Goal: Task Accomplishment & Management: Manage account settings

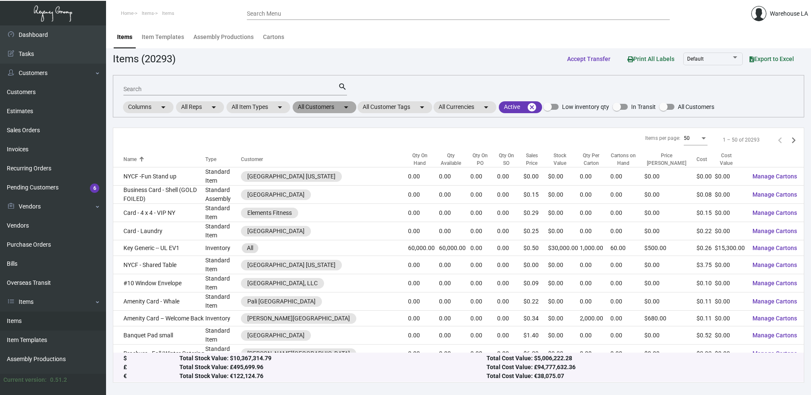
click at [297, 107] on mat-chip "All Customers arrow_drop_down" at bounding box center [325, 107] width 64 height 12
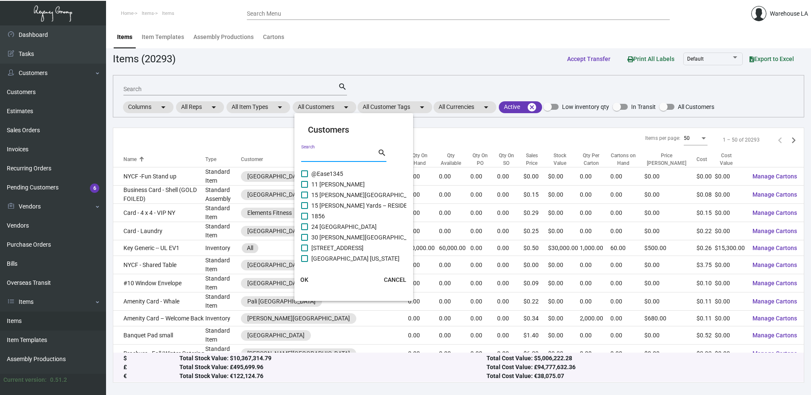
click at [311, 156] on input "Search" at bounding box center [339, 155] width 76 height 7
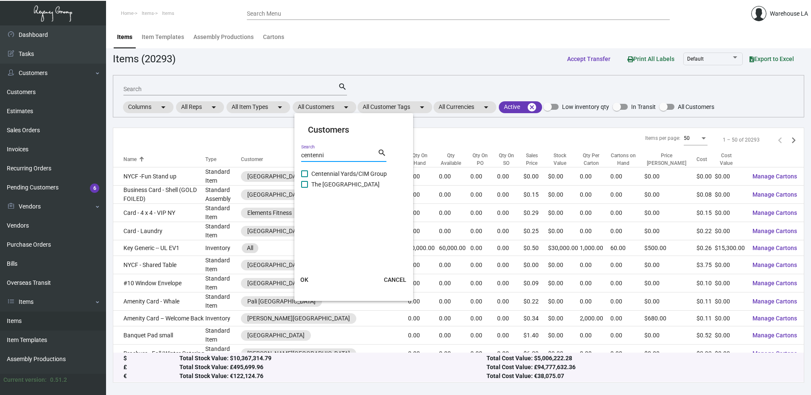
type input "centenni"
click at [352, 186] on span "The [GEOGRAPHIC_DATA]" at bounding box center [345, 184] width 68 height 10
click at [305, 188] on input "The [GEOGRAPHIC_DATA]" at bounding box center [304, 188] width 0 height 0
checkbox input "true"
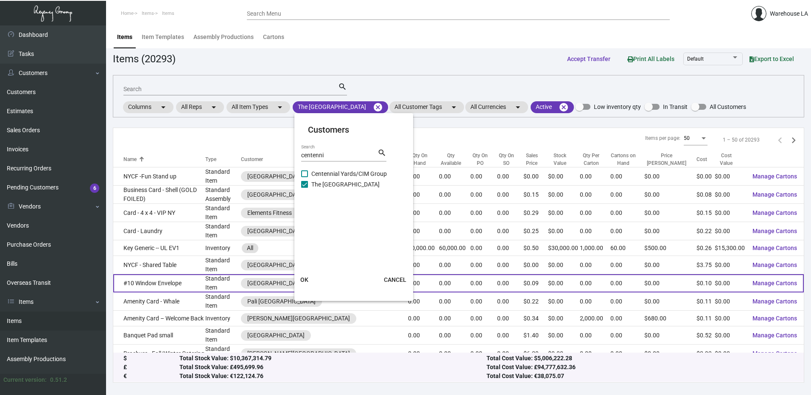
click at [308, 275] on button "OK" at bounding box center [304, 279] width 27 height 15
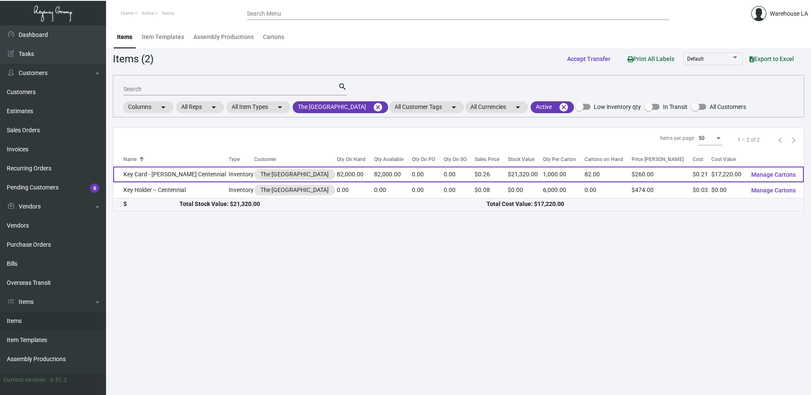
click at [213, 169] on td "Key Card - [PERSON_NAME] Centennial" at bounding box center [170, 175] width 115 height 16
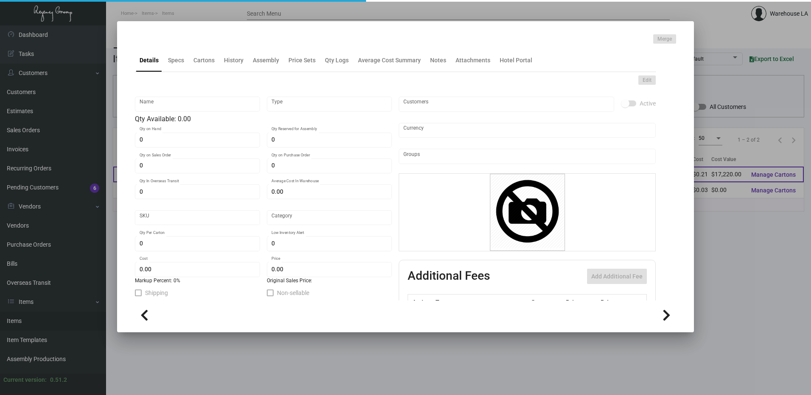
type input "Key Card - [PERSON_NAME] Centennial"
type input "Inventory"
type input "82,000"
type input "$ 0.10"
type input "Overseas"
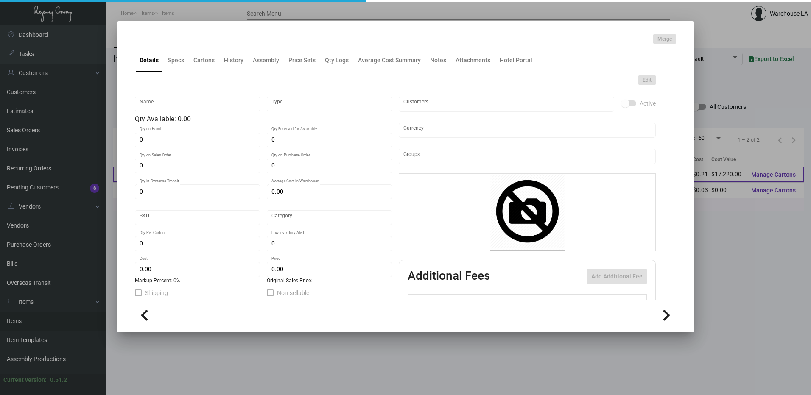
type input "1,000"
type input "$ 0.21"
type input "$ 0.26"
checkbox input "true"
type input "United States Dollar $"
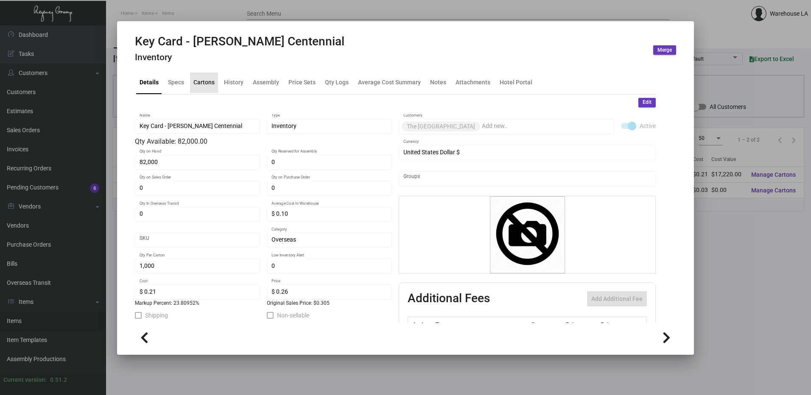
click at [201, 86] on div "Cartons" at bounding box center [203, 82] width 21 height 9
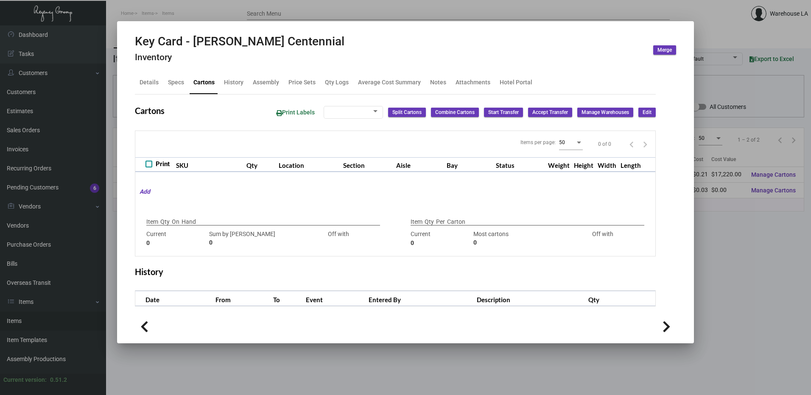
type input "82,000"
type input "18000"
type input "+64000"
type input "1,000"
type input "1000"
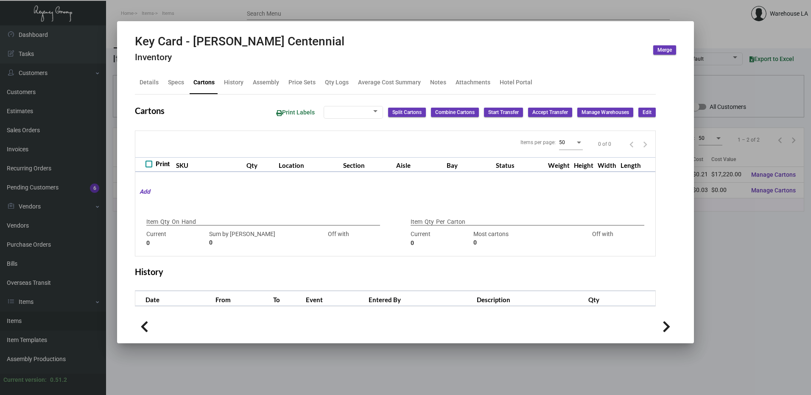
type input "0"
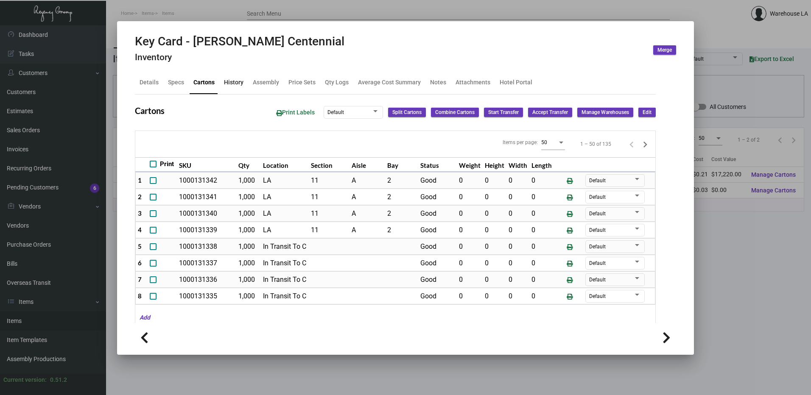
click at [243, 84] on div "History" at bounding box center [234, 83] width 26 height 20
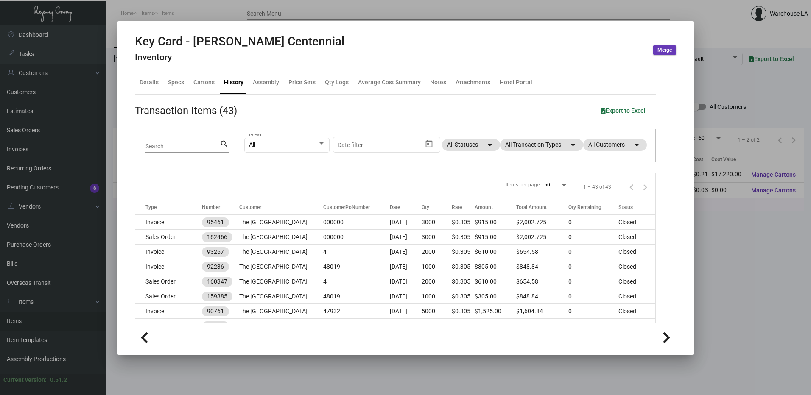
click at [231, 17] on div at bounding box center [405, 197] width 811 height 395
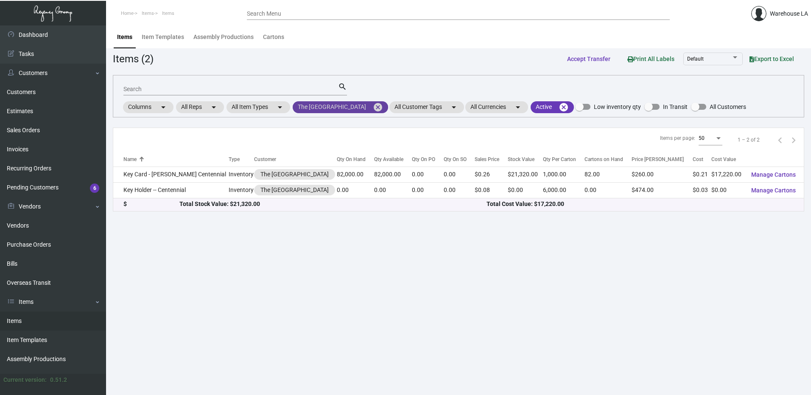
click at [373, 109] on mat-icon "cancel" at bounding box center [378, 107] width 10 height 10
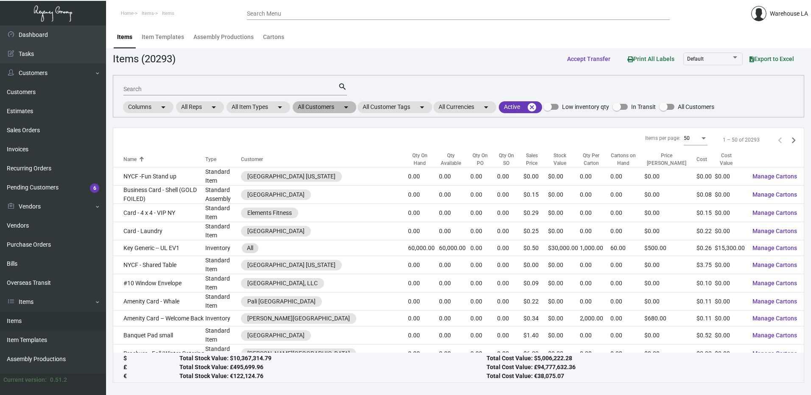
click at [345, 110] on mat-icon "arrow_drop_down" at bounding box center [346, 107] width 10 height 10
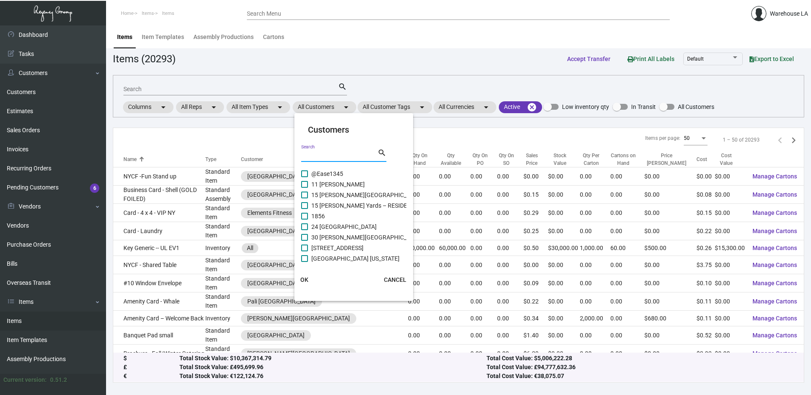
click at [325, 157] on input "Search" at bounding box center [339, 155] width 76 height 7
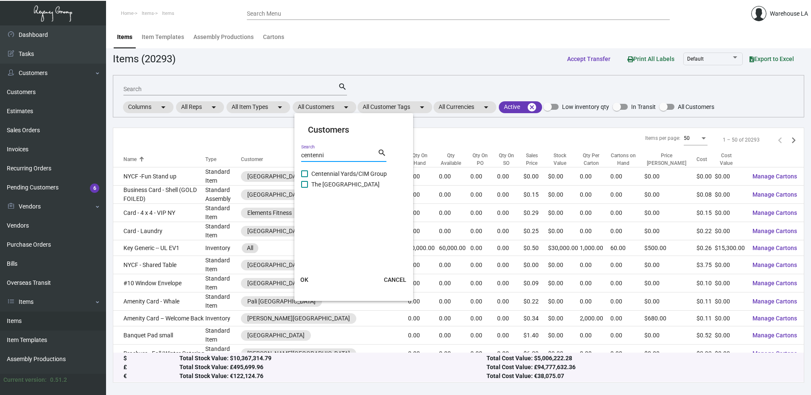
type input "centenni"
click at [316, 181] on span "The [GEOGRAPHIC_DATA]" at bounding box center [345, 184] width 68 height 10
click at [305, 188] on input "The [GEOGRAPHIC_DATA]" at bounding box center [304, 188] width 0 height 0
checkbox input "true"
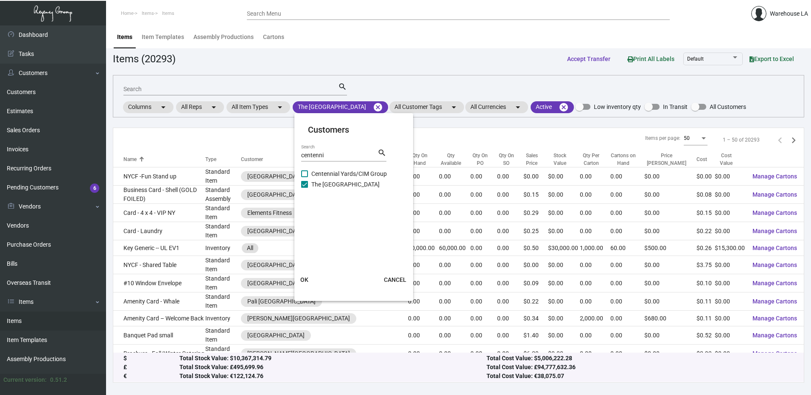
click at [303, 280] on span "OK" at bounding box center [304, 280] width 8 height 7
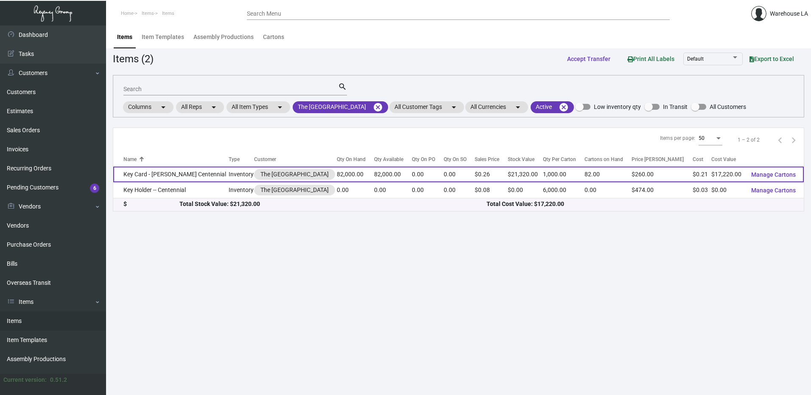
click at [196, 175] on td "Key Card - [PERSON_NAME] Centennial" at bounding box center [170, 175] width 115 height 16
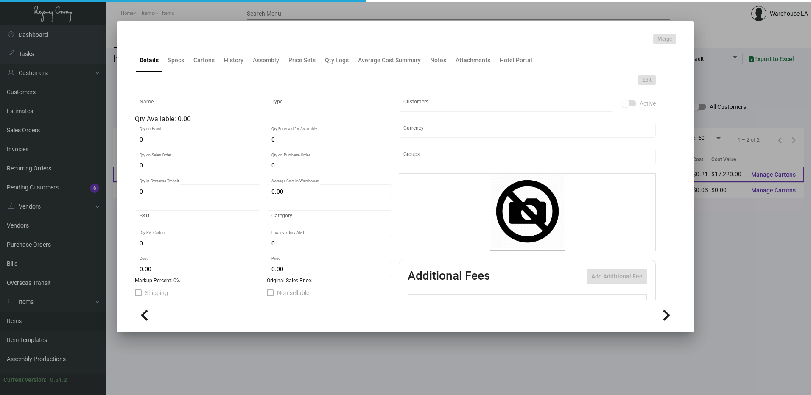
type input "Key Card - [PERSON_NAME] Centennial"
type input "Inventory"
type input "82,000"
type input "$ 0.10"
type input "Overseas"
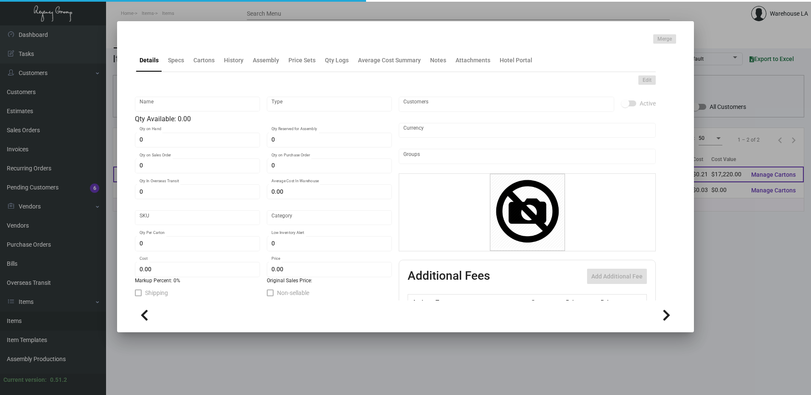
type input "1,000"
type input "$ 0.21"
type input "$ 0.26"
checkbox input "true"
type input "United States Dollar $"
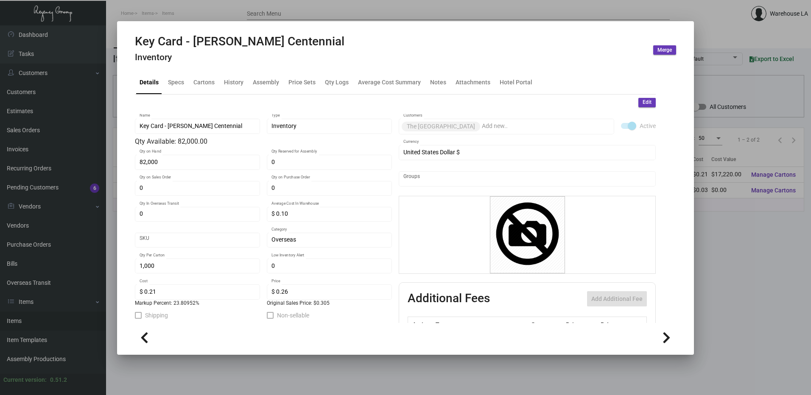
click at [644, 100] on span "Edit" at bounding box center [647, 102] width 9 height 7
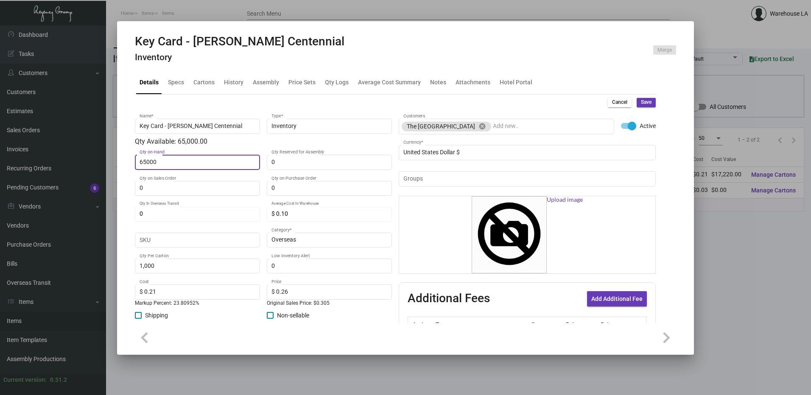
type input "65,000"
click at [641, 102] on span "Save" at bounding box center [646, 102] width 11 height 7
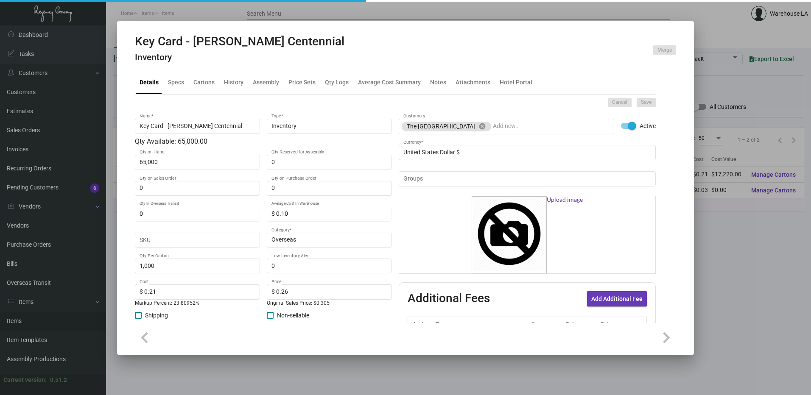
type input "0"
type input "$ 0.00"
type input "0"
type input "$ 0.00"
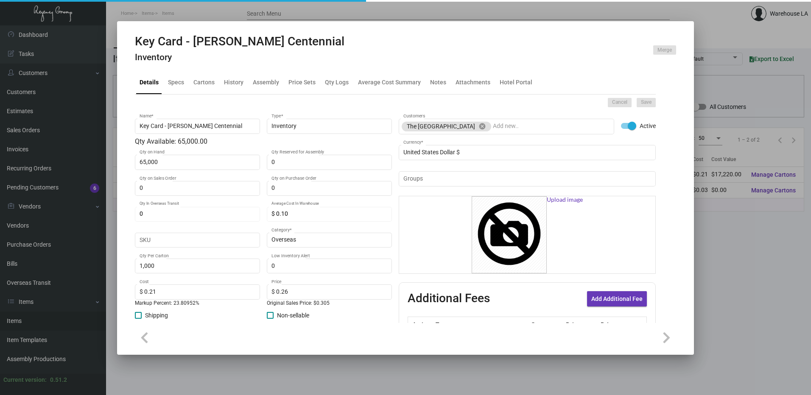
checkbox input "false"
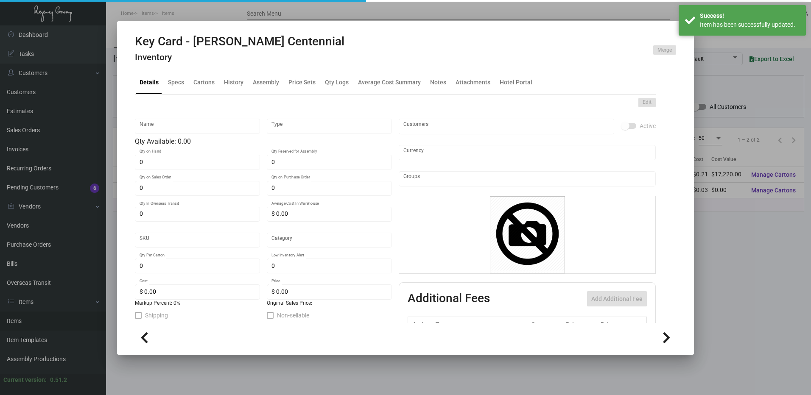
type input "Key Card - [PERSON_NAME] Centennial"
type input "Inventory"
type input "65,000"
type input "$ 0.10"
type input "Overseas"
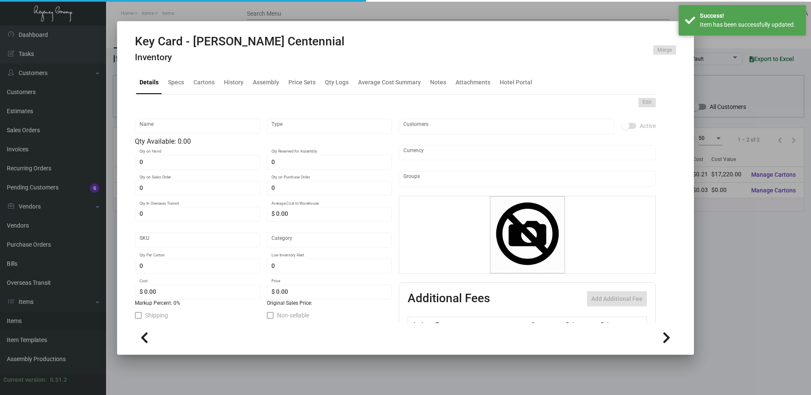
type input "1,000"
type input "$ 0.21"
type input "$ 0.26"
checkbox input "true"
type input "United States Dollar $"
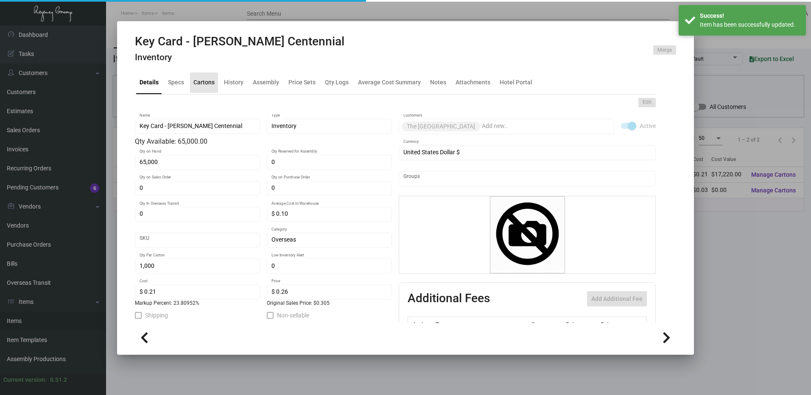
click at [202, 84] on div "Cartons" at bounding box center [203, 82] width 21 height 9
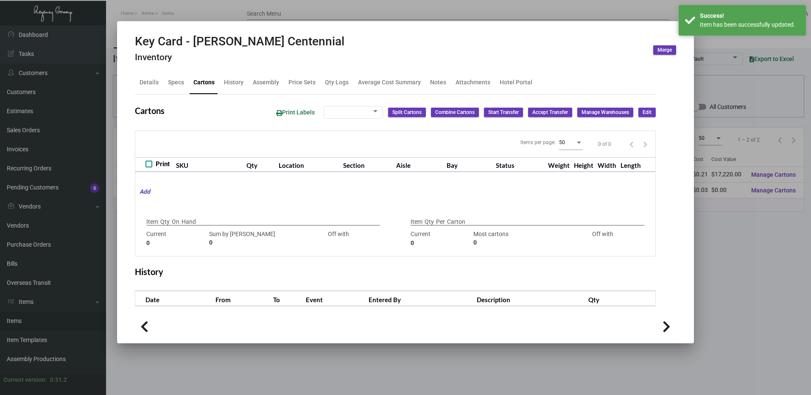
type input "65,000"
type input "18000"
type input "+47000"
type input "1,000"
type input "1000"
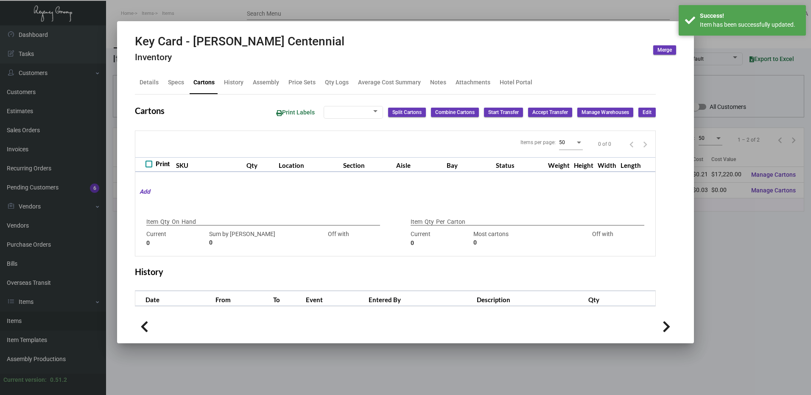
type input "0"
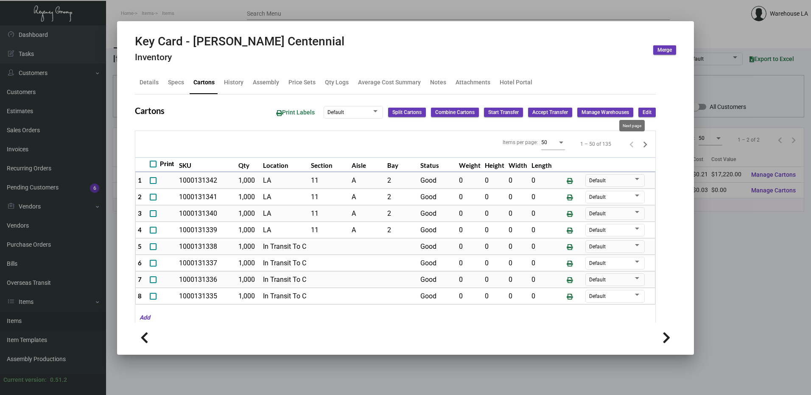
click at [644, 144] on icon "Next page" at bounding box center [646, 145] width 4 height 6
type input "0"
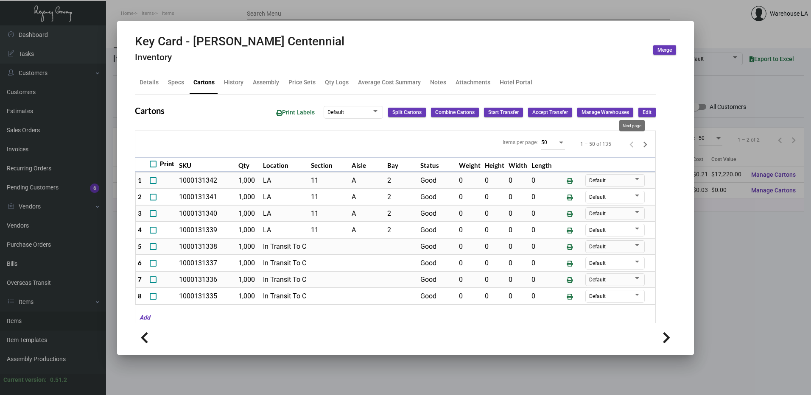
type input "0"
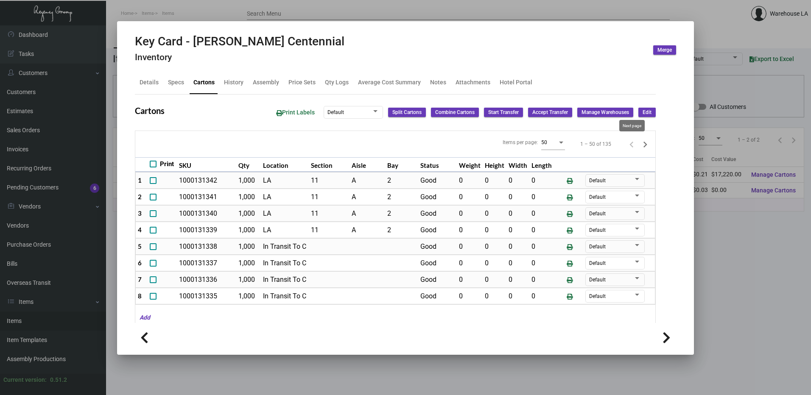
type input "0"
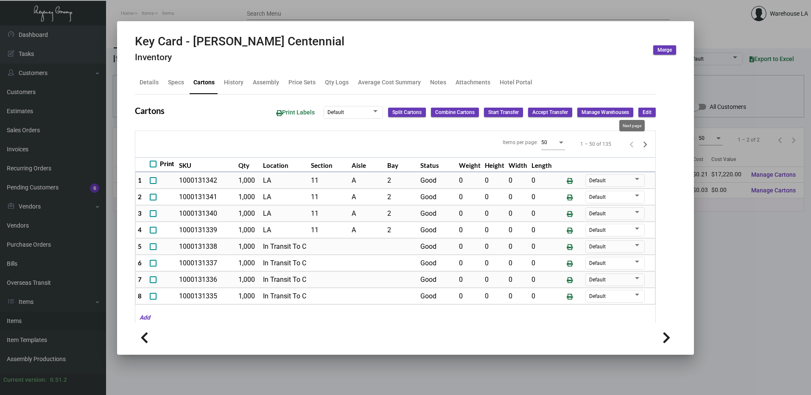
type input "0"
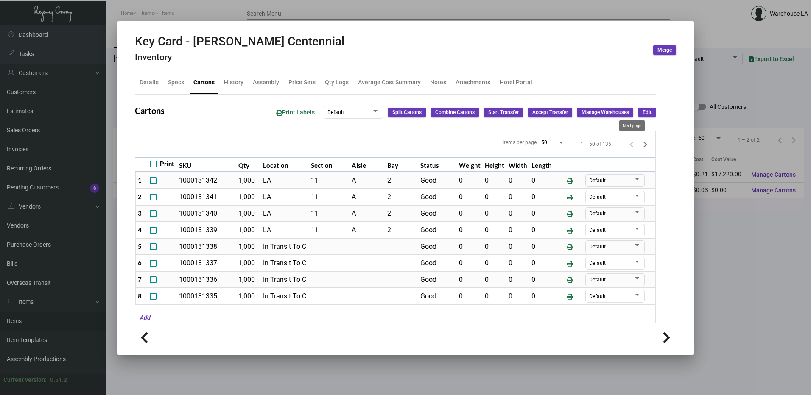
type input "0"
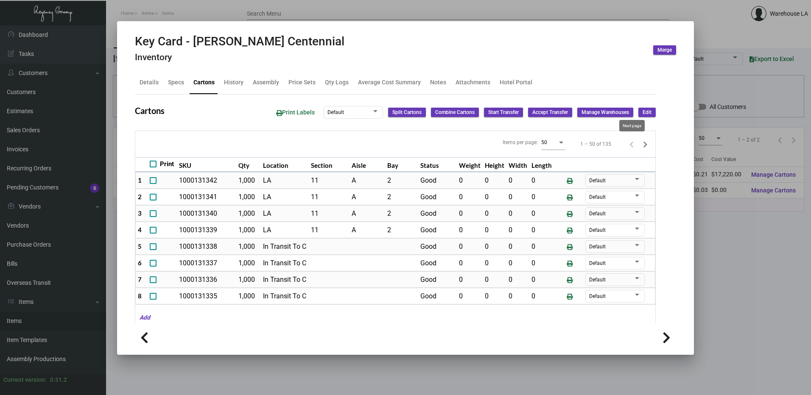
type input "0"
click at [639, 142] on icon "Next page" at bounding box center [645, 145] width 12 height 12
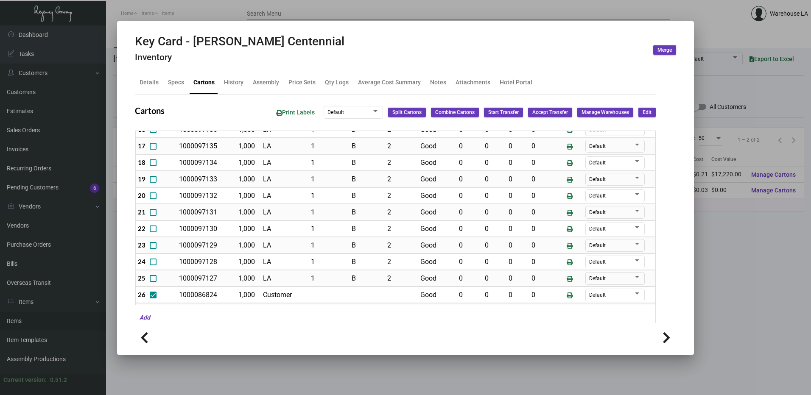
scroll to position [283, 0]
click at [645, 112] on button "Edit" at bounding box center [647, 112] width 17 height 9
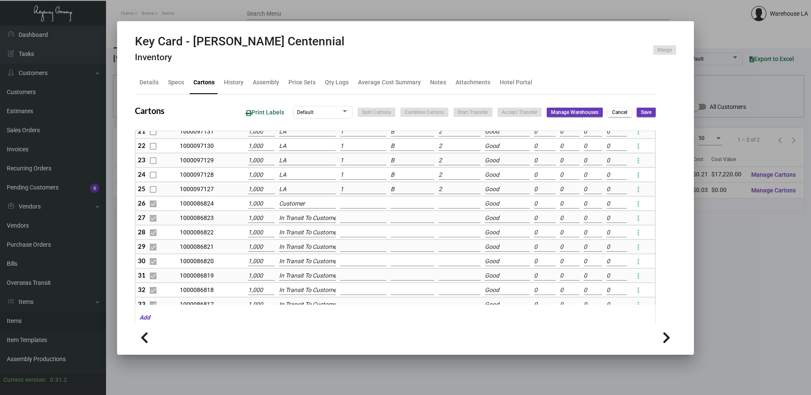
scroll to position [337, 0]
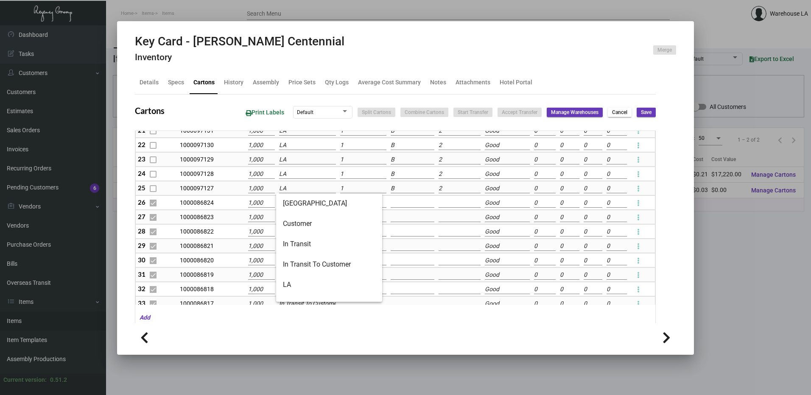
click at [300, 188] on input "LA" at bounding box center [307, 188] width 57 height 9
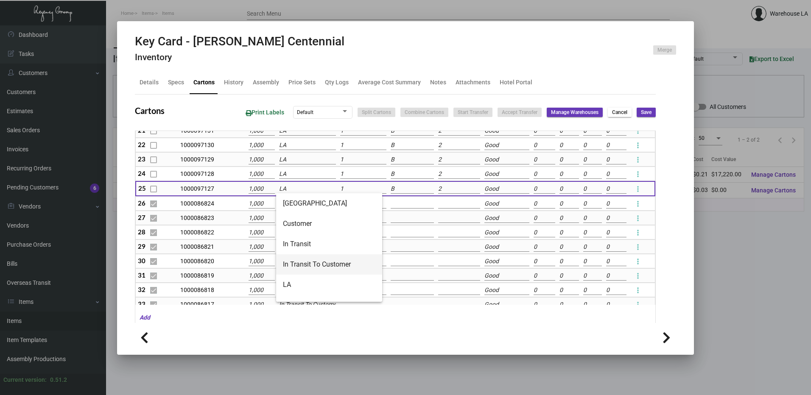
drag, startPoint x: 316, startPoint y: 264, endPoint x: 314, endPoint y: 250, distance: 14.6
click at [315, 259] on span "In Transit To Customer" at bounding box center [329, 265] width 93 height 20
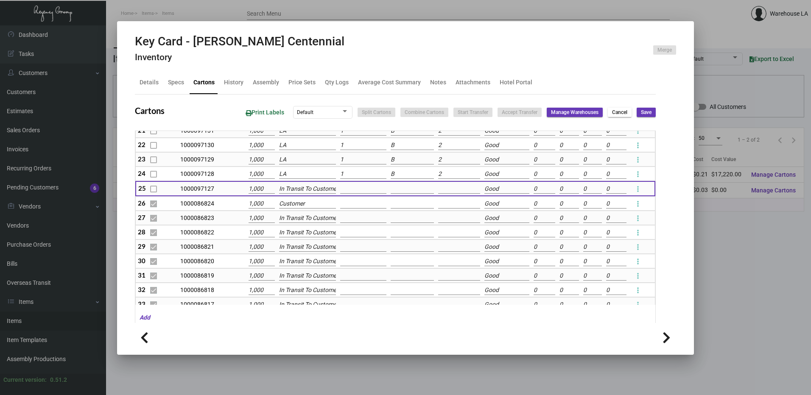
scroll to position [0, 5]
click at [304, 175] on input "LA" at bounding box center [307, 174] width 57 height 9
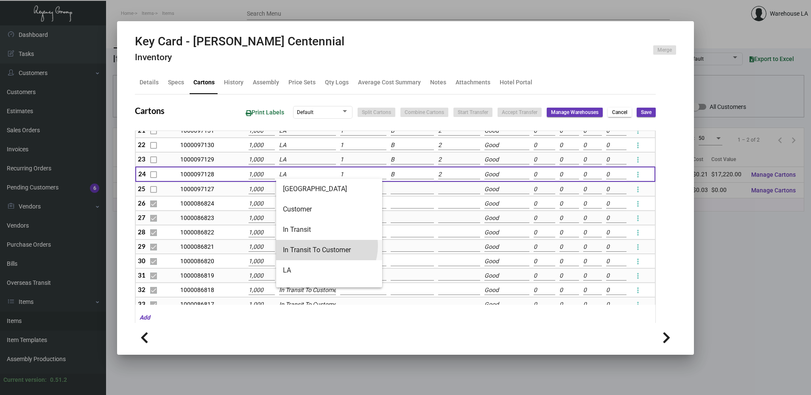
click at [324, 246] on span "In Transit To Customer" at bounding box center [329, 250] width 93 height 20
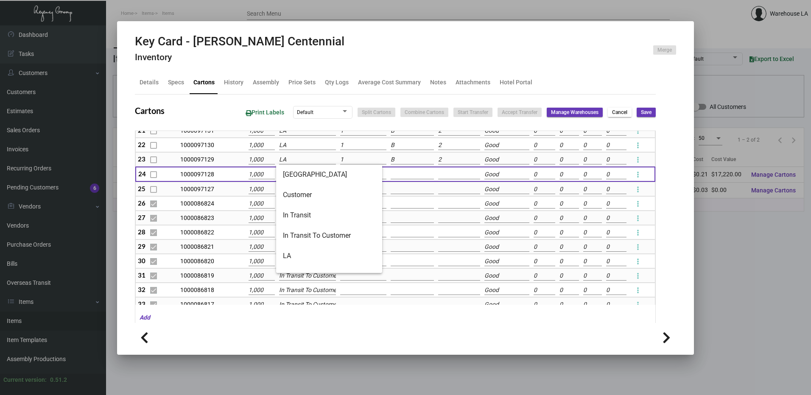
click at [308, 156] on input "LA" at bounding box center [307, 159] width 57 height 9
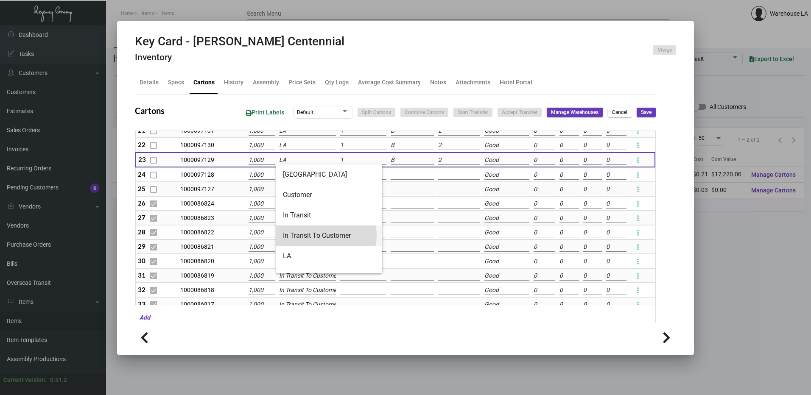
click at [317, 236] on span "In Transit To Customer" at bounding box center [329, 236] width 93 height 20
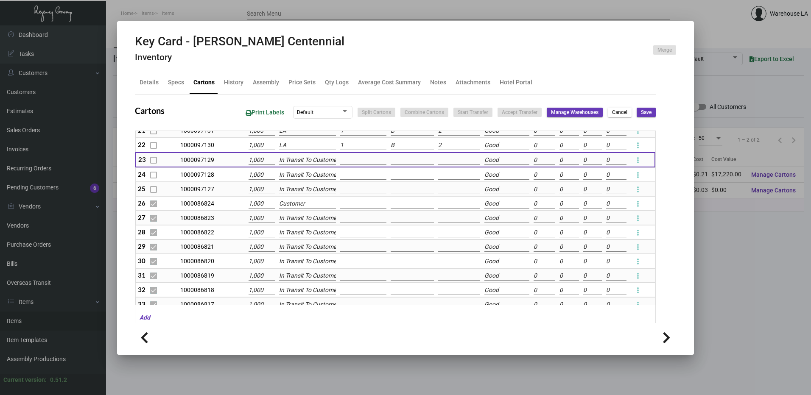
click at [303, 150] on div "Key Card - [PERSON_NAME] Centennial Inventory Merge Details Specs Cartons Histo…" at bounding box center [405, 197] width 811 height 395
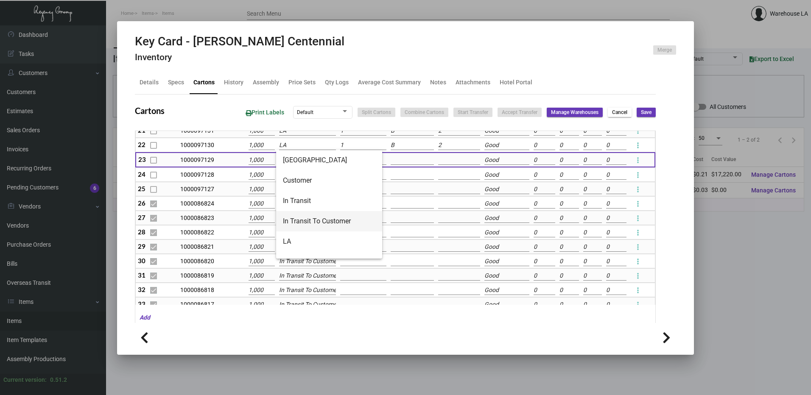
click at [303, 222] on span "In Transit To Customer" at bounding box center [329, 221] width 93 height 20
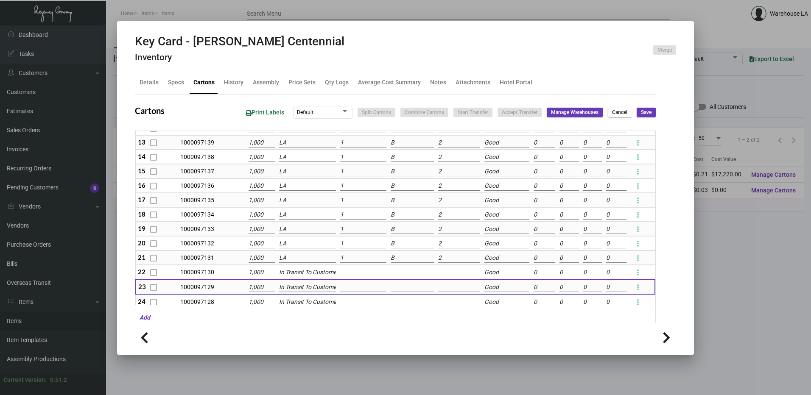
click at [301, 253] on td "LA" at bounding box center [307, 258] width 61 height 14
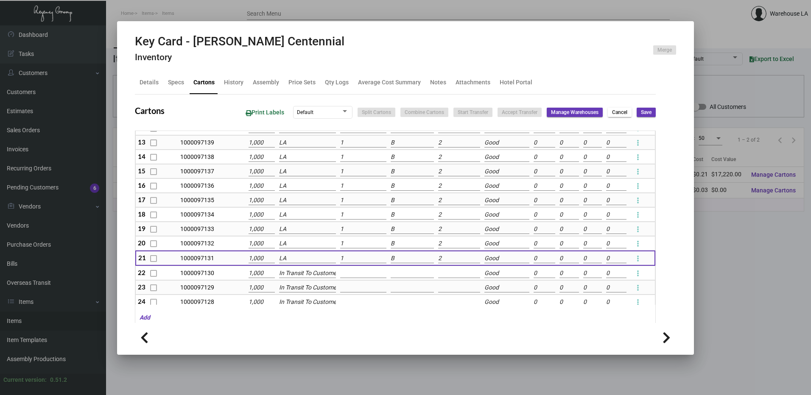
click at [303, 258] on input "LA" at bounding box center [307, 258] width 57 height 9
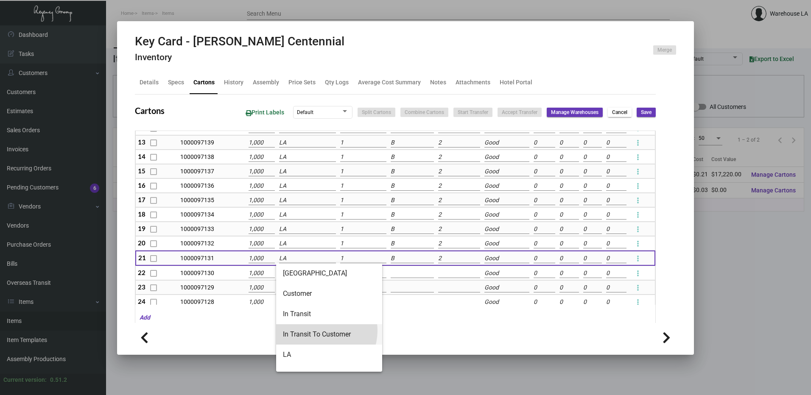
click at [320, 331] on span "In Transit To Customer" at bounding box center [329, 335] width 93 height 20
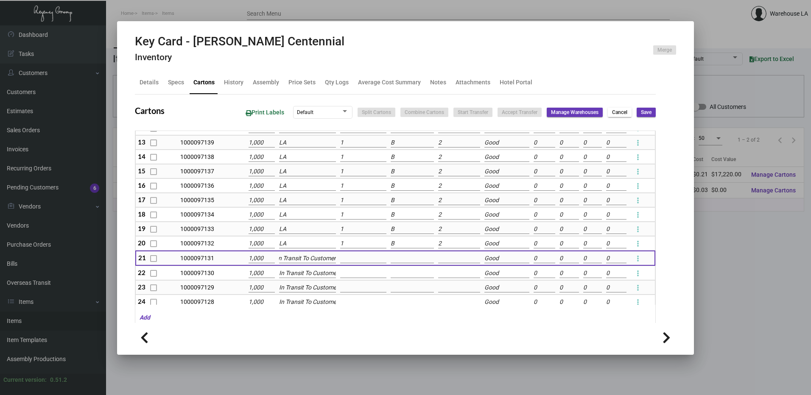
click at [301, 247] on input "LA" at bounding box center [307, 243] width 57 height 9
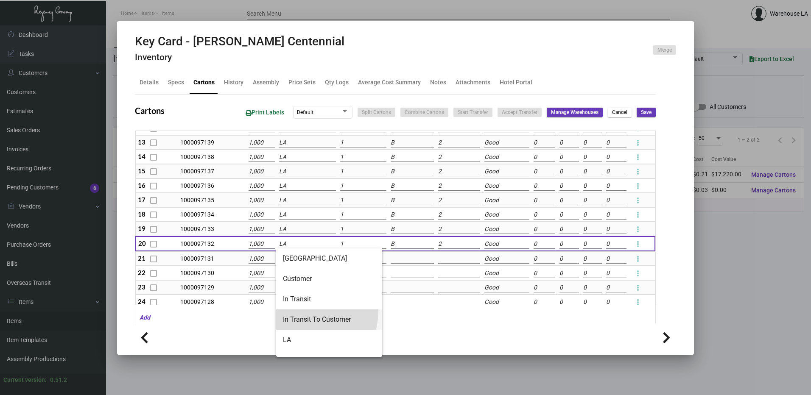
click at [301, 311] on span "In Transit To Customer" at bounding box center [329, 320] width 93 height 20
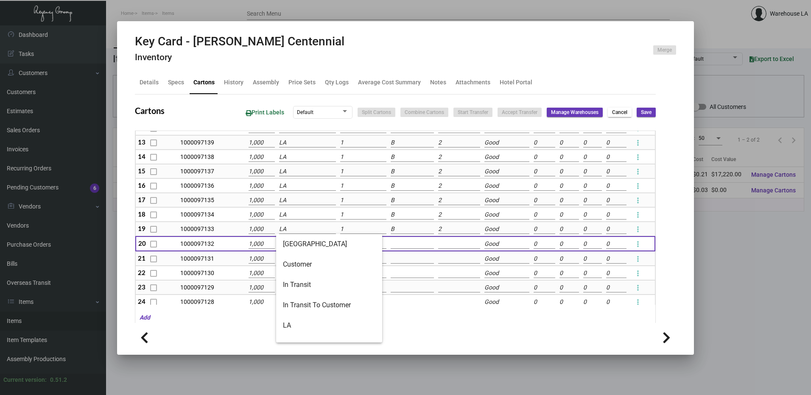
click at [298, 230] on input "LA" at bounding box center [307, 229] width 57 height 9
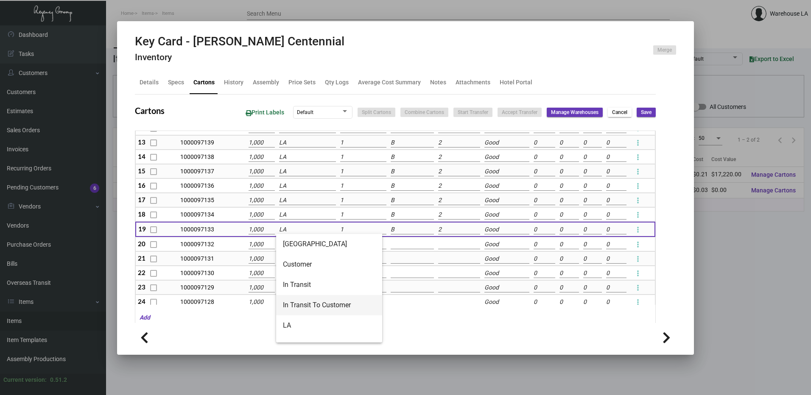
click at [314, 306] on span "In Transit To Customer" at bounding box center [329, 305] width 93 height 20
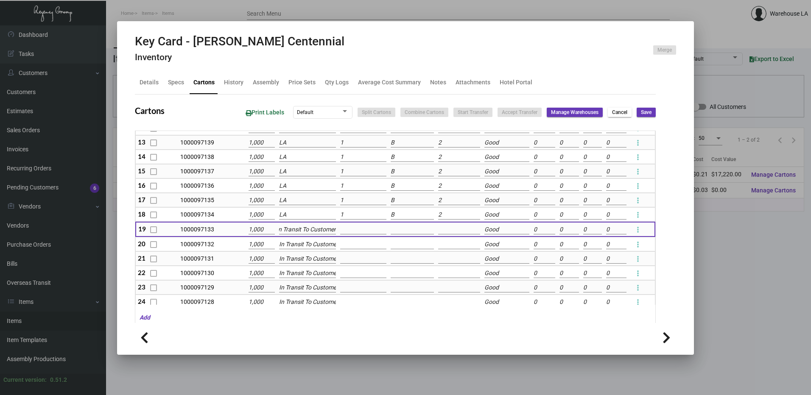
click at [303, 219] on input "LA" at bounding box center [307, 214] width 57 height 9
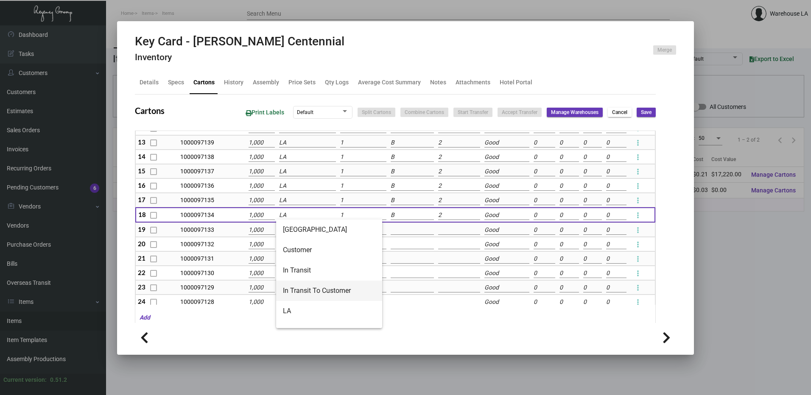
click at [300, 287] on span "In Transit To Customer" at bounding box center [329, 291] width 93 height 20
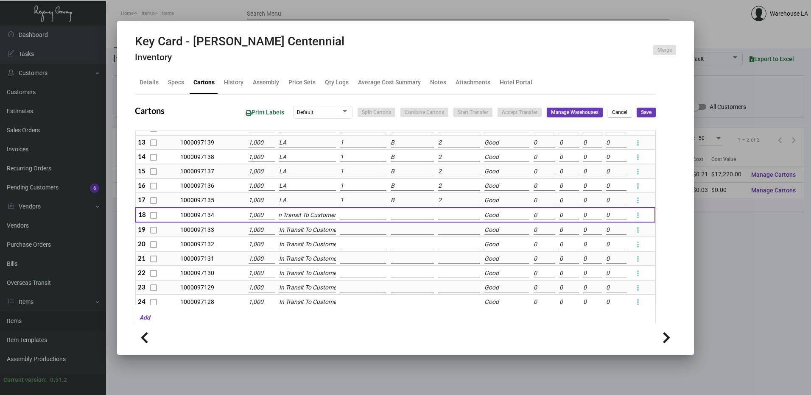
click at [298, 203] on input "LA" at bounding box center [307, 200] width 57 height 9
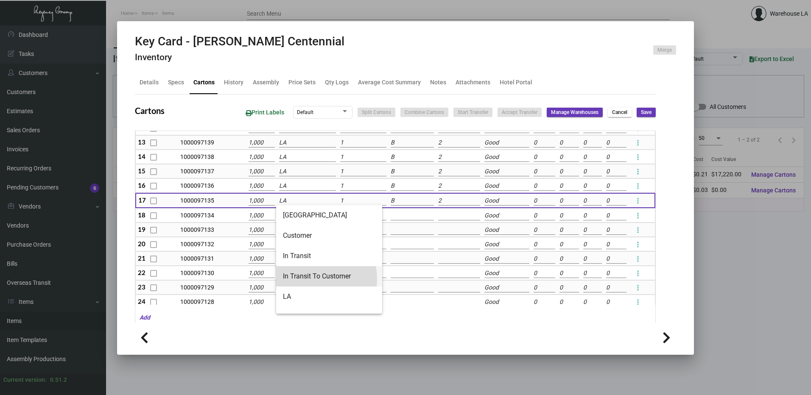
click at [303, 279] on span "In Transit To Customer" at bounding box center [329, 276] width 93 height 20
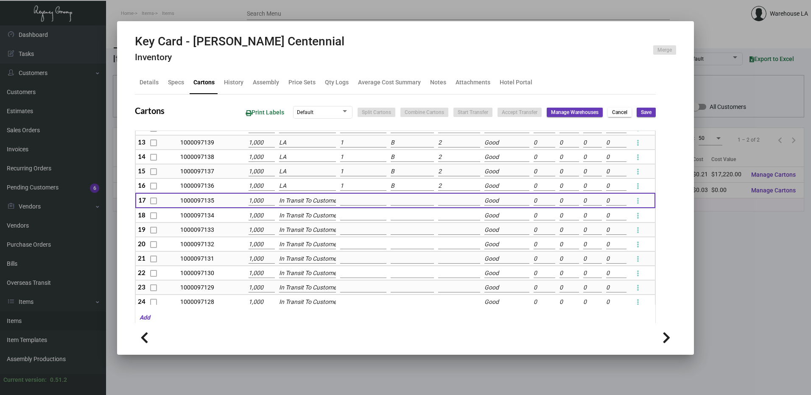
click at [298, 189] on input "LA" at bounding box center [307, 186] width 57 height 9
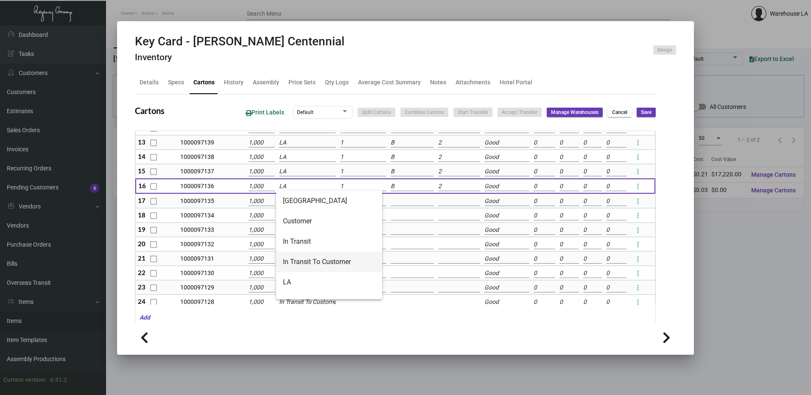
click at [303, 254] on span "In Transit To Customer" at bounding box center [329, 262] width 93 height 20
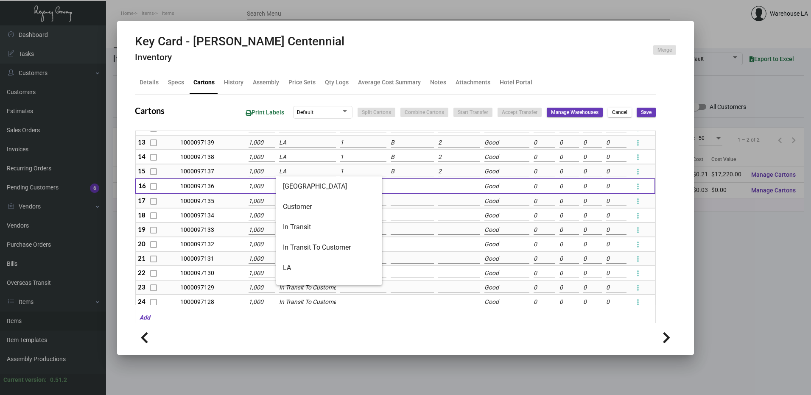
click at [301, 168] on input "LA" at bounding box center [307, 171] width 57 height 9
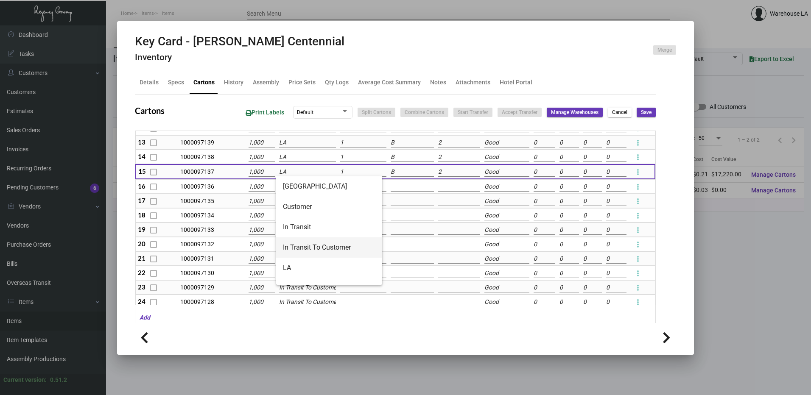
click at [323, 244] on span "In Transit To Customer" at bounding box center [329, 248] width 93 height 20
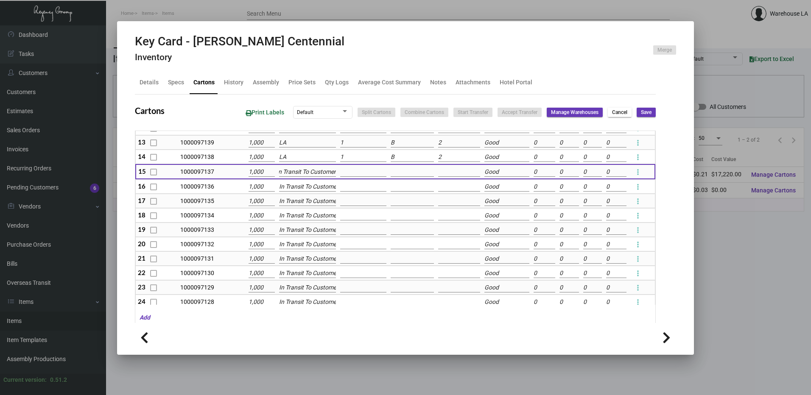
click at [305, 158] on input "LA" at bounding box center [307, 157] width 57 height 9
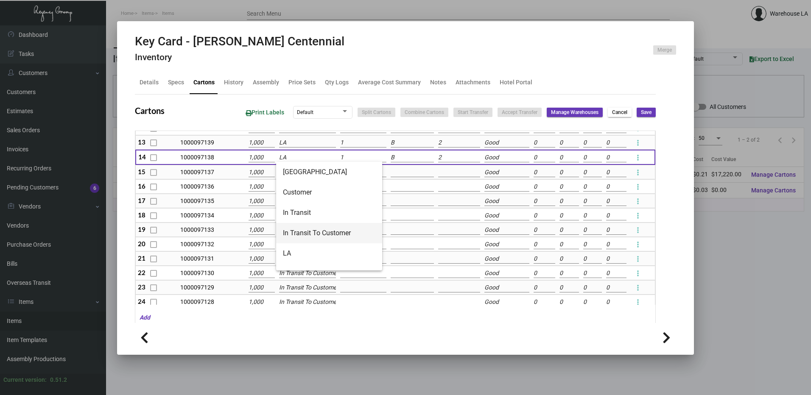
click at [302, 236] on span "In Transit To Customer" at bounding box center [329, 233] width 93 height 20
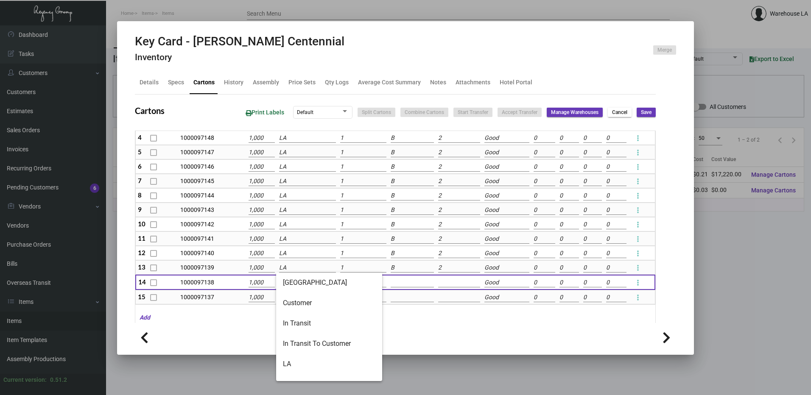
click at [294, 267] on input "LA" at bounding box center [307, 268] width 57 height 9
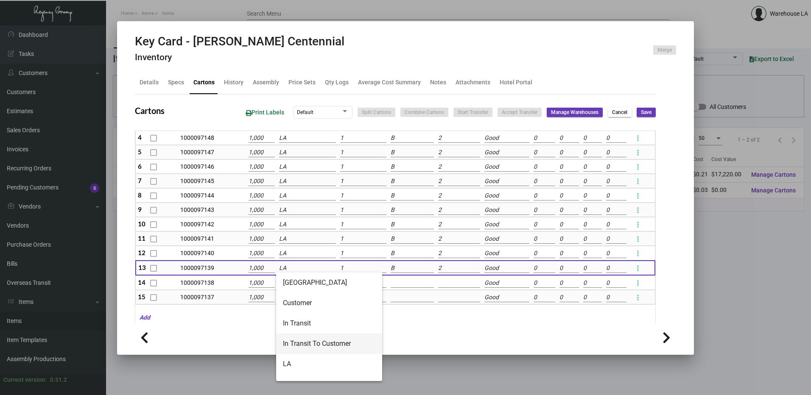
click at [316, 338] on span "In Transit To Customer" at bounding box center [329, 344] width 93 height 20
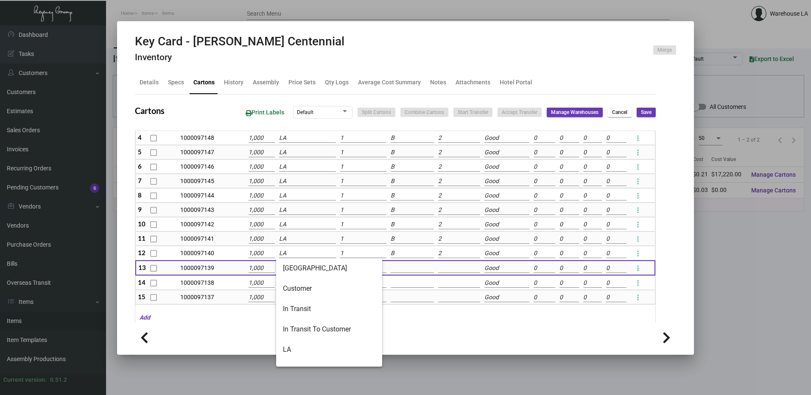
click at [300, 256] on input "LA" at bounding box center [307, 253] width 57 height 9
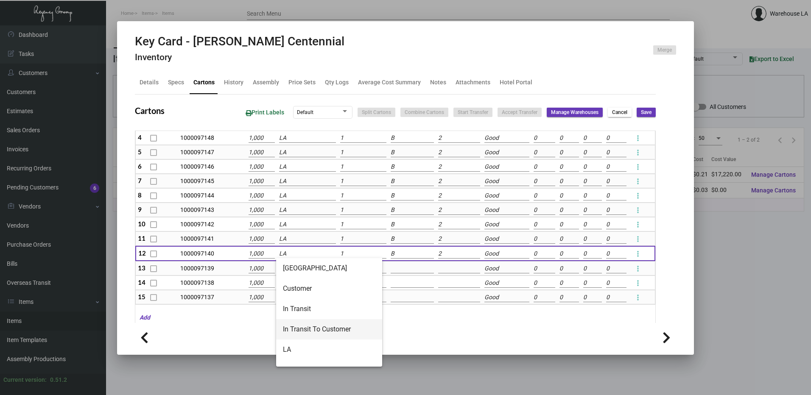
click at [301, 320] on span "In Transit To Customer" at bounding box center [329, 330] width 93 height 20
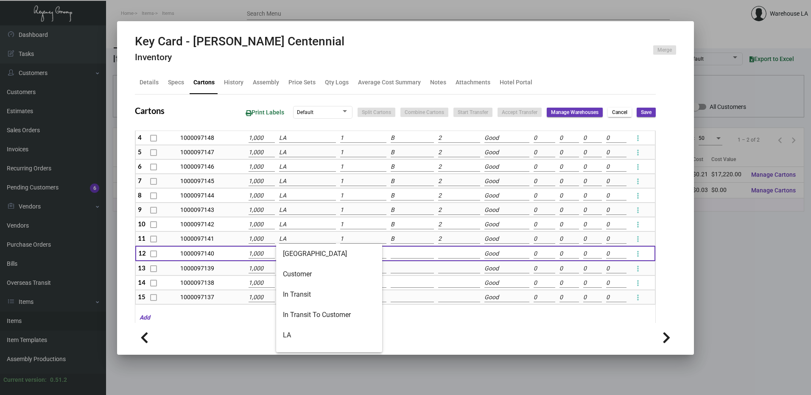
click at [299, 235] on input "LA" at bounding box center [307, 239] width 57 height 9
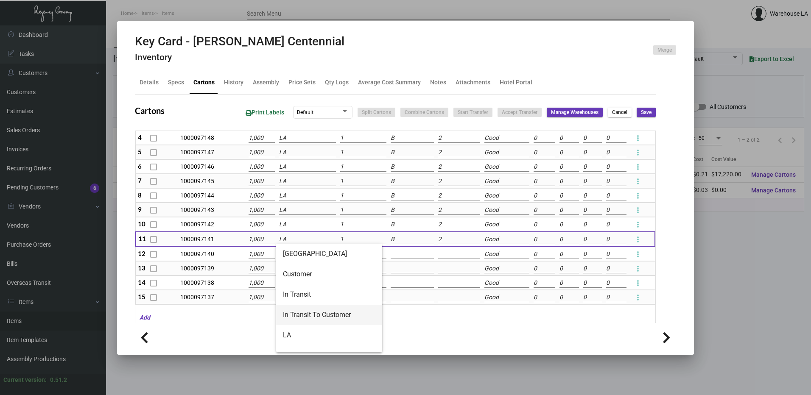
drag, startPoint x: 309, startPoint y: 322, endPoint x: 308, endPoint y: 301, distance: 21.2
click at [309, 321] on span "In Transit To Customer" at bounding box center [329, 315] width 93 height 20
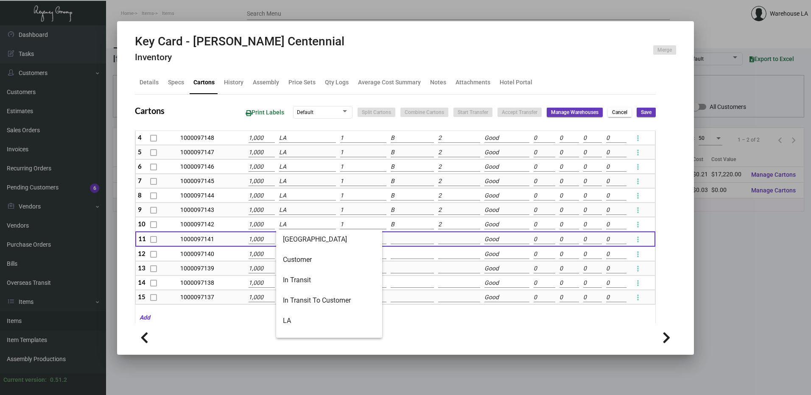
click at [297, 220] on input "LA" at bounding box center [307, 224] width 57 height 9
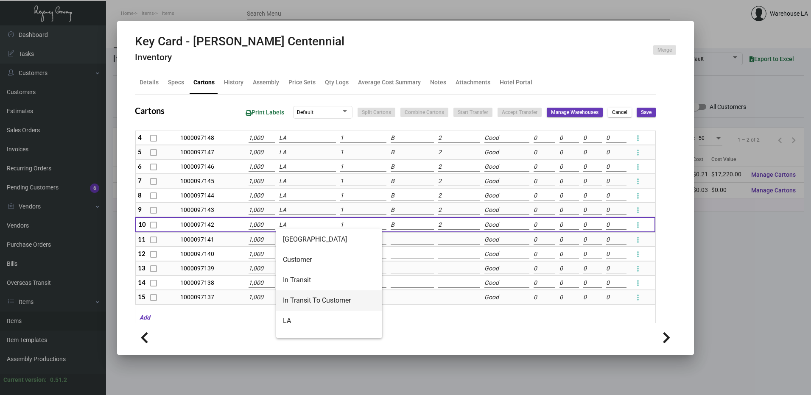
click at [301, 293] on span "In Transit To Customer" at bounding box center [329, 301] width 93 height 20
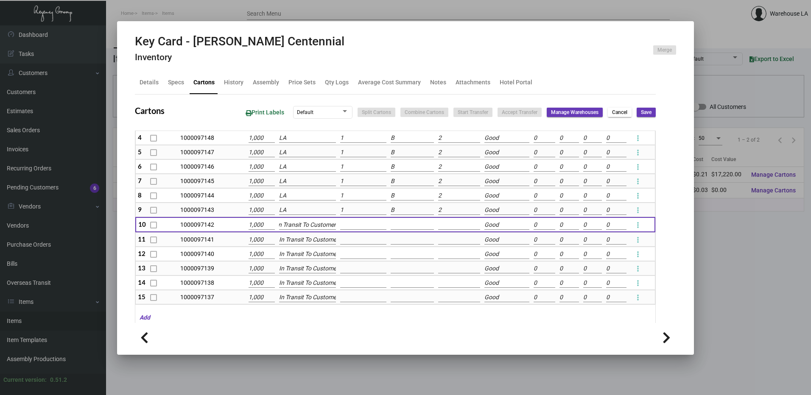
click at [297, 212] on input "LA" at bounding box center [307, 210] width 57 height 9
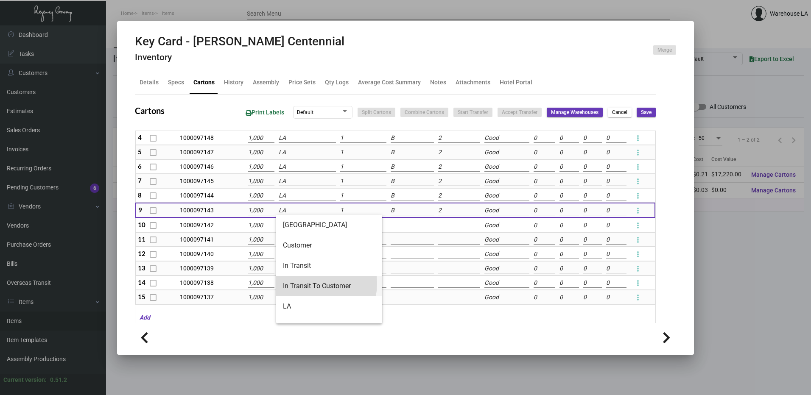
click at [311, 284] on span "In Transit To Customer" at bounding box center [329, 286] width 93 height 20
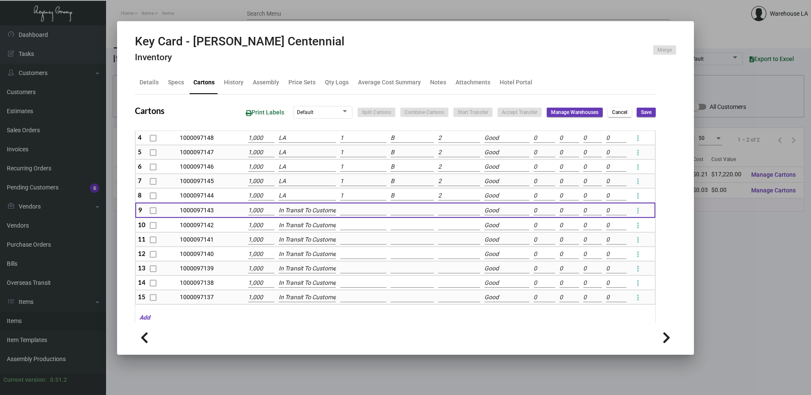
click at [305, 203] on td "In Transit To Customer" at bounding box center [307, 210] width 61 height 15
click at [305, 194] on input "LA" at bounding box center [307, 195] width 57 height 9
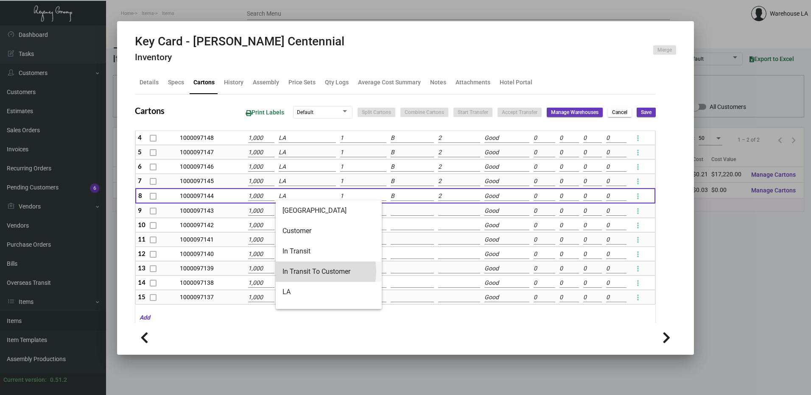
click at [311, 272] on span "In Transit To Customer" at bounding box center [329, 272] width 93 height 20
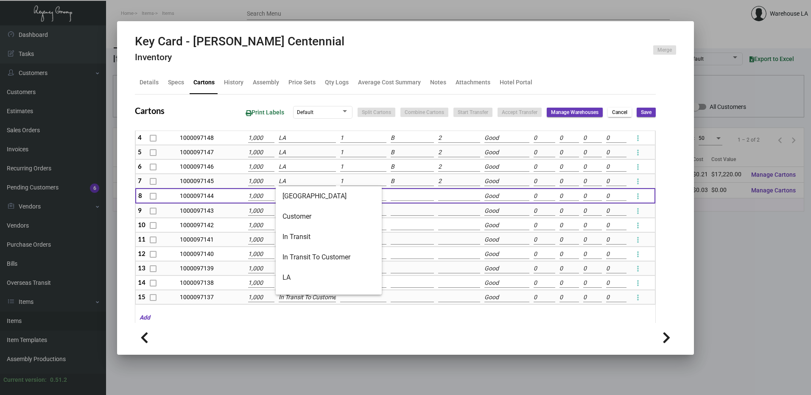
click at [296, 182] on input "LA" at bounding box center [307, 181] width 57 height 9
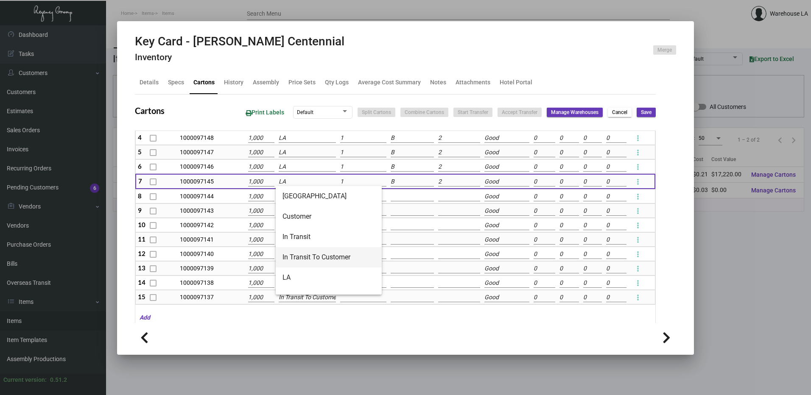
click at [307, 262] on span "In Transit To Customer" at bounding box center [329, 257] width 93 height 20
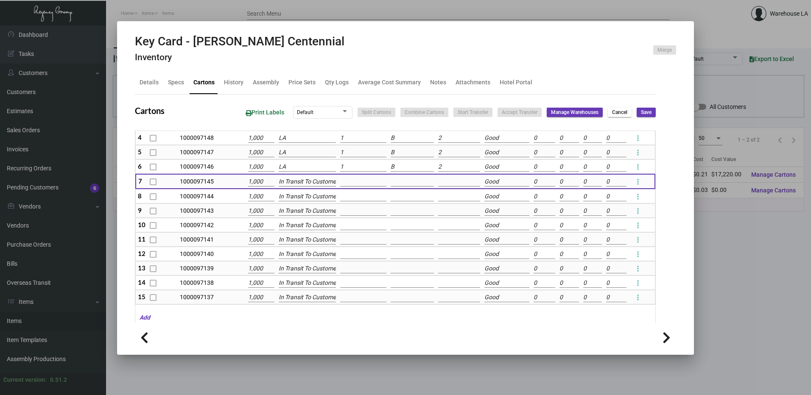
click at [300, 168] on input "LA" at bounding box center [307, 167] width 57 height 9
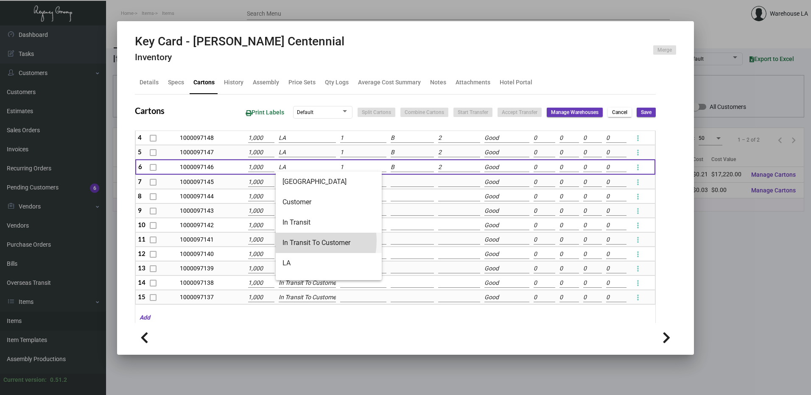
click at [303, 241] on span "In Transit To Customer" at bounding box center [329, 243] width 93 height 20
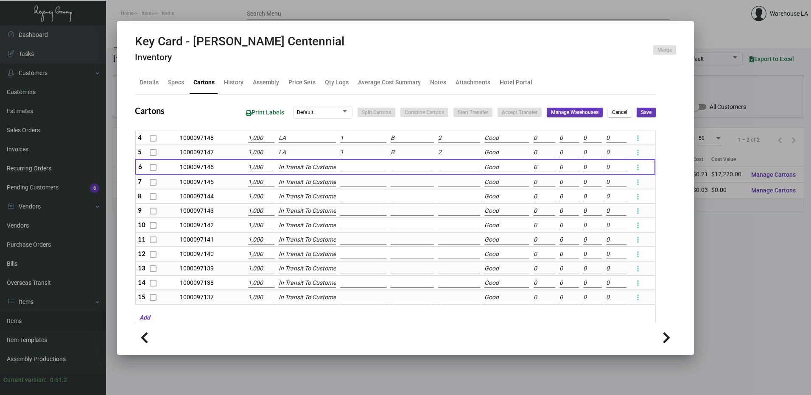
click at [294, 149] on input "LA" at bounding box center [307, 152] width 57 height 9
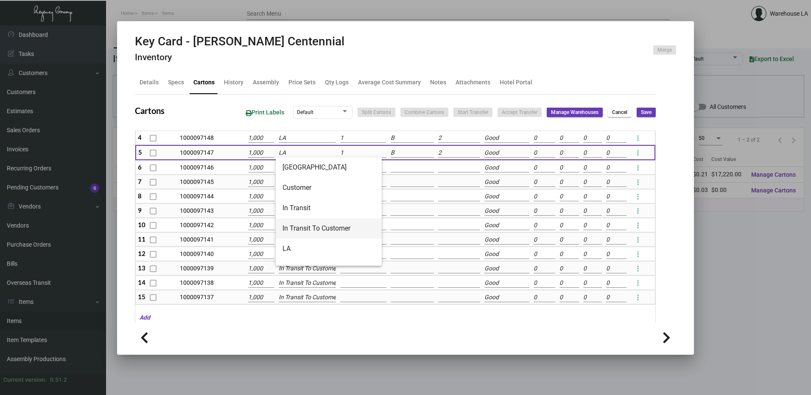
click at [302, 225] on span "In Transit To Customer" at bounding box center [329, 229] width 93 height 20
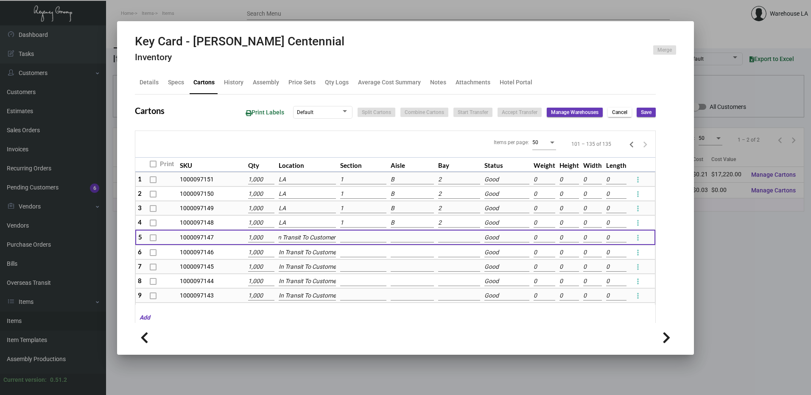
click at [291, 225] on input "LA" at bounding box center [307, 223] width 57 height 9
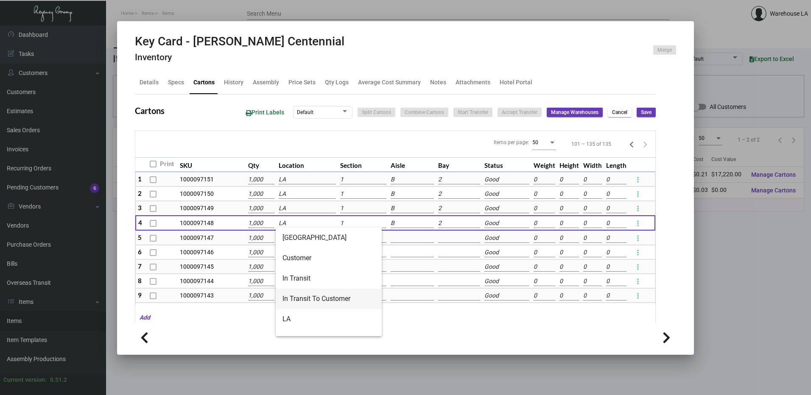
click at [306, 294] on span "In Transit To Customer" at bounding box center [329, 299] width 93 height 20
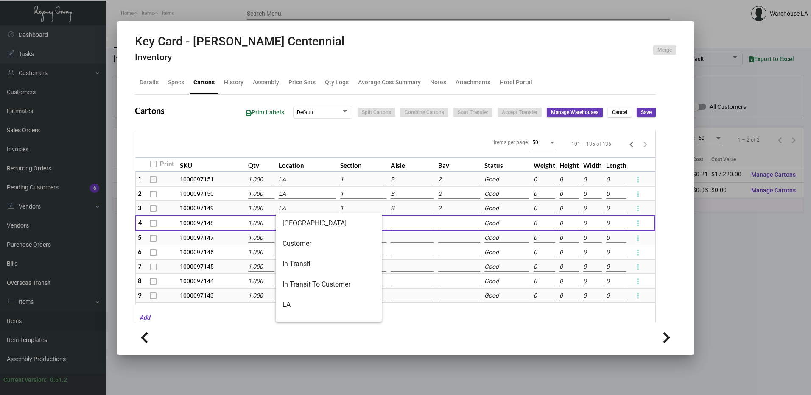
click at [295, 207] on input "LA" at bounding box center [307, 208] width 57 height 9
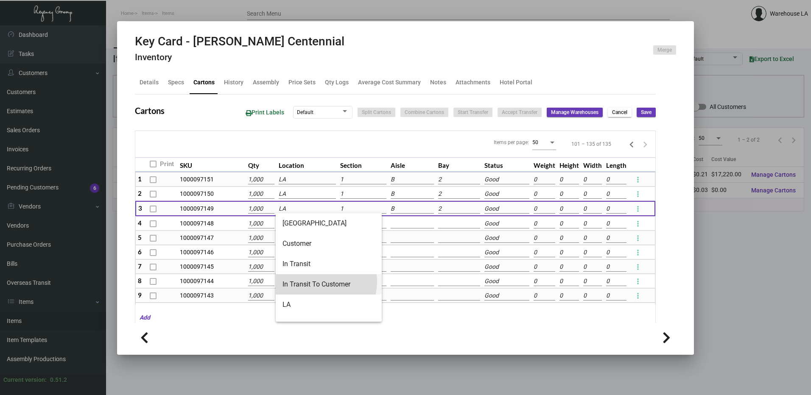
drag, startPoint x: 317, startPoint y: 282, endPoint x: 313, endPoint y: 223, distance: 58.7
click at [317, 281] on span "In Transit To Customer" at bounding box center [329, 285] width 93 height 20
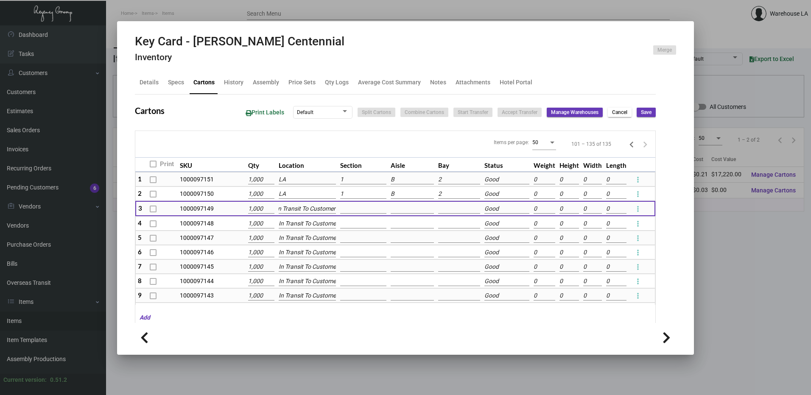
click at [302, 191] on input "LA" at bounding box center [307, 194] width 57 height 9
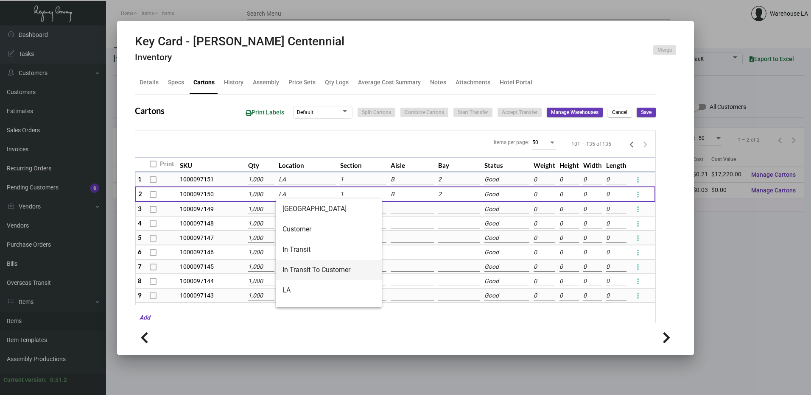
click at [308, 271] on span "In Transit To Customer" at bounding box center [329, 270] width 93 height 20
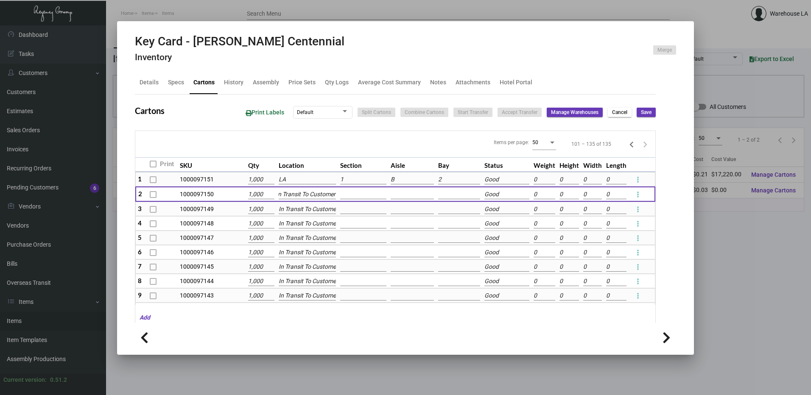
click at [303, 179] on input "LA" at bounding box center [307, 179] width 57 height 9
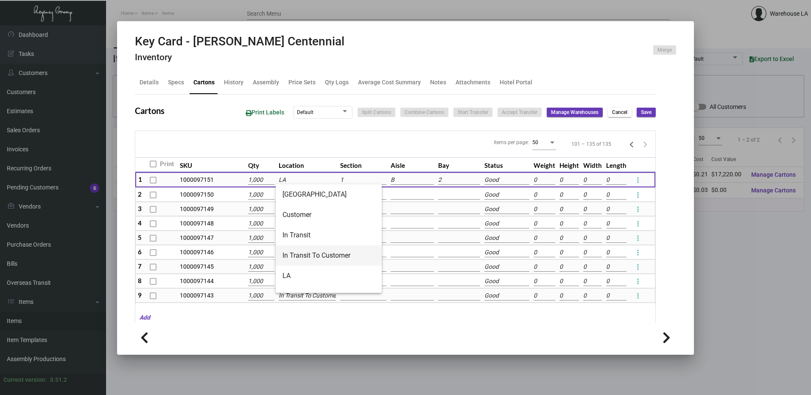
click at [317, 252] on span "In Transit To Customer" at bounding box center [329, 256] width 93 height 20
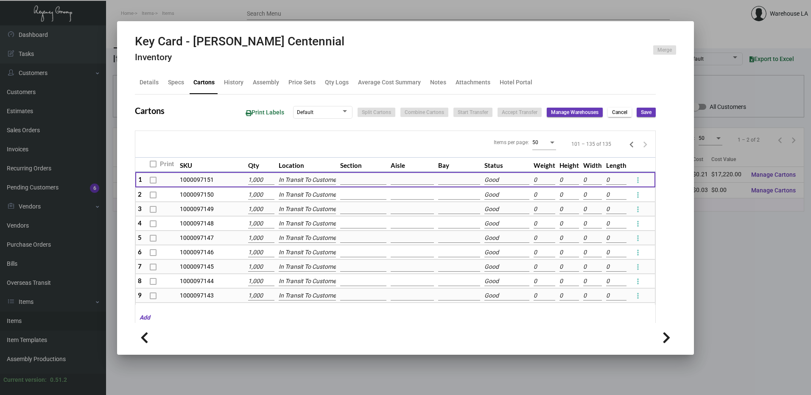
click at [642, 114] on span "Save" at bounding box center [646, 112] width 11 height 7
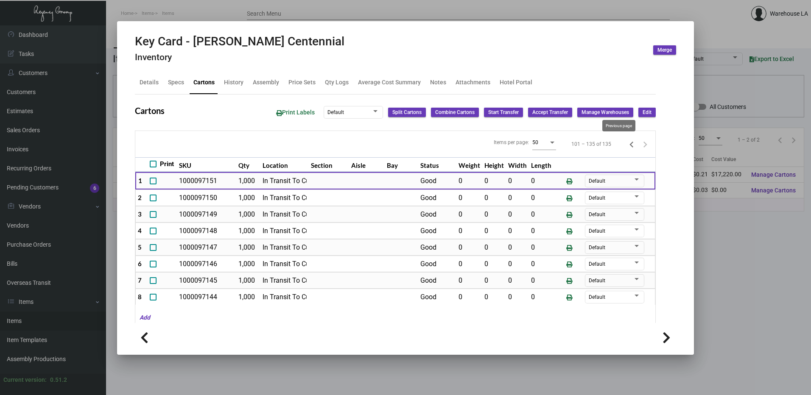
click at [626, 145] on icon "Previous page" at bounding box center [632, 145] width 12 height 12
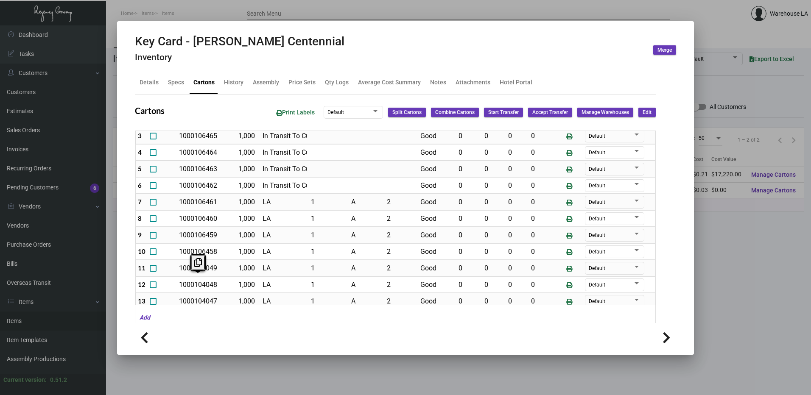
drag, startPoint x: 193, startPoint y: 302, endPoint x: 233, endPoint y: 203, distance: 106.5
click at [233, 203] on td "1000106461" at bounding box center [206, 202] width 59 height 17
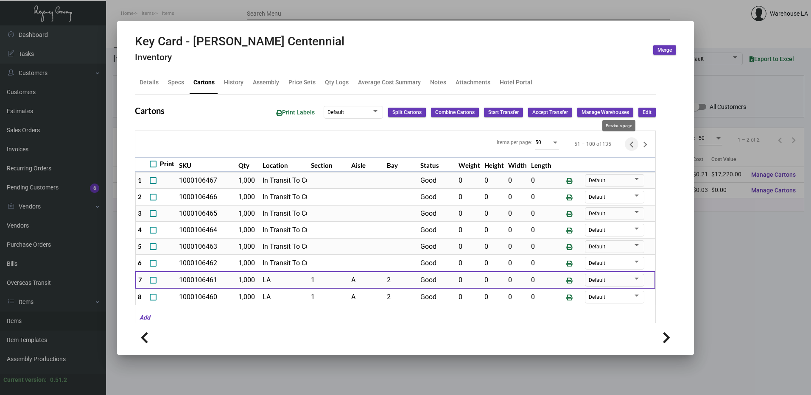
click at [626, 149] on icon "Previous page" at bounding box center [632, 145] width 12 height 12
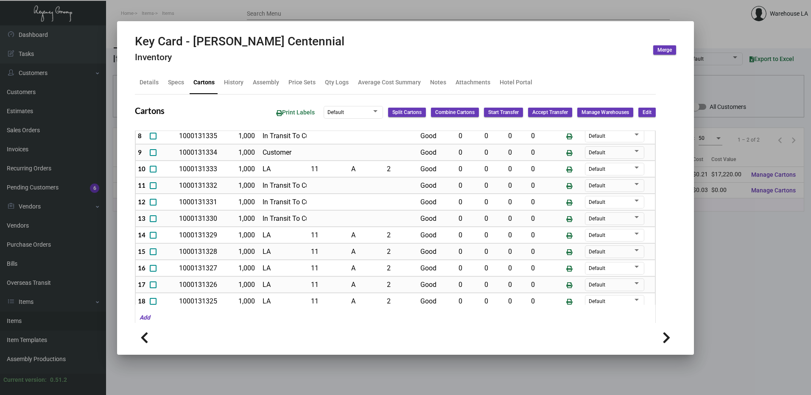
scroll to position [170, 0]
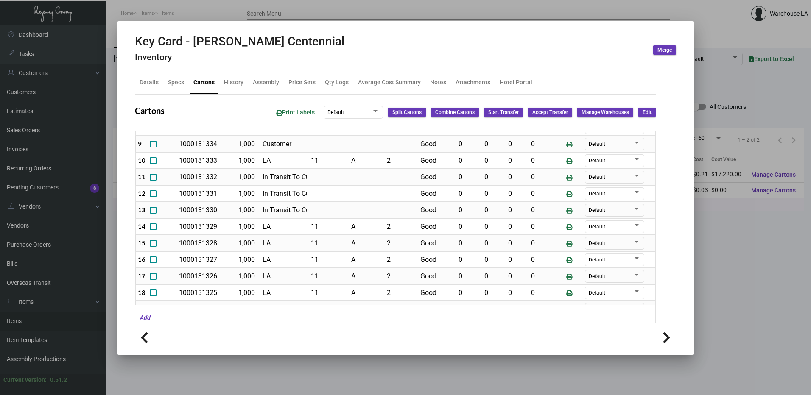
click at [233, 245] on td "1000131328" at bounding box center [206, 243] width 59 height 17
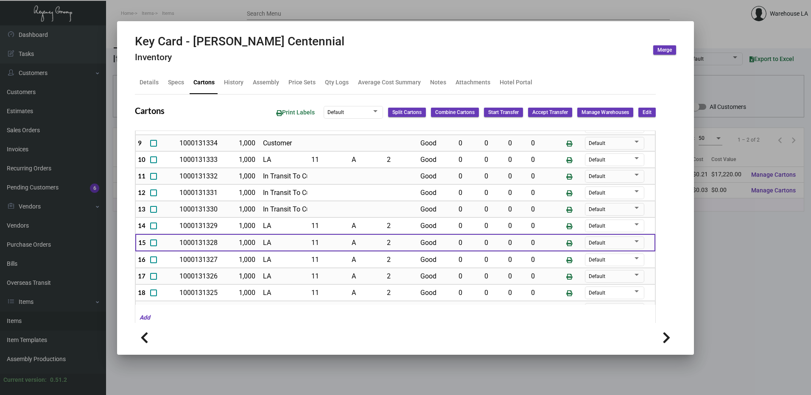
scroll to position [169, 0]
click at [237, 261] on td "1,000" at bounding box center [249, 260] width 24 height 17
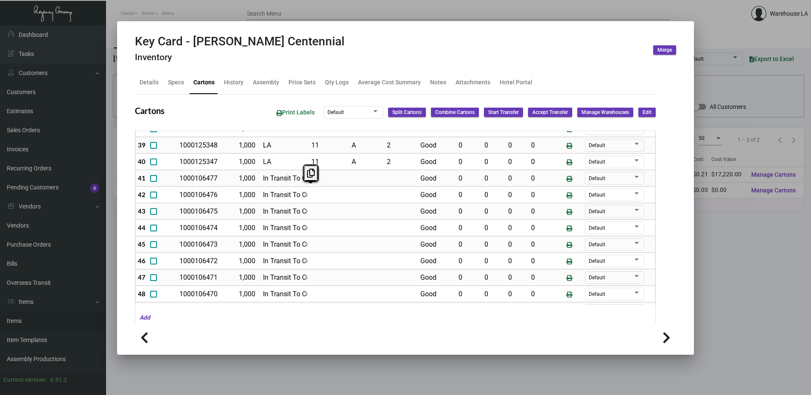
scroll to position [702, 0]
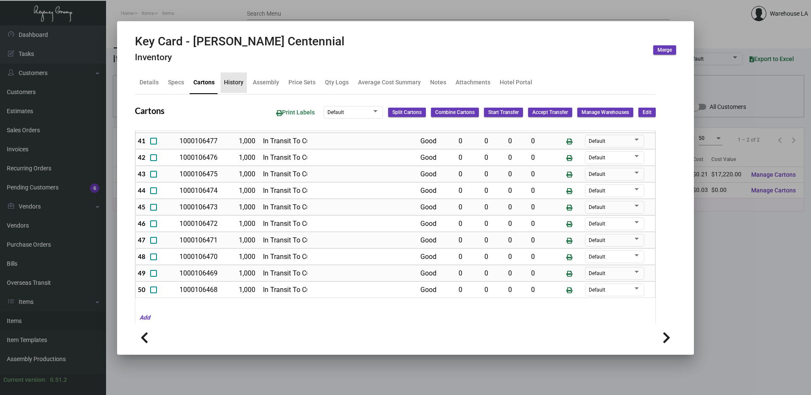
click at [233, 89] on div "History" at bounding box center [234, 83] width 26 height 20
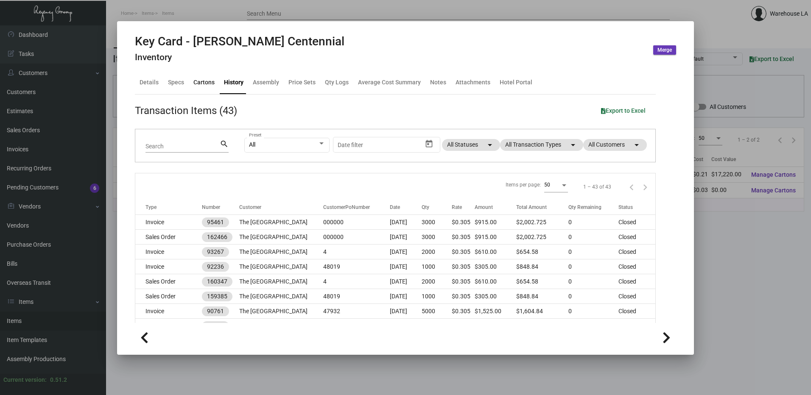
click at [198, 88] on div "Cartons" at bounding box center [204, 83] width 28 height 20
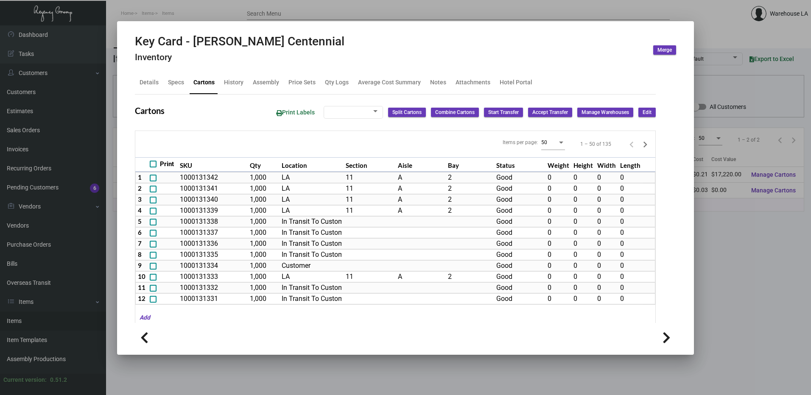
click at [639, 147] on icon "Next page" at bounding box center [645, 145] width 12 height 12
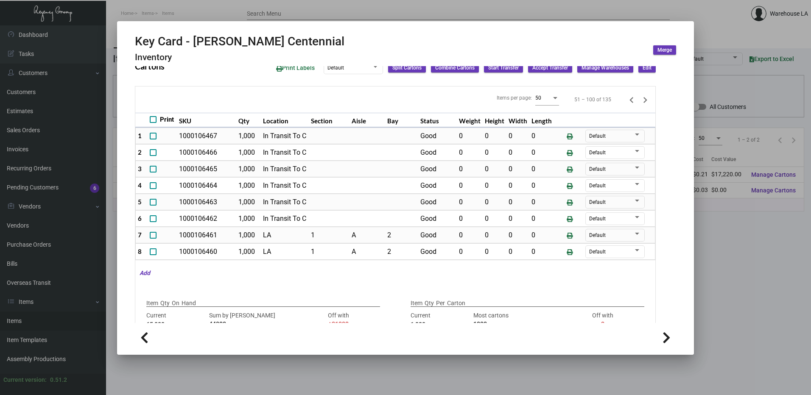
scroll to position [0, 0]
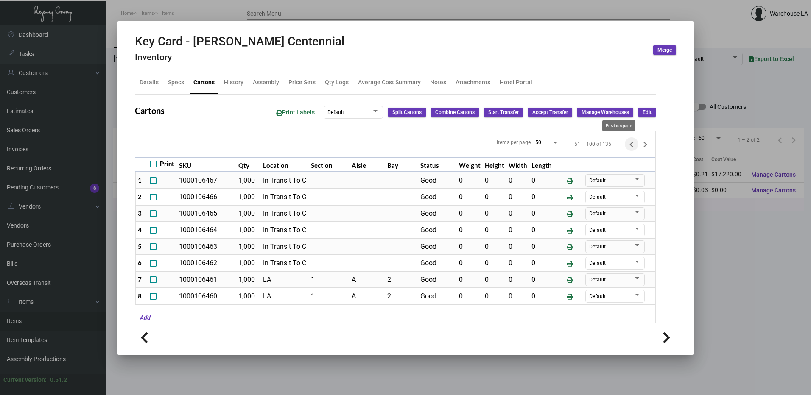
click at [626, 146] on icon "Previous page" at bounding box center [632, 145] width 12 height 12
click at [639, 142] on icon "Next page" at bounding box center [645, 145] width 12 height 12
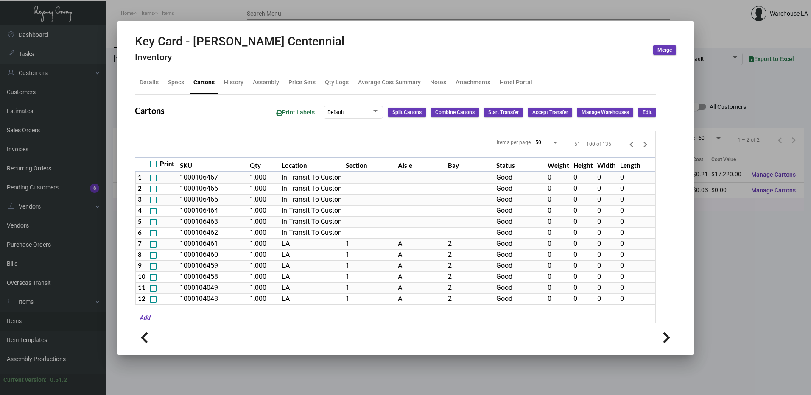
click at [158, 17] on div at bounding box center [405, 197] width 811 height 395
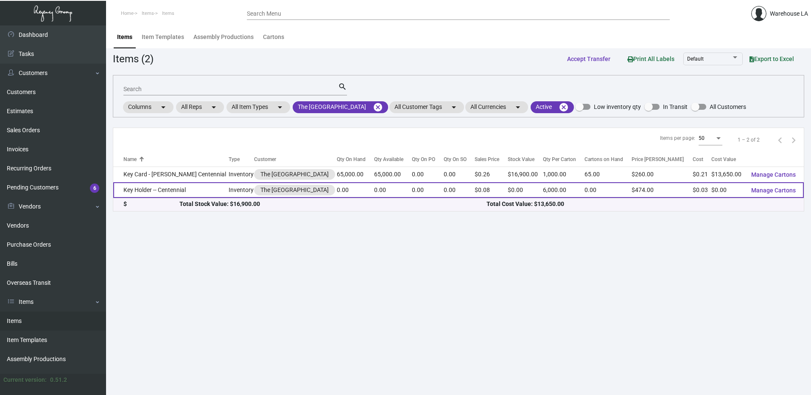
click at [146, 194] on td "Key Holder -- Centennial" at bounding box center [170, 190] width 115 height 16
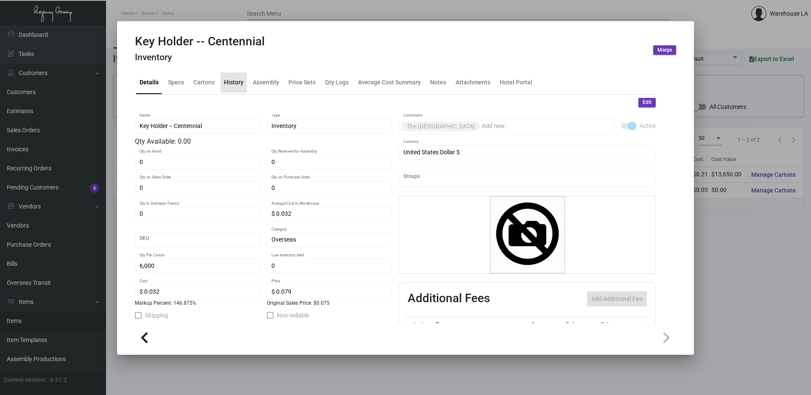
click at [238, 88] on div "History" at bounding box center [234, 83] width 26 height 20
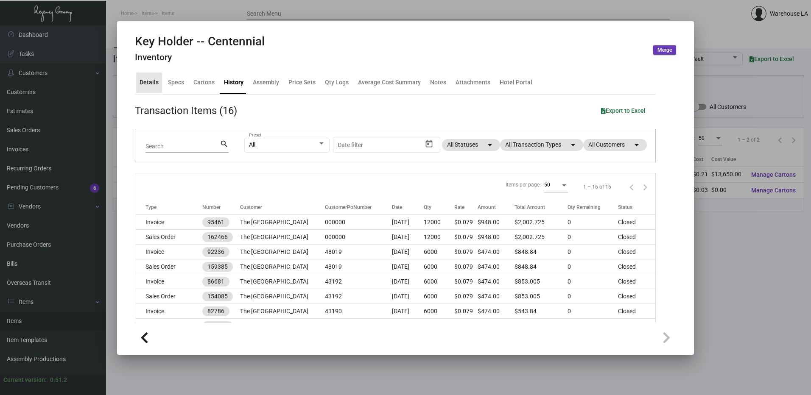
click at [149, 87] on div "Details" at bounding box center [149, 82] width 19 height 9
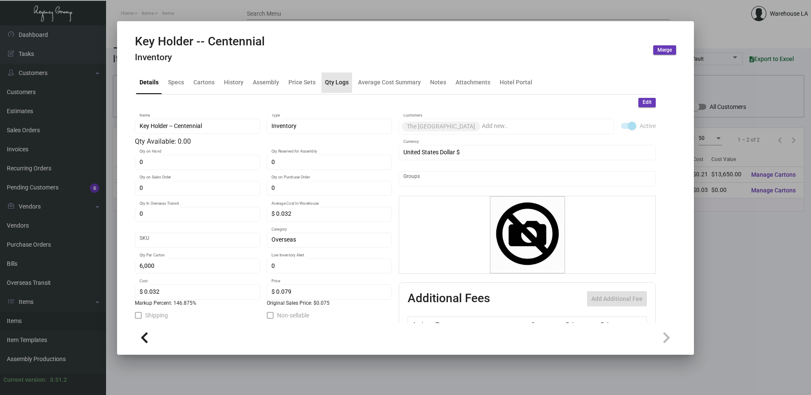
click at [333, 80] on div "Qty Logs" at bounding box center [337, 82] width 24 height 9
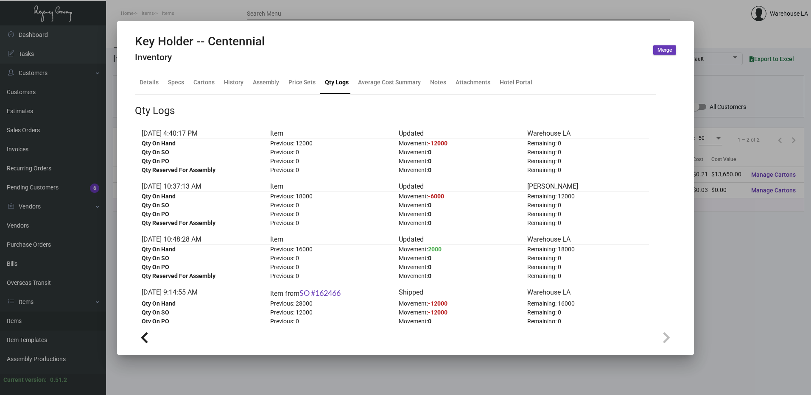
click at [197, 15] on div at bounding box center [405, 197] width 811 height 395
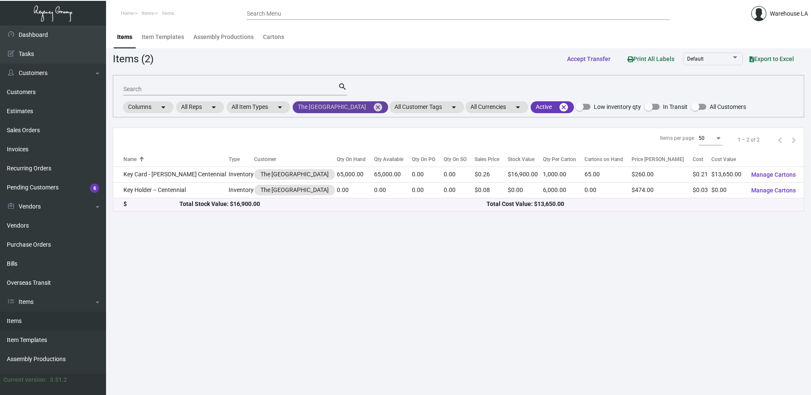
click at [366, 101] on mat-chip "The [GEOGRAPHIC_DATA] cancel" at bounding box center [340, 107] width 95 height 12
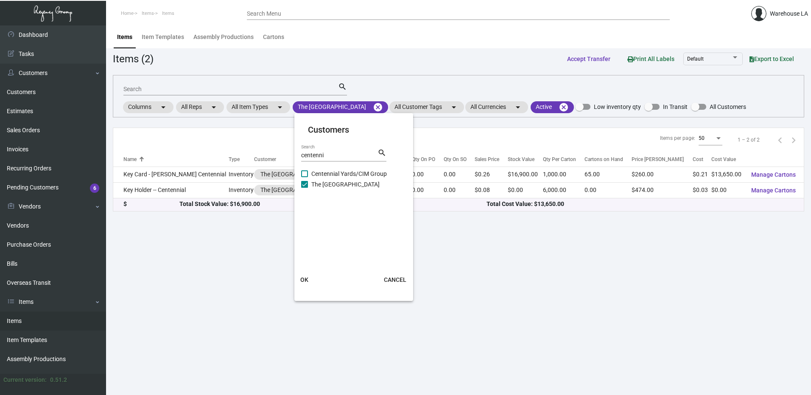
click at [337, 154] on input "centenni" at bounding box center [339, 155] width 76 height 7
click at [336, 183] on span "The Source Hotel" at bounding box center [333, 184] width 45 height 10
click at [305, 188] on input "The Source Hotel" at bounding box center [304, 188] width 0 height 0
click at [307, 278] on span "OK" at bounding box center [304, 280] width 8 height 7
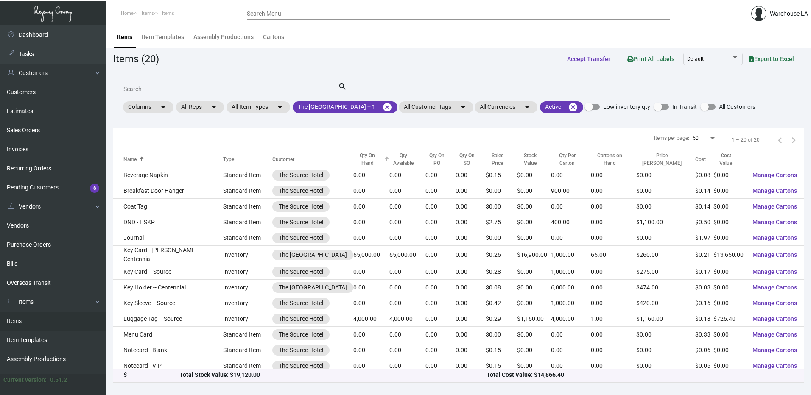
click at [353, 161] on div "Qty On Hand" at bounding box center [367, 159] width 28 height 15
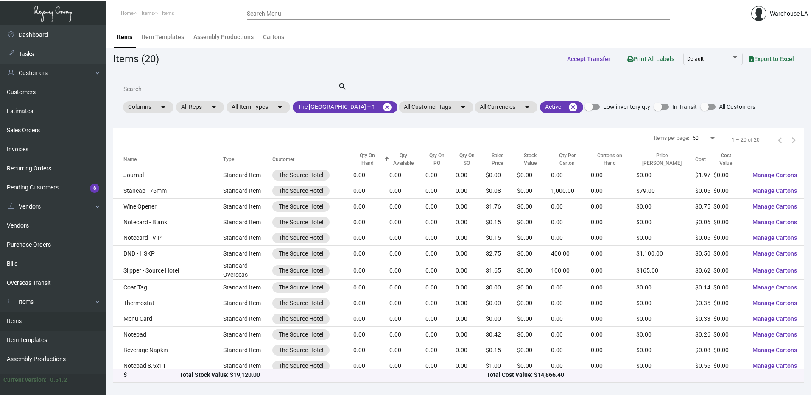
click at [353, 161] on div "Qty On Hand" at bounding box center [367, 159] width 28 height 15
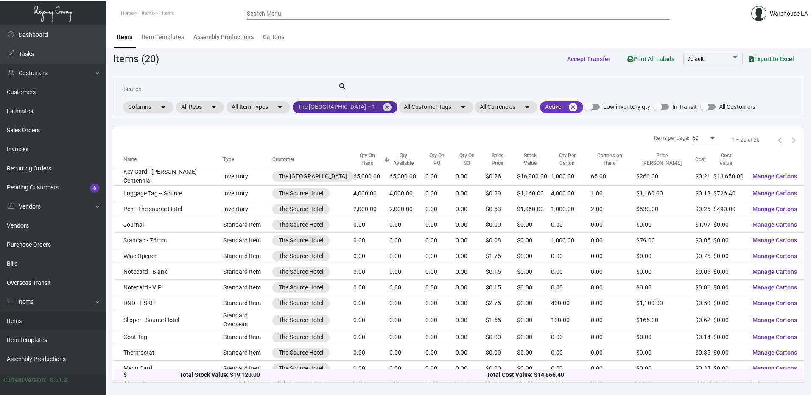
click at [342, 108] on mat-chip "The [GEOGRAPHIC_DATA] + 1 cancel" at bounding box center [345, 107] width 105 height 12
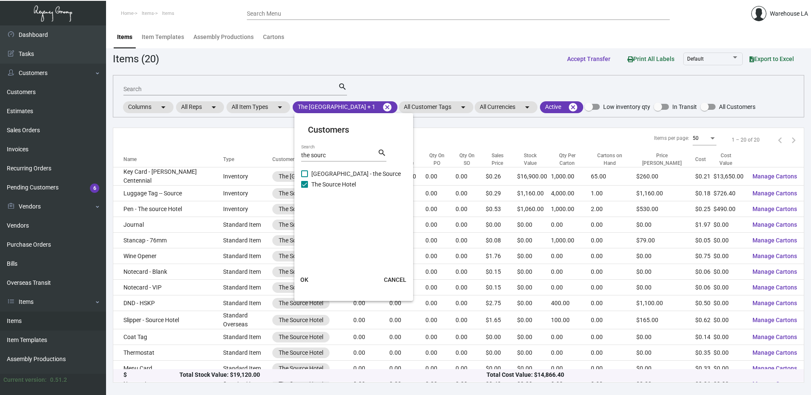
click at [330, 155] on input "the sourc" at bounding box center [339, 155] width 76 height 7
click at [324, 186] on span "The [GEOGRAPHIC_DATA]" at bounding box center [345, 184] width 68 height 10
click at [305, 188] on input "The [GEOGRAPHIC_DATA]" at bounding box center [304, 188] width 0 height 0
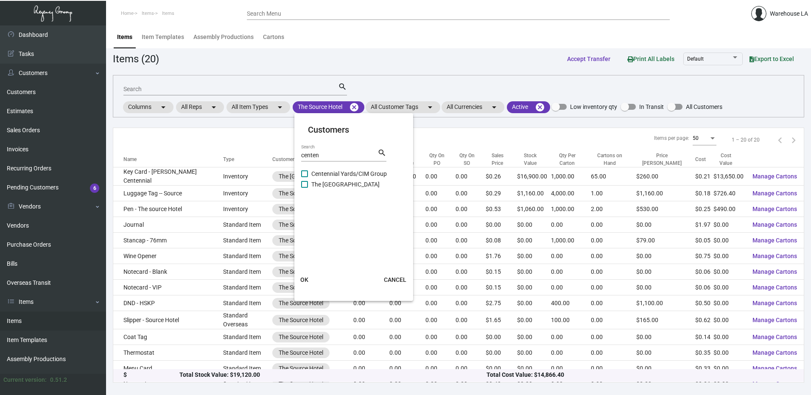
click at [308, 280] on span "OK" at bounding box center [304, 280] width 8 height 7
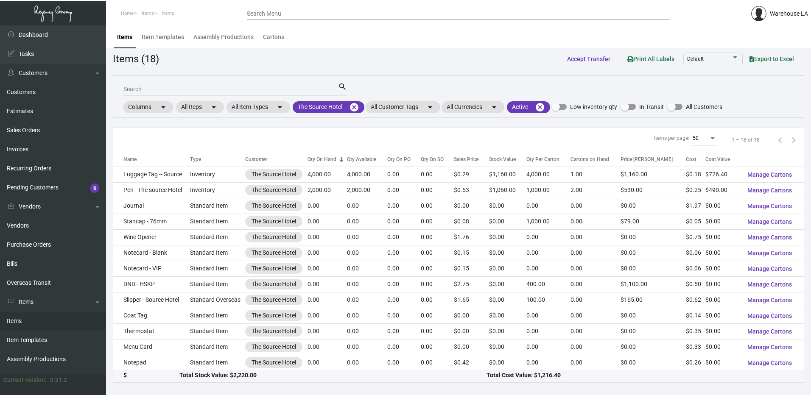
click at [182, 96] on mat-form-field "Search search" at bounding box center [235, 89] width 224 height 26
click at [185, 91] on input "Search" at bounding box center [230, 89] width 215 height 7
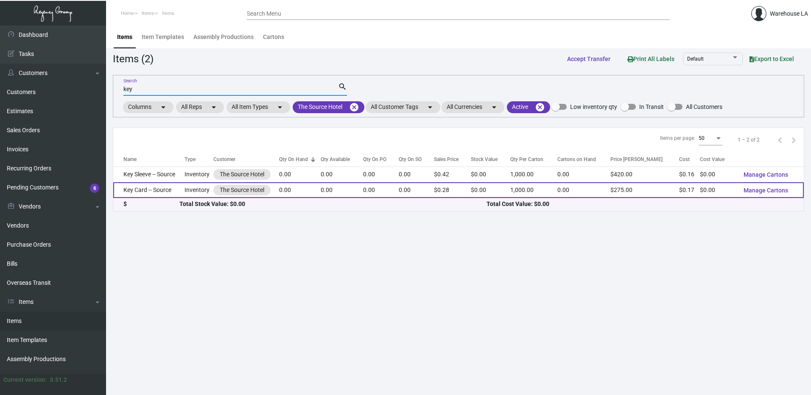
click at [171, 184] on td "Key Card -- Source" at bounding box center [148, 190] width 71 height 16
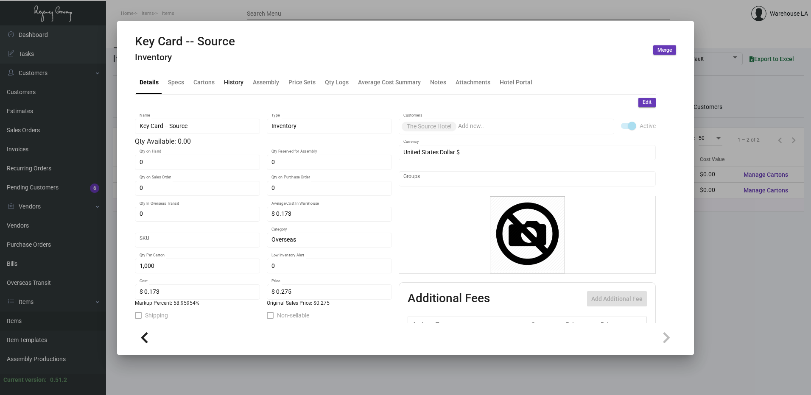
click at [231, 81] on div "History" at bounding box center [234, 82] width 20 height 9
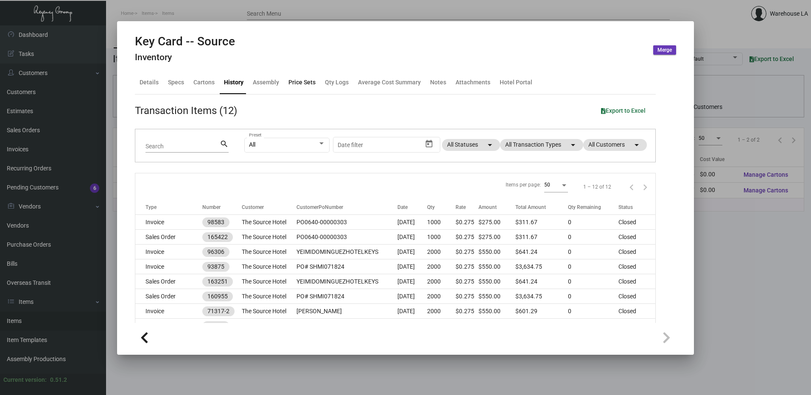
click at [305, 83] on div "Price Sets" at bounding box center [302, 82] width 27 height 9
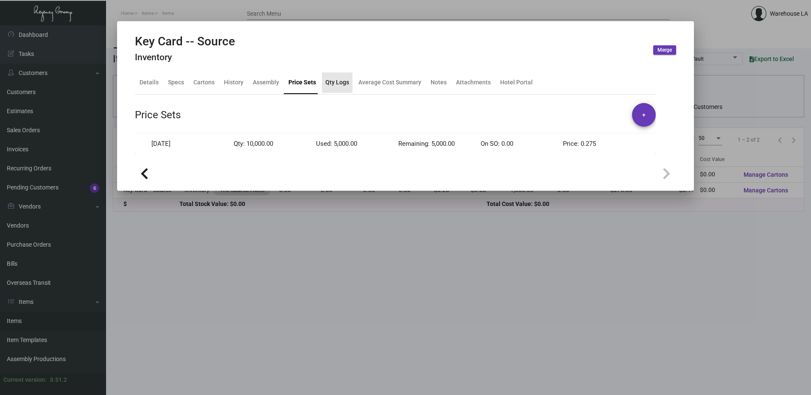
click at [335, 85] on div "Qty Logs" at bounding box center [337, 82] width 24 height 9
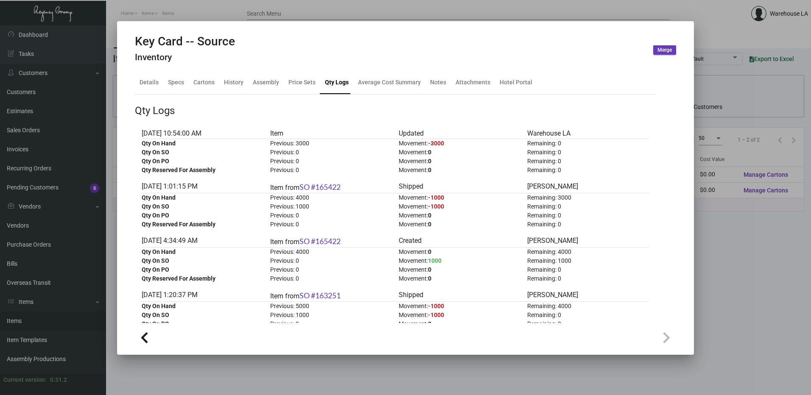
click at [248, 15] on div at bounding box center [405, 197] width 811 height 395
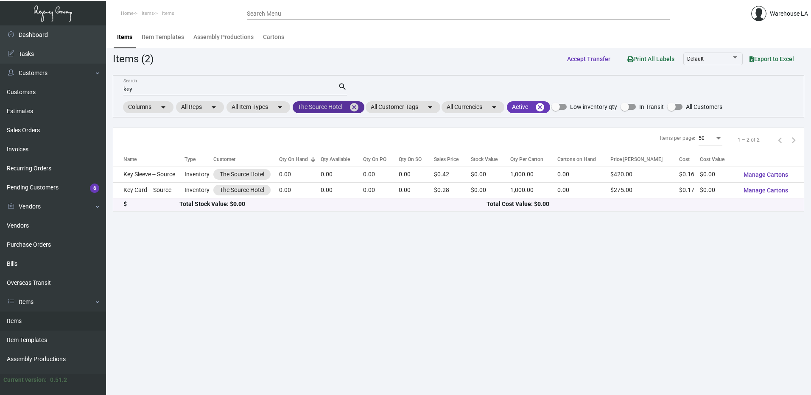
click at [356, 107] on mat-icon "cancel" at bounding box center [354, 107] width 10 height 10
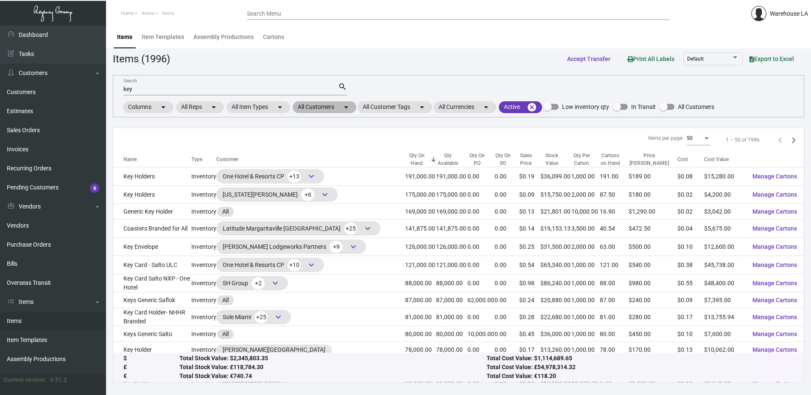
click at [306, 104] on mat-chip "All Customers arrow_drop_down" at bounding box center [325, 107] width 64 height 12
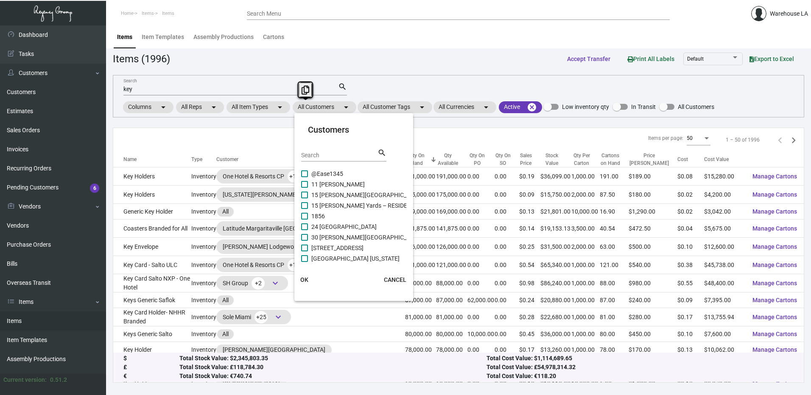
drag, startPoint x: 306, startPoint y: 104, endPoint x: 324, endPoint y: 158, distance: 57.7
click at [324, 158] on input "Search" at bounding box center [339, 155] width 76 height 7
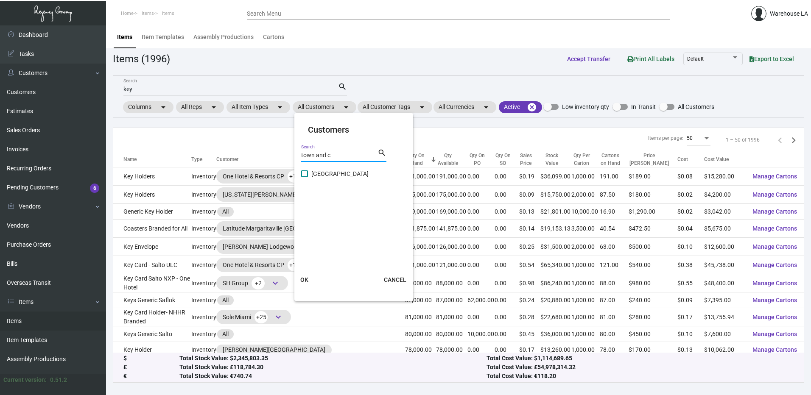
click at [328, 171] on span "[GEOGRAPHIC_DATA]" at bounding box center [339, 174] width 57 height 10
click at [305, 177] on input "[GEOGRAPHIC_DATA]" at bounding box center [304, 177] width 0 height 0
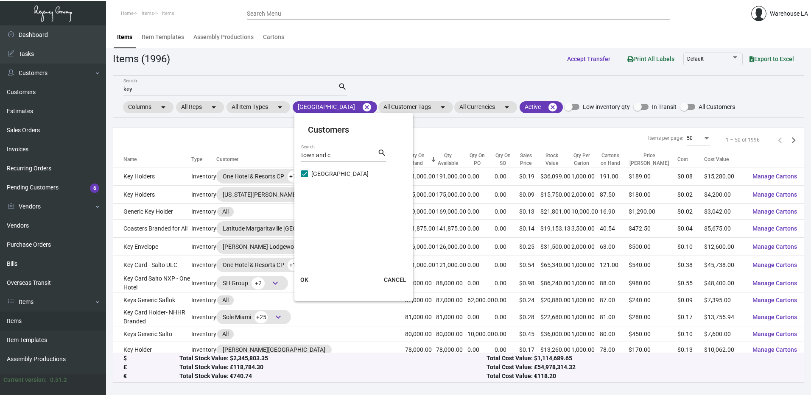
click at [308, 283] on span "OK" at bounding box center [304, 280] width 8 height 7
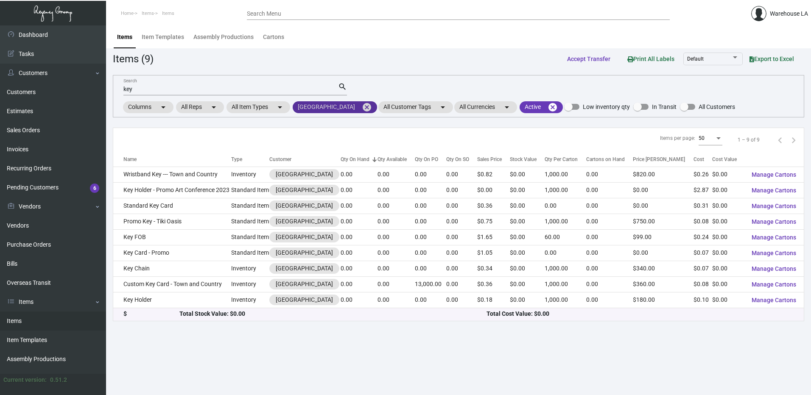
click at [372, 107] on mat-icon "cancel" at bounding box center [367, 107] width 10 height 10
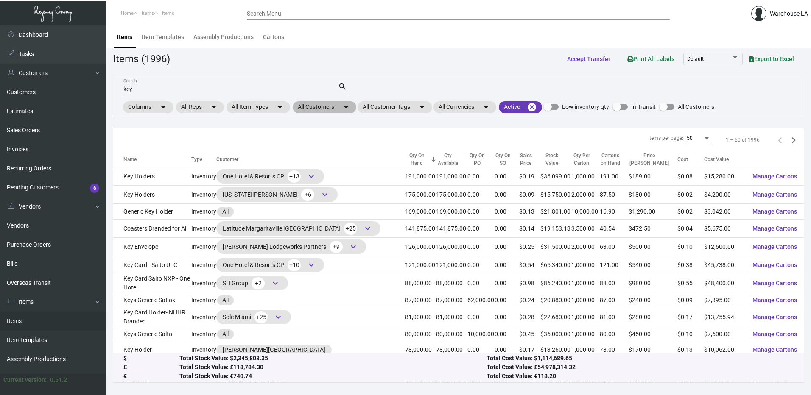
click at [341, 109] on mat-chip "All Customers arrow_drop_down" at bounding box center [325, 107] width 64 height 12
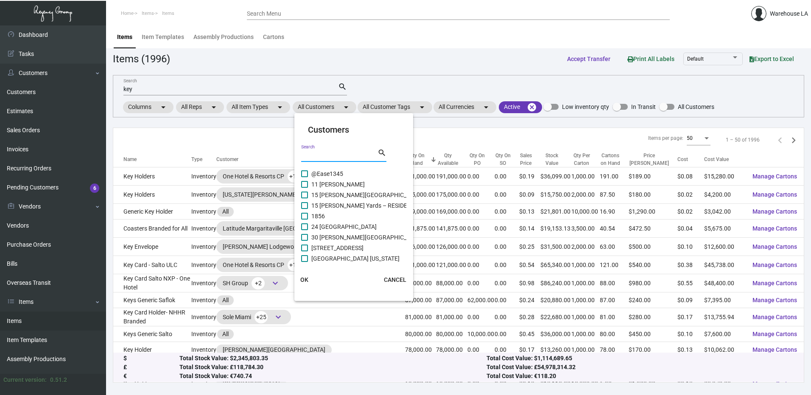
click at [303, 156] on input "Search" at bounding box center [339, 155] width 76 height 7
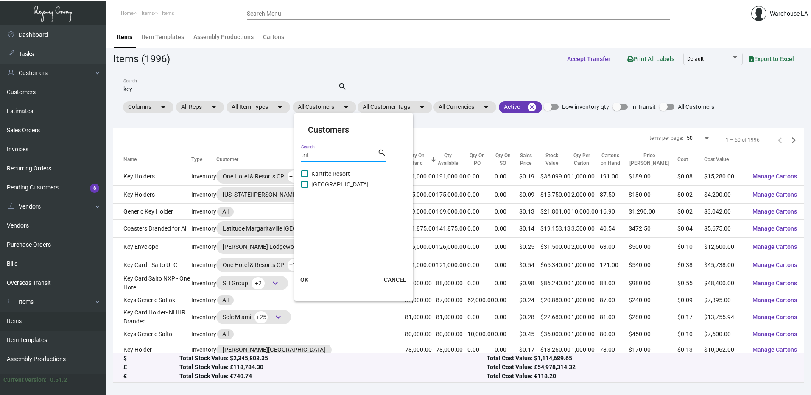
click at [339, 180] on span "[GEOGRAPHIC_DATA]" at bounding box center [339, 184] width 57 height 10
click at [305, 188] on input "[GEOGRAPHIC_DATA]" at bounding box center [304, 188] width 0 height 0
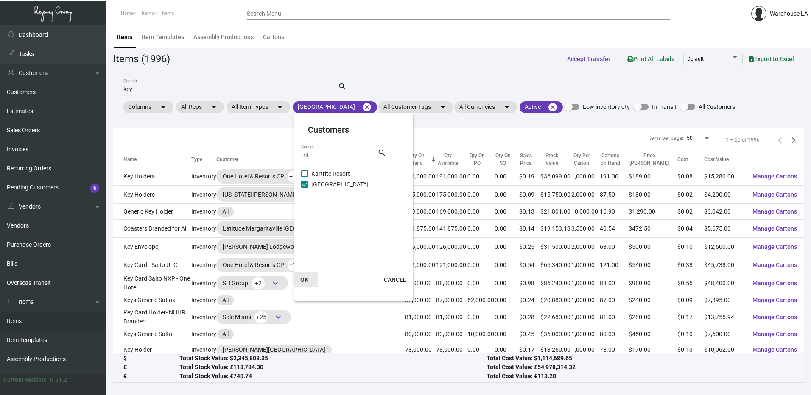
click at [302, 281] on span "OK" at bounding box center [304, 280] width 8 height 7
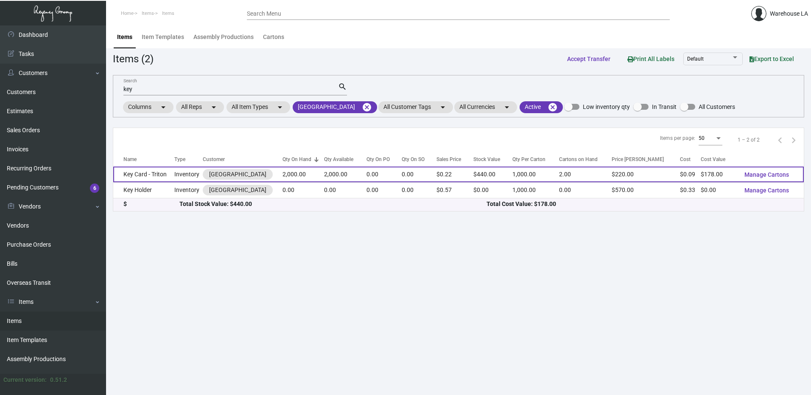
click at [167, 180] on td "Key Card - Triton" at bounding box center [143, 175] width 61 height 16
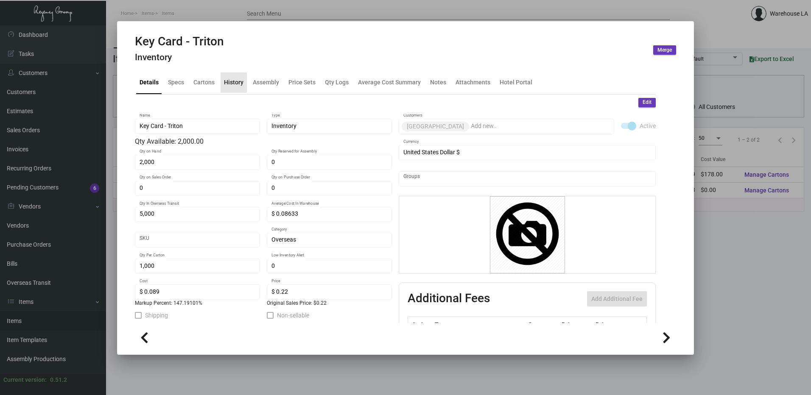
click at [235, 79] on div "History" at bounding box center [234, 82] width 20 height 9
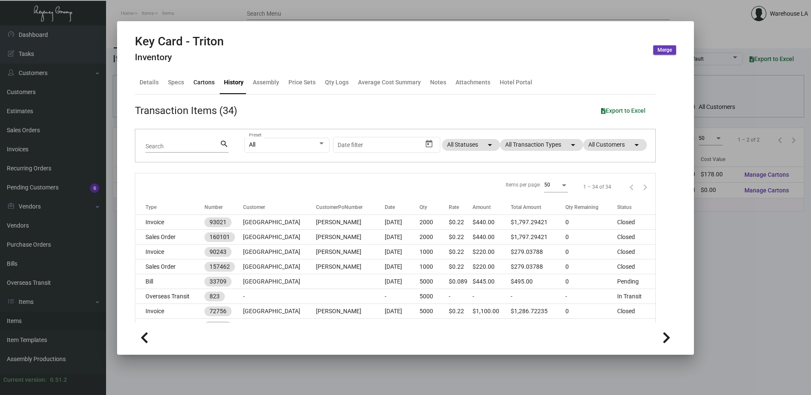
click at [196, 87] on div "Cartons" at bounding box center [203, 82] width 21 height 9
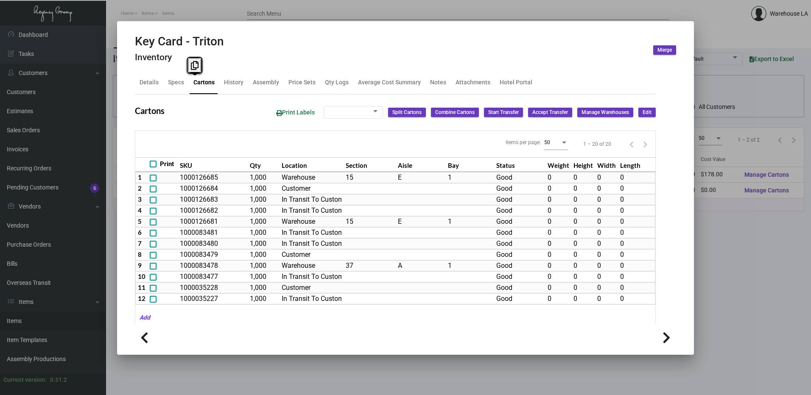
drag, startPoint x: 196, startPoint y: 87, endPoint x: 258, endPoint y: 115, distance: 69.1
click at [241, 118] on div "Cartons Print Labels Split Cartons Combine Cartons Start Transfer Accept Transf…" at bounding box center [395, 113] width 521 height 16
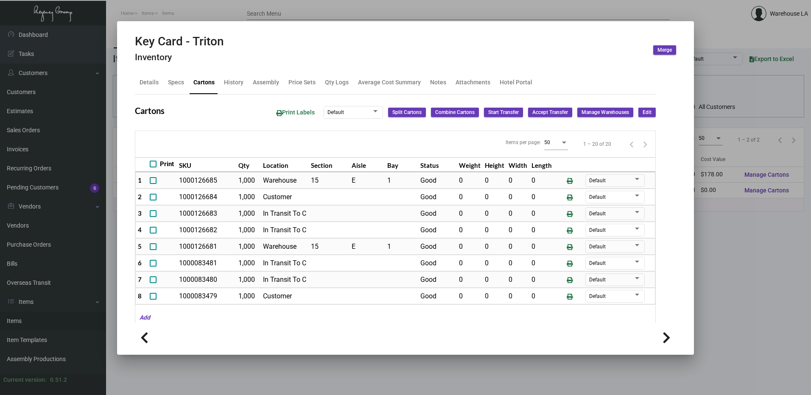
click at [643, 110] on span "Edit" at bounding box center [647, 112] width 9 height 7
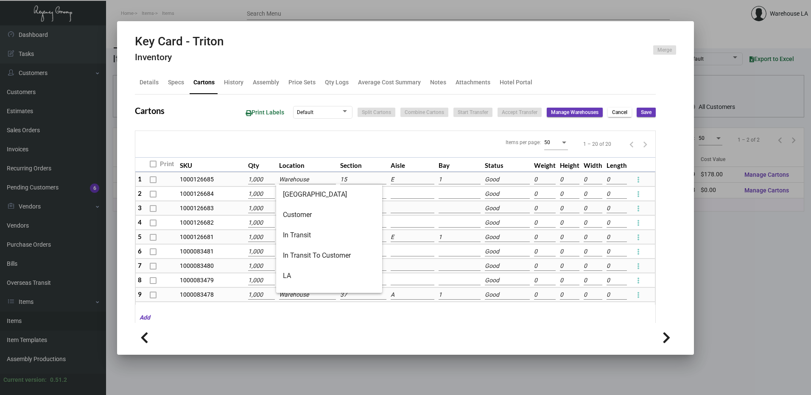
click at [301, 178] on input "Warehouse" at bounding box center [307, 179] width 57 height 9
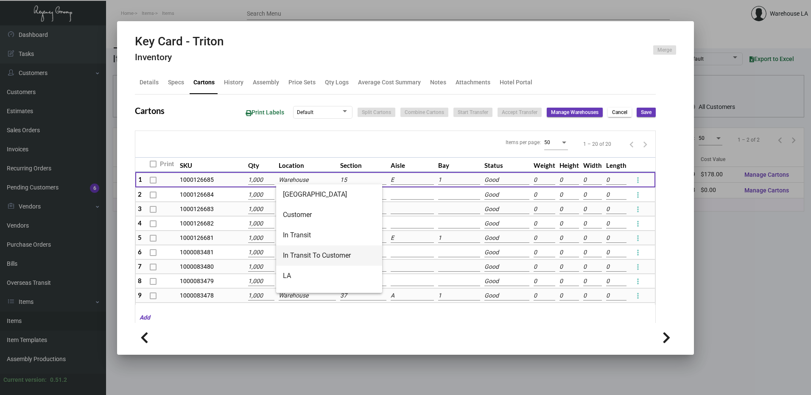
click at [325, 253] on span "In Transit To Customer" at bounding box center [329, 256] width 93 height 20
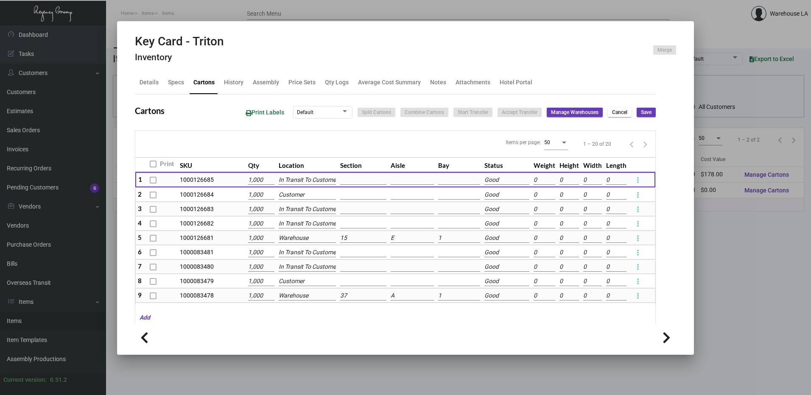
scroll to position [0, 5]
click at [308, 242] on input "Warehouse" at bounding box center [307, 238] width 57 height 9
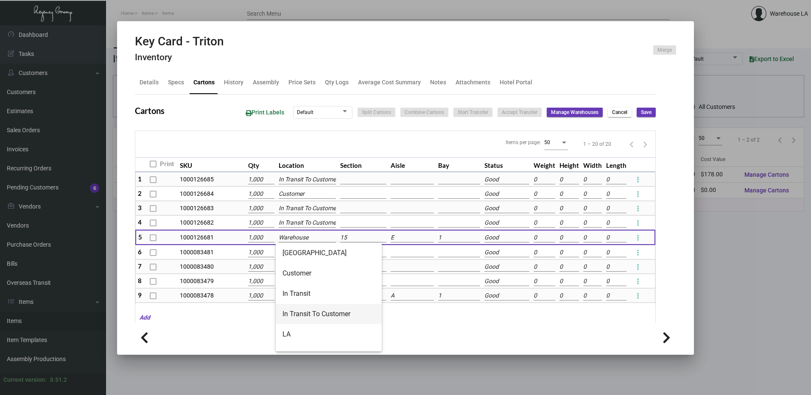
click at [322, 317] on span "In Transit To Customer" at bounding box center [329, 314] width 93 height 20
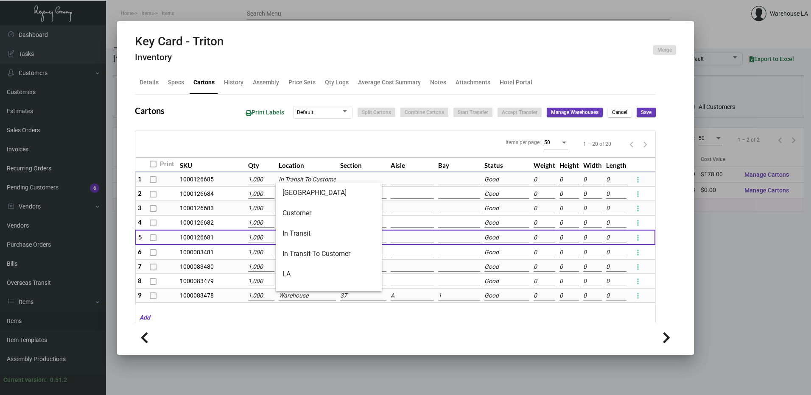
click at [303, 298] on input "Warehouse" at bounding box center [307, 296] width 57 height 9
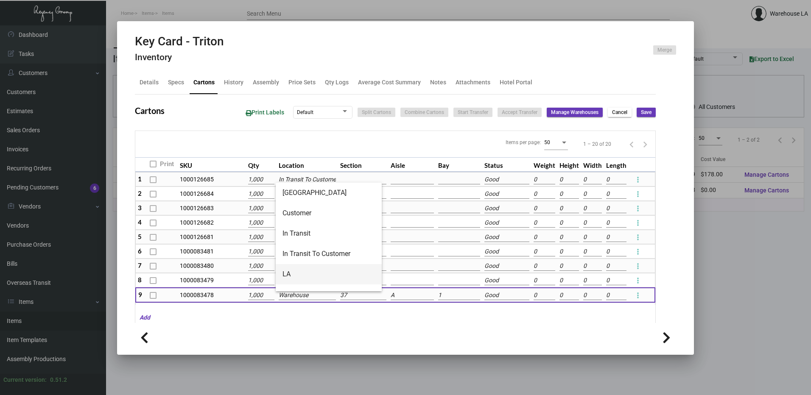
click at [299, 272] on span "LA" at bounding box center [329, 274] width 93 height 20
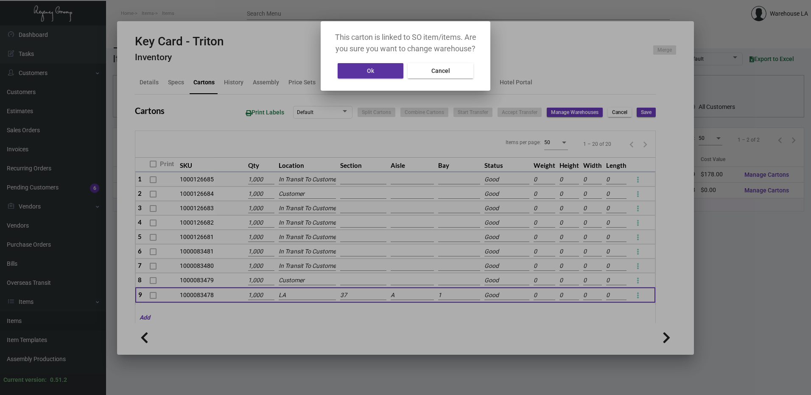
click at [368, 80] on div "Ok Cancel" at bounding box center [405, 71] width 149 height 20
click at [370, 69] on span "Ok" at bounding box center [370, 70] width 7 height 7
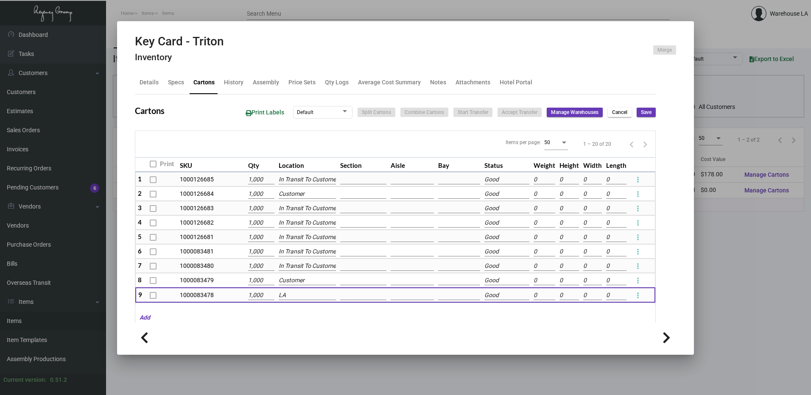
click at [357, 302] on td at bounding box center [363, 295] width 50 height 15
click at [356, 297] on input at bounding box center [363, 295] width 46 height 9
click at [361, 258] on span "3" at bounding box center [388, 250] width 93 height 20
click at [391, 292] on input at bounding box center [412, 295] width 43 height 9
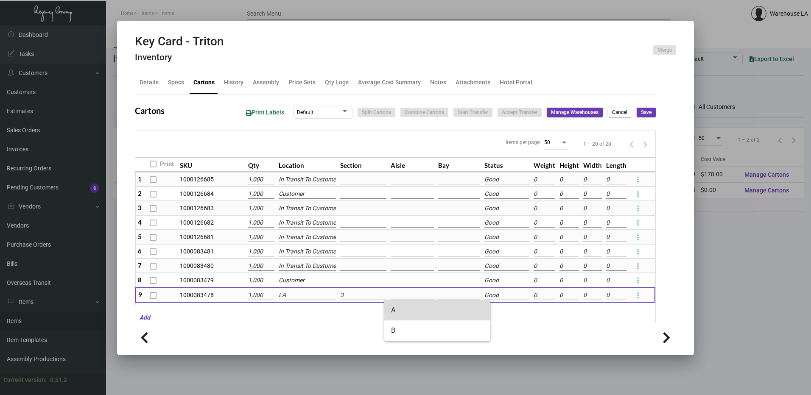
click at [414, 311] on span "A" at bounding box center [437, 310] width 93 height 20
click at [438, 294] on input at bounding box center [459, 295] width 42 height 9
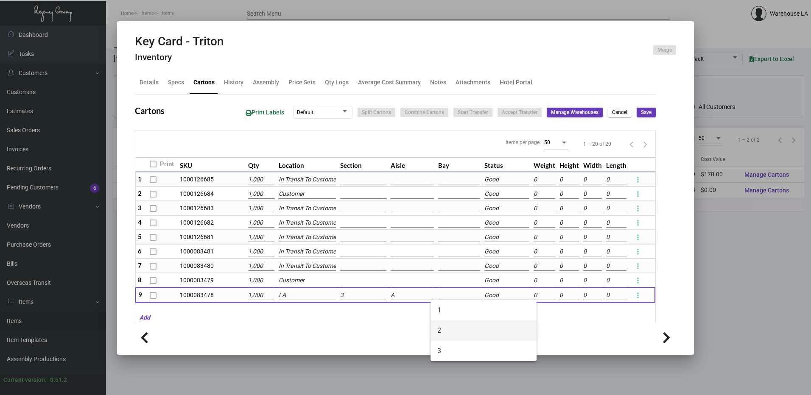
click at [452, 325] on span "2" at bounding box center [483, 331] width 93 height 20
click at [641, 114] on span "Save" at bounding box center [646, 112] width 11 height 7
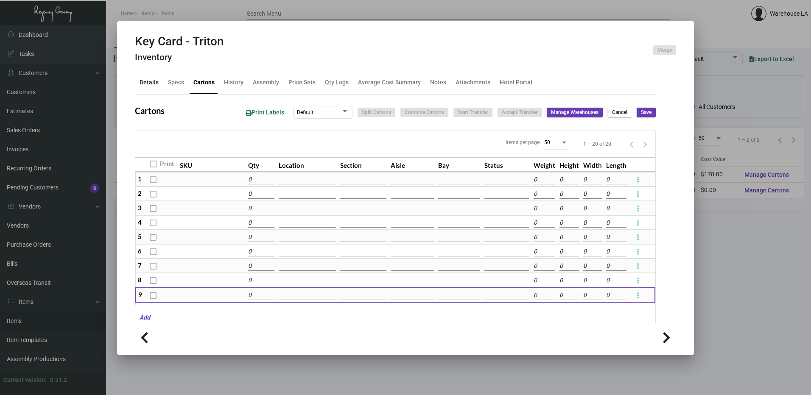
click at [153, 90] on div "Details" at bounding box center [149, 83] width 26 height 20
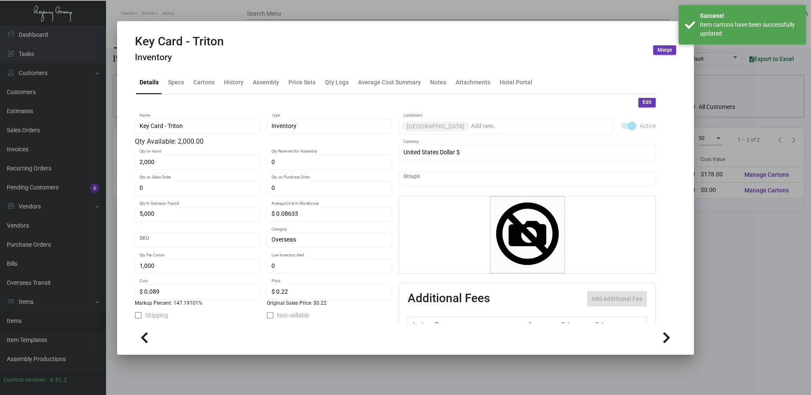
click at [648, 104] on mat-tab-group "Details Specs Cartons History Assembly Price Sets Qty Logs Average Cost Summary…" at bounding box center [395, 194] width 541 height 257
click at [191, 173] on div "2,000 Qty on Hand" at bounding box center [197, 166] width 125 height 23
click at [191, 169] on div "2,000 Qty on Hand" at bounding box center [198, 162] width 116 height 17
click at [648, 101] on button "Edit" at bounding box center [647, 102] width 17 height 9
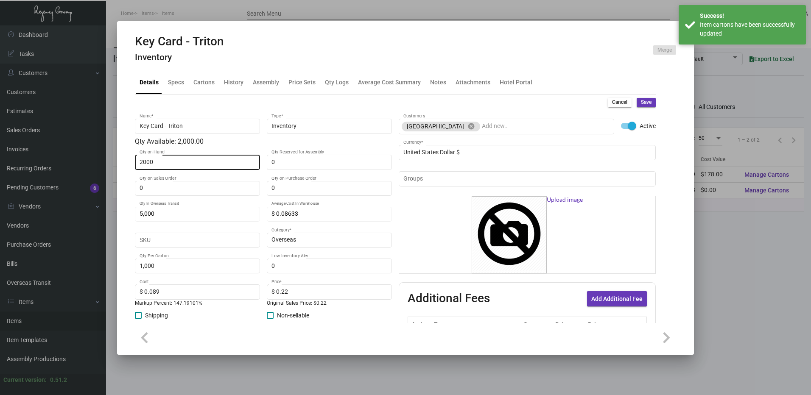
click at [239, 163] on input "2000" at bounding box center [198, 162] width 116 height 7
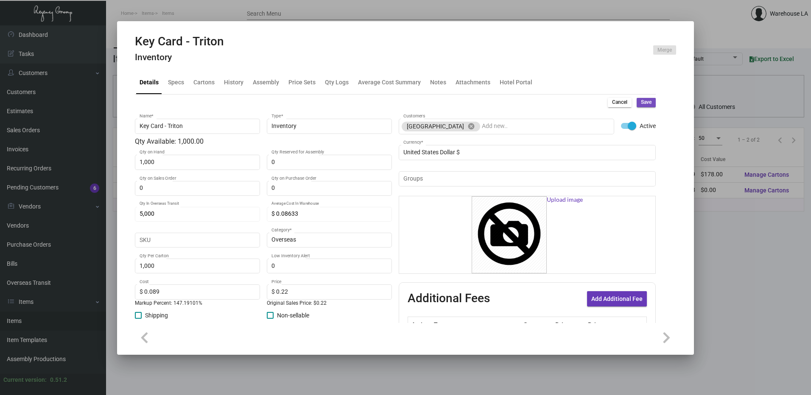
click at [648, 99] on button "Save" at bounding box center [646, 102] width 19 height 9
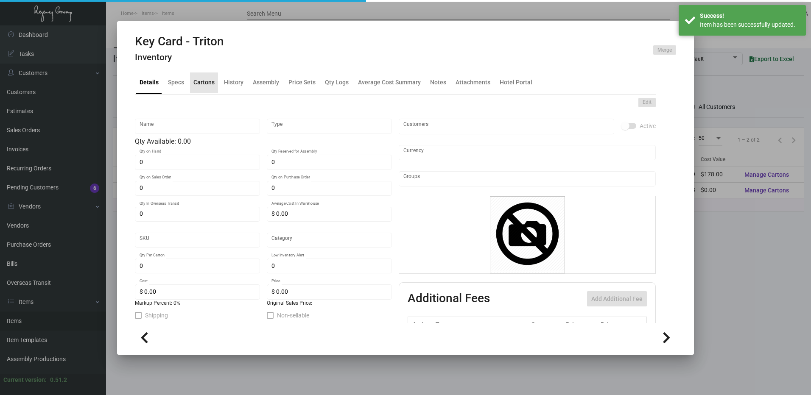
click at [195, 86] on div "Cartons" at bounding box center [203, 82] width 21 height 9
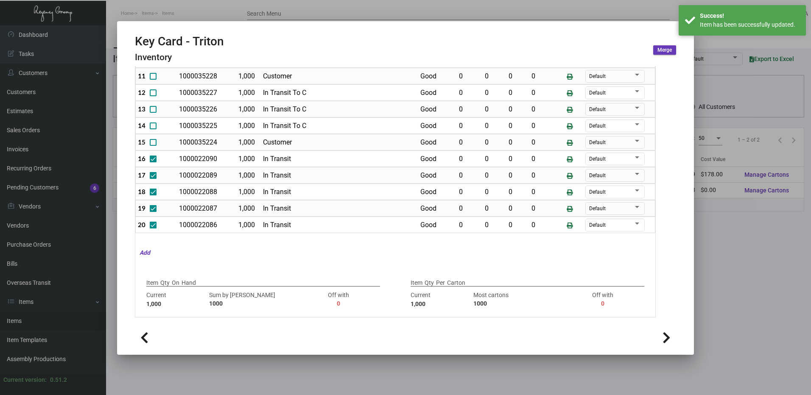
scroll to position [0, 0]
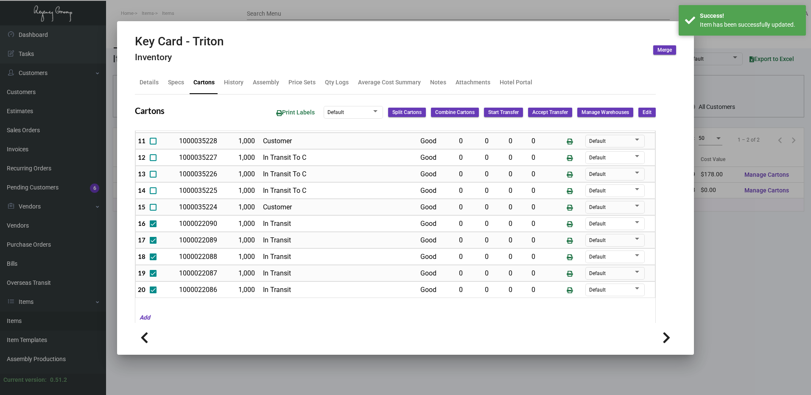
click at [219, 14] on div at bounding box center [405, 197] width 811 height 395
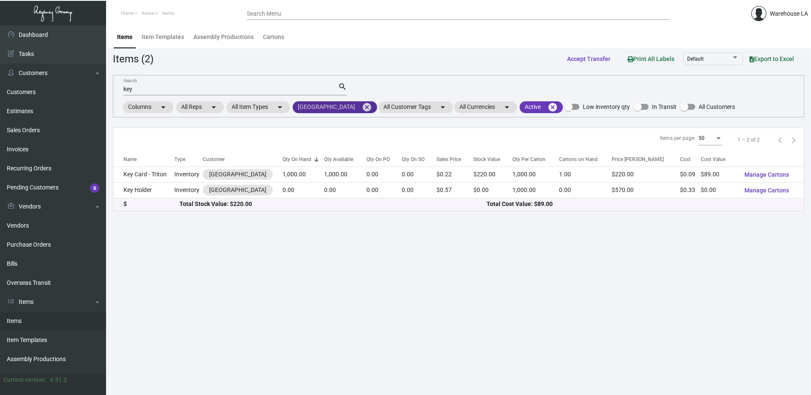
click at [362, 108] on mat-icon "cancel" at bounding box center [367, 107] width 10 height 10
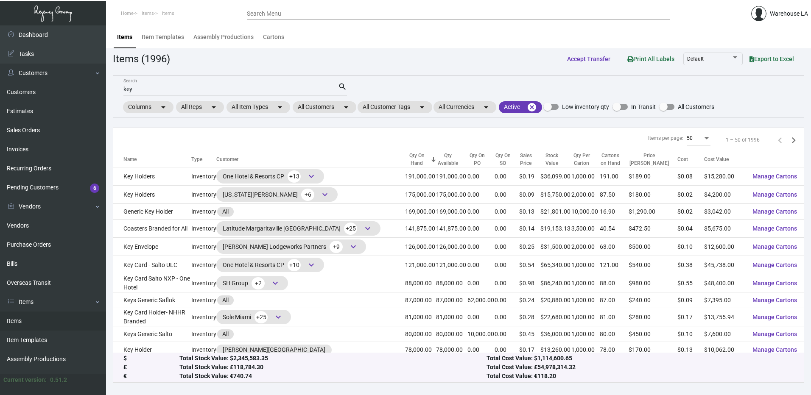
click at [231, 89] on input "key" at bounding box center [230, 89] width 215 height 7
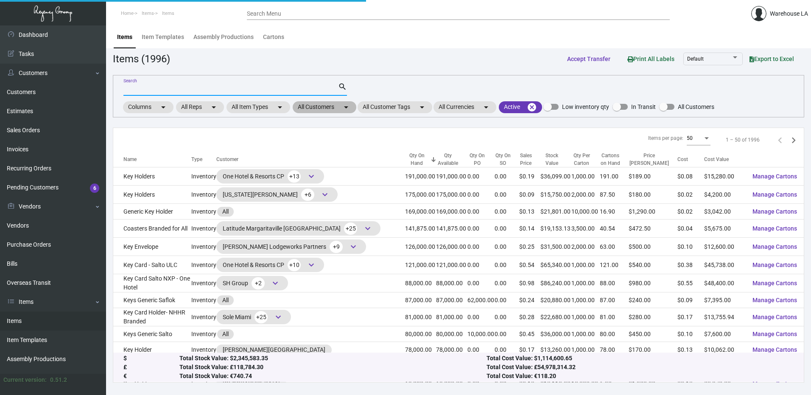
click at [322, 106] on mat-chip "All Customers arrow_drop_down" at bounding box center [325, 107] width 64 height 12
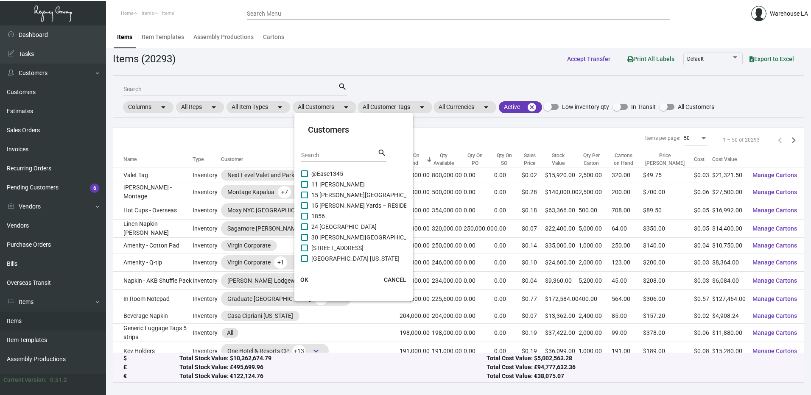
click at [311, 157] on input "Search" at bounding box center [339, 155] width 76 height 7
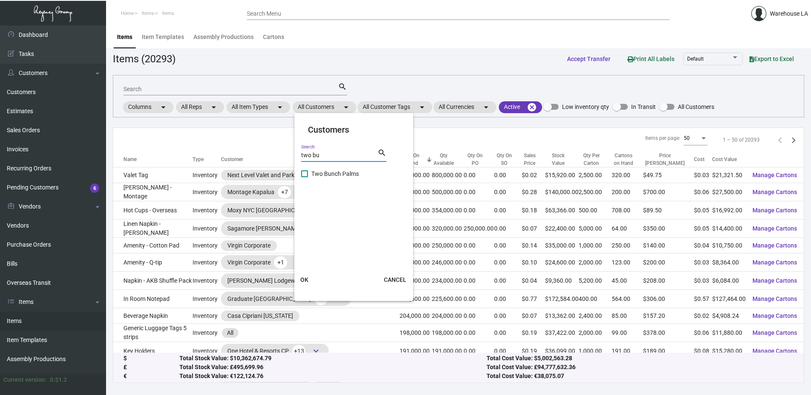
click at [316, 171] on span "Two Bunch Palms" at bounding box center [335, 174] width 48 height 10
click at [305, 177] on input "Two Bunch Palms" at bounding box center [304, 177] width 0 height 0
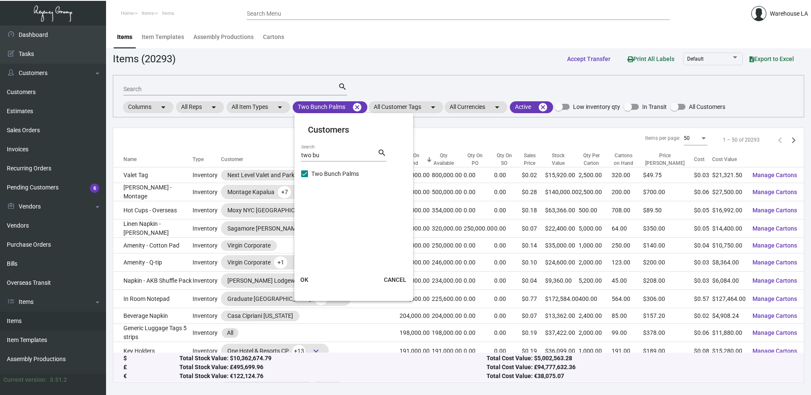
click at [306, 283] on span "OK" at bounding box center [304, 280] width 8 height 7
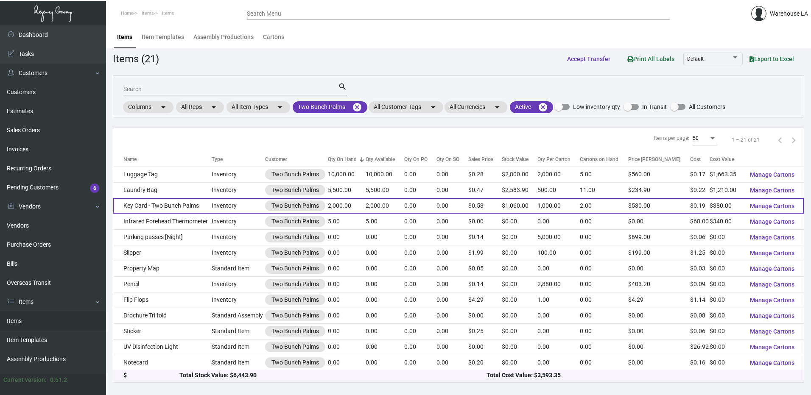
click at [174, 200] on td "Key Card - Two Bunch Palms" at bounding box center [162, 206] width 98 height 16
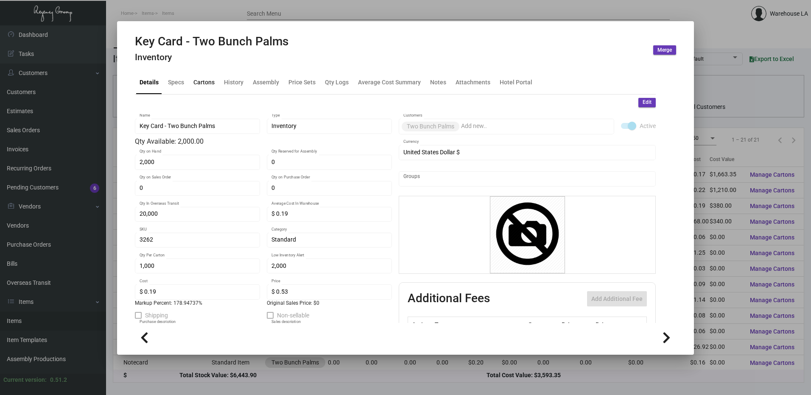
click at [204, 86] on div "Cartons" at bounding box center [203, 82] width 21 height 9
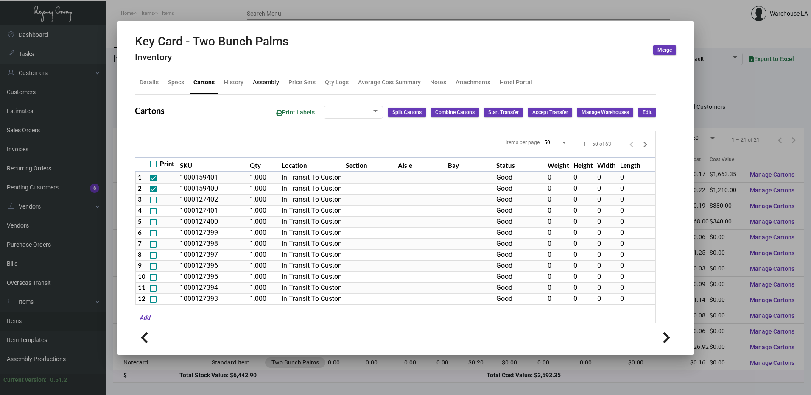
click at [261, 85] on div "Assembly" at bounding box center [266, 82] width 26 height 9
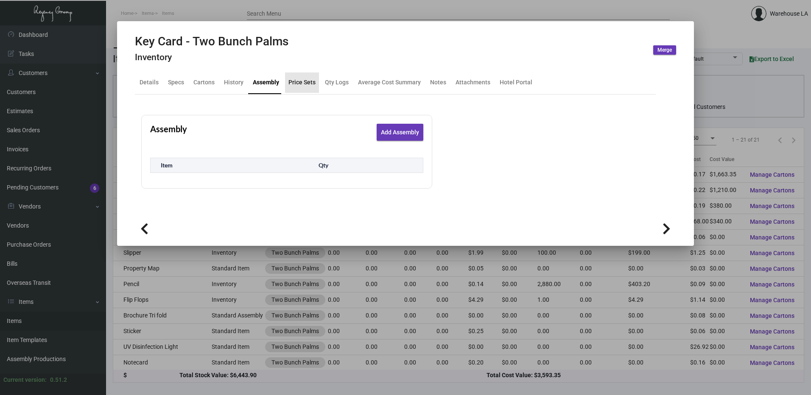
click at [294, 81] on div "Price Sets" at bounding box center [302, 82] width 27 height 9
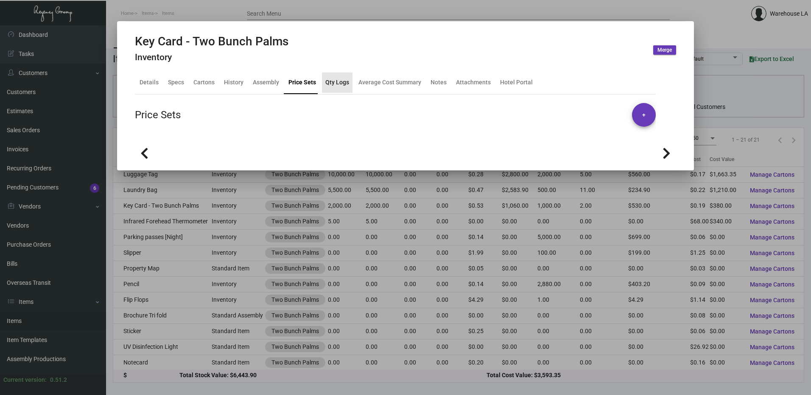
click at [327, 82] on div "Qty Logs" at bounding box center [337, 82] width 24 height 9
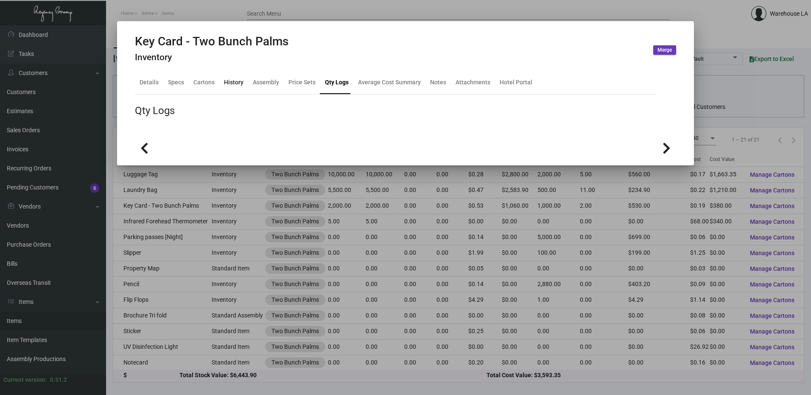
click at [226, 79] on div "History" at bounding box center [234, 82] width 20 height 9
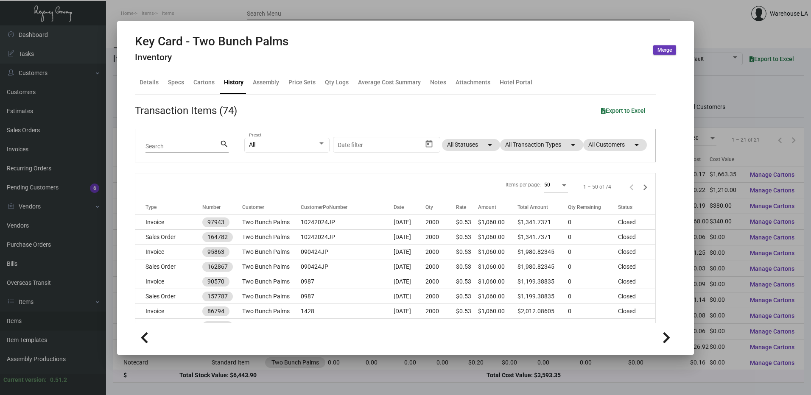
click at [238, 22] on mat-dialog-container "Key Card - Two Bunch Palms Inventory Merge Details Specs Cartons History Assemb…" at bounding box center [405, 188] width 577 height 334
click at [219, 1] on div at bounding box center [405, 197] width 811 height 395
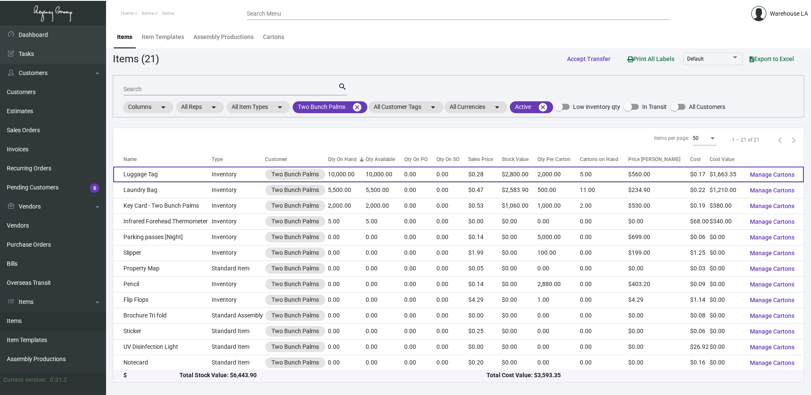
click at [165, 178] on td "Luggage Tag" at bounding box center [162, 175] width 98 height 16
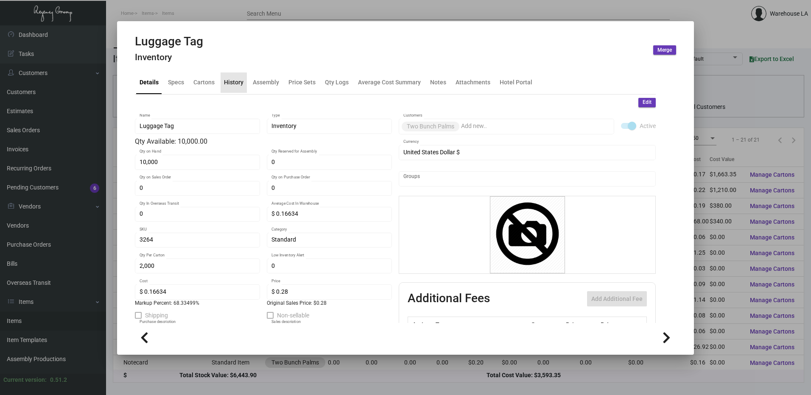
click at [233, 86] on div "History" at bounding box center [234, 82] width 20 height 9
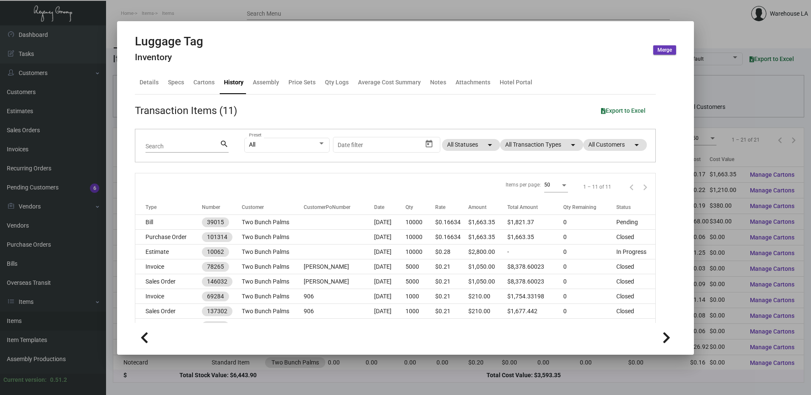
click at [251, 9] on div at bounding box center [405, 197] width 811 height 395
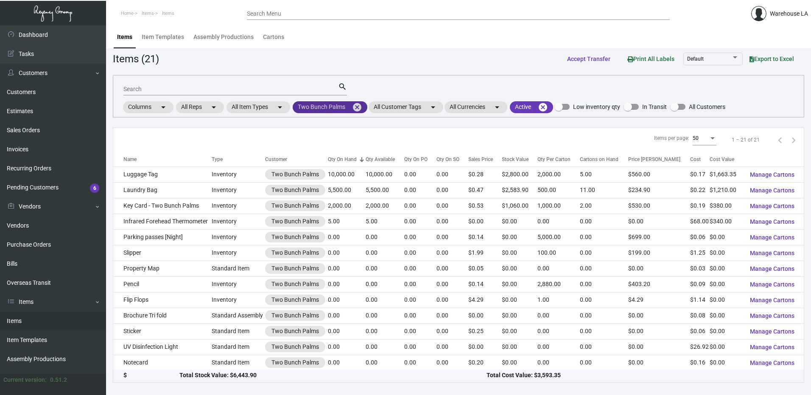
click at [352, 106] on mat-chip "Two Bunch Palms cancel" at bounding box center [330, 107] width 75 height 12
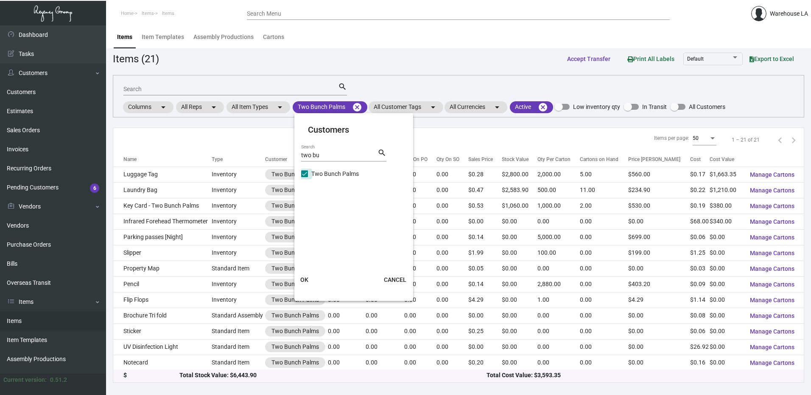
click at [308, 173] on label "Two Bunch Palms" at bounding box center [330, 174] width 58 height 10
click at [305, 177] on input "Two Bunch Palms" at bounding box center [304, 177] width 0 height 0
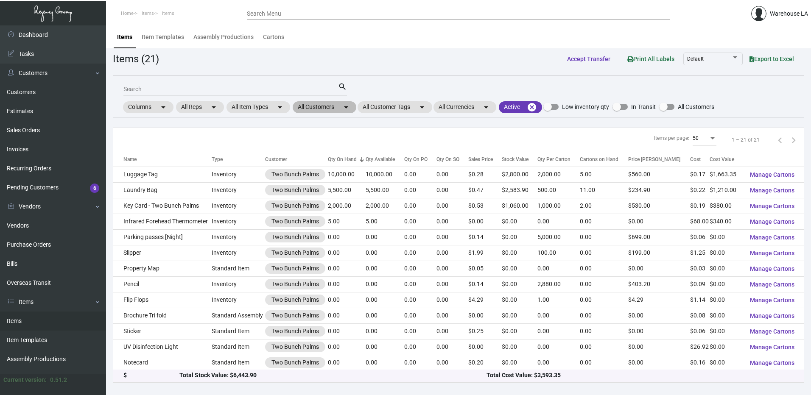
click at [330, 101] on mat-chip "All Customers arrow_drop_down" at bounding box center [325, 107] width 64 height 12
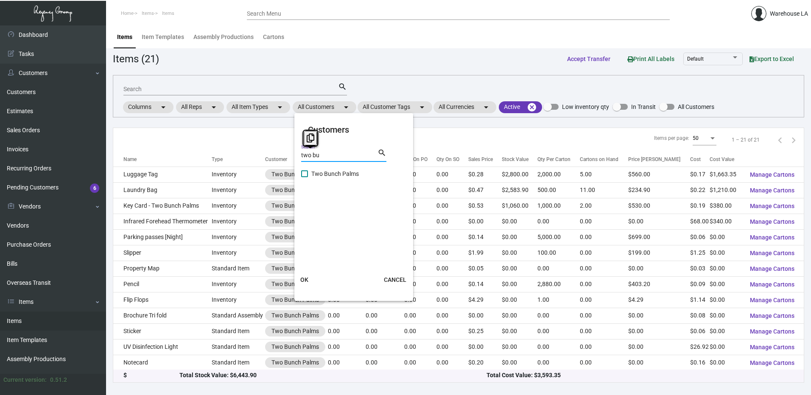
drag, startPoint x: 323, startPoint y: 153, endPoint x: 285, endPoint y: 150, distance: 37.9
click at [287, 150] on div "Customers two bu Search search Two Bunch Palms OK CANCEL" at bounding box center [405, 197] width 811 height 395
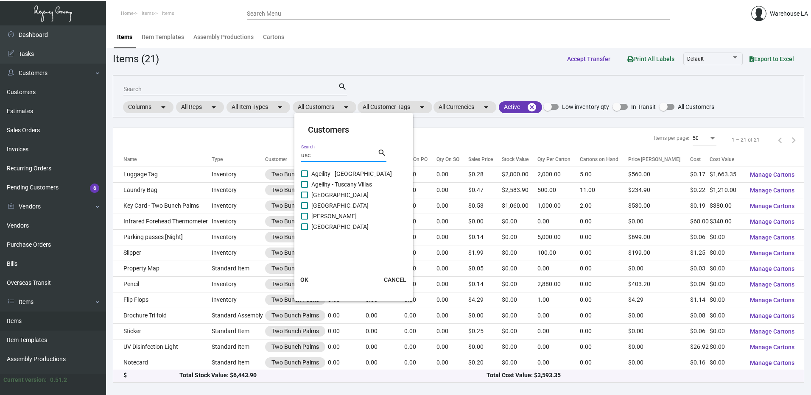
click at [328, 223] on span "[GEOGRAPHIC_DATA]" at bounding box center [339, 227] width 57 height 10
click at [305, 230] on input "[GEOGRAPHIC_DATA]" at bounding box center [304, 230] width 0 height 0
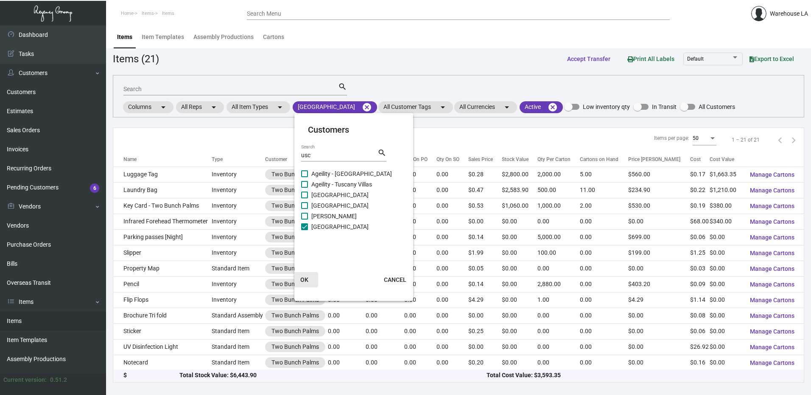
click at [308, 275] on button "OK" at bounding box center [304, 279] width 27 height 15
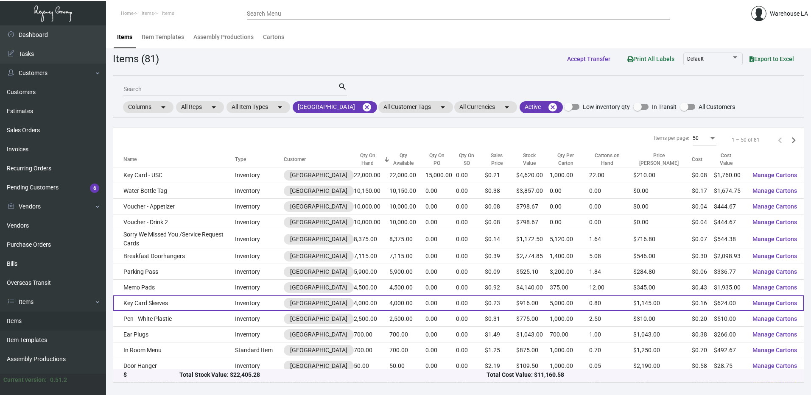
click at [177, 299] on td "Key Card Sleeves" at bounding box center [174, 304] width 122 height 16
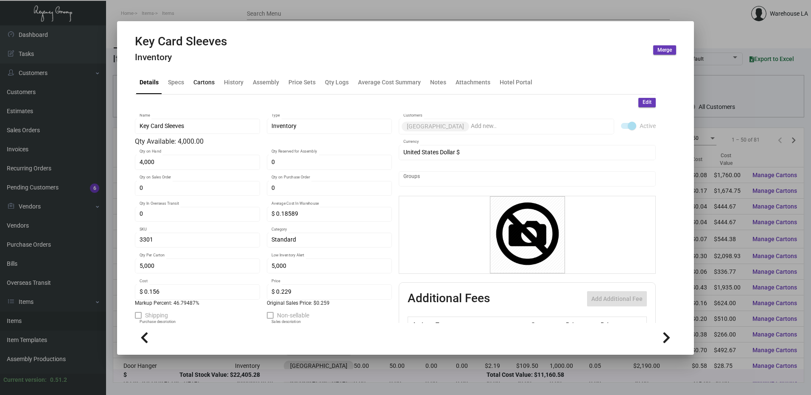
click at [200, 92] on div "Cartons" at bounding box center [204, 83] width 28 height 20
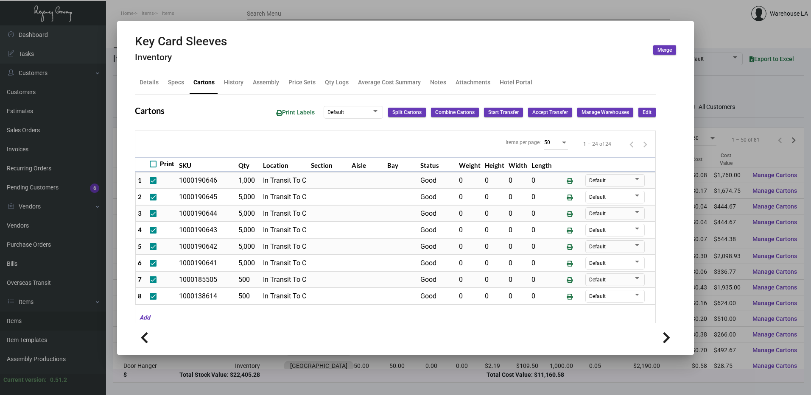
click at [124, 15] on div at bounding box center [405, 197] width 811 height 395
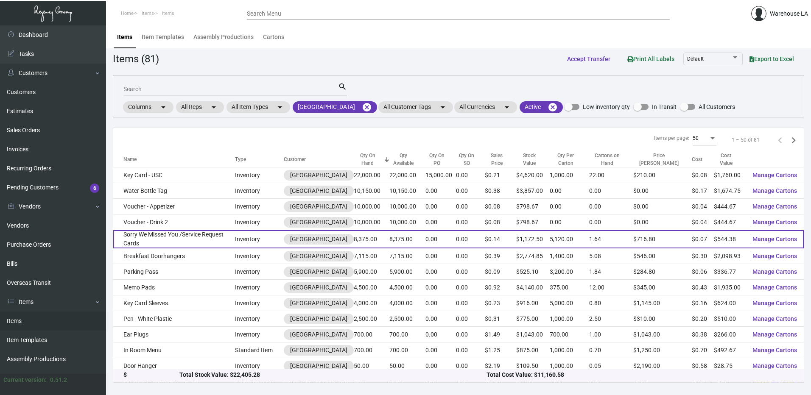
click at [171, 235] on td "Sorry We Missed You /Service Request Cards" at bounding box center [174, 239] width 122 height 18
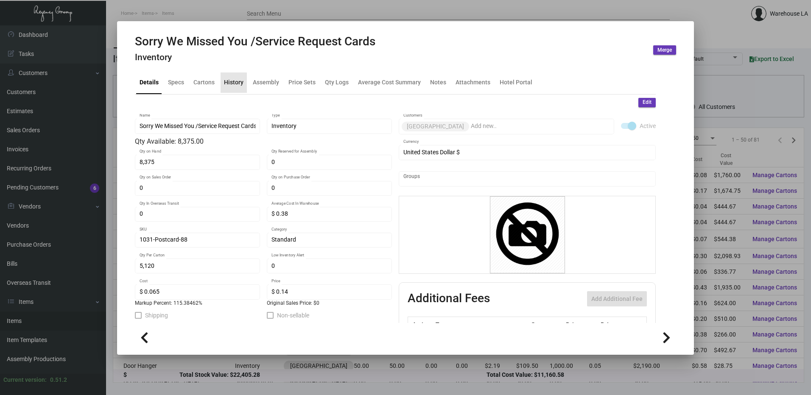
click at [231, 84] on div "History" at bounding box center [234, 82] width 20 height 9
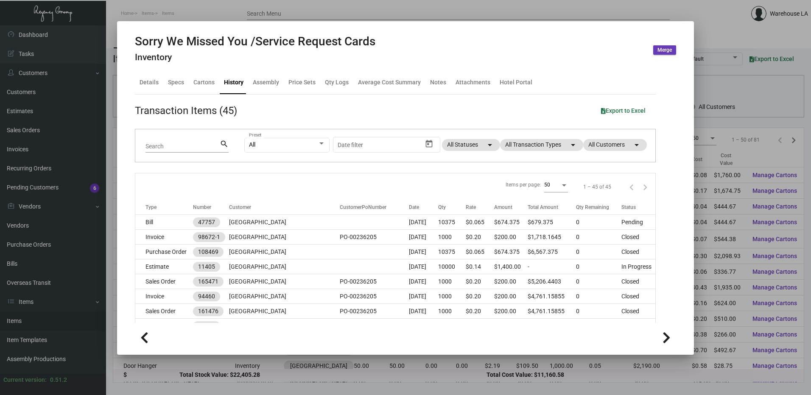
click at [198, 6] on div at bounding box center [405, 197] width 811 height 395
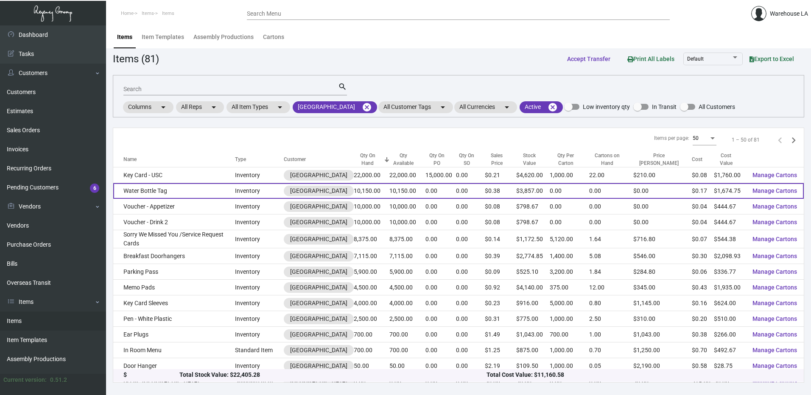
click at [169, 191] on td "Water Bottle Tag" at bounding box center [174, 191] width 122 height 16
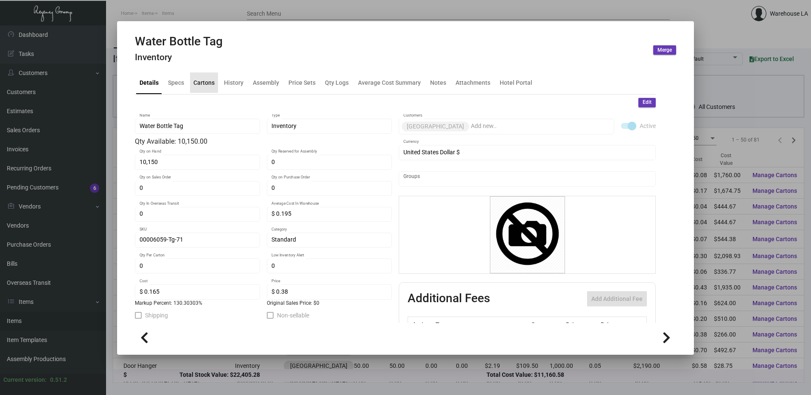
click at [199, 89] on div "Cartons" at bounding box center [204, 83] width 28 height 20
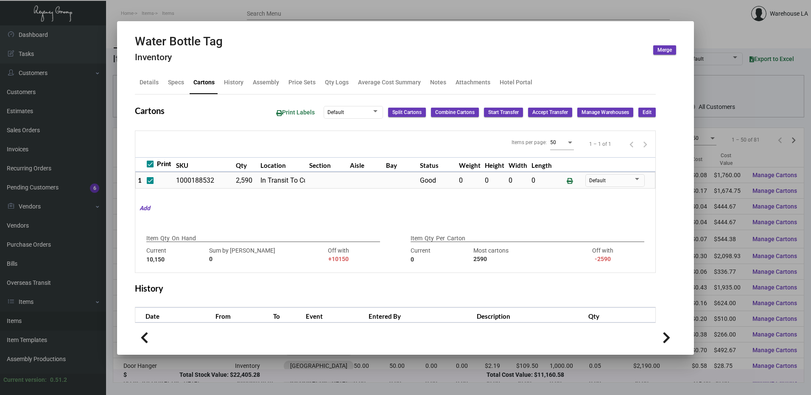
click at [70, 173] on div at bounding box center [405, 197] width 811 height 395
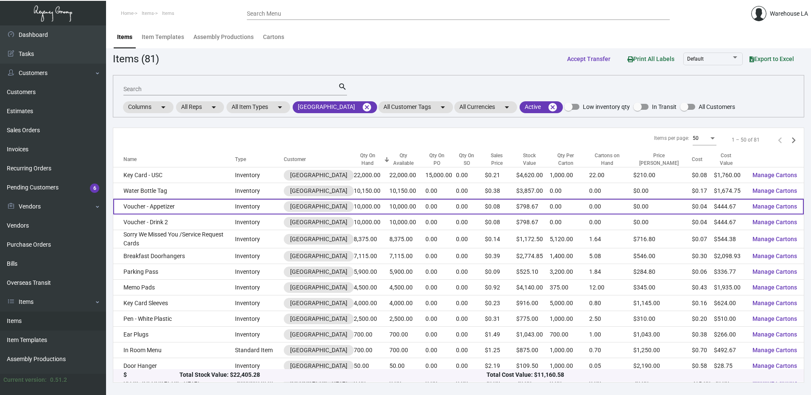
click at [160, 205] on td "Voucher - Appetizer" at bounding box center [174, 207] width 122 height 16
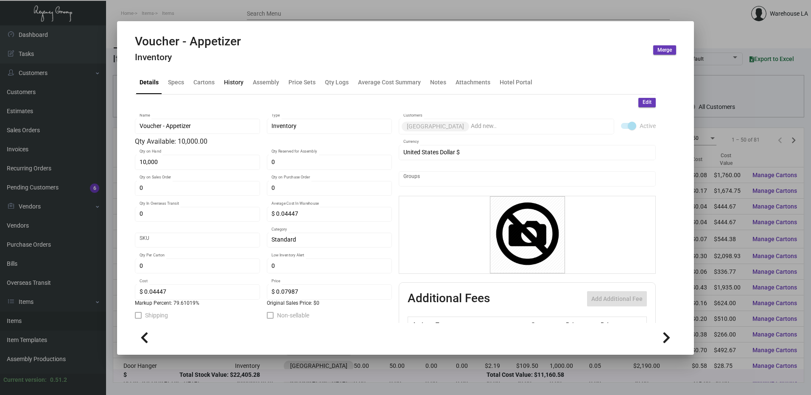
click at [235, 83] on div "History" at bounding box center [234, 82] width 20 height 9
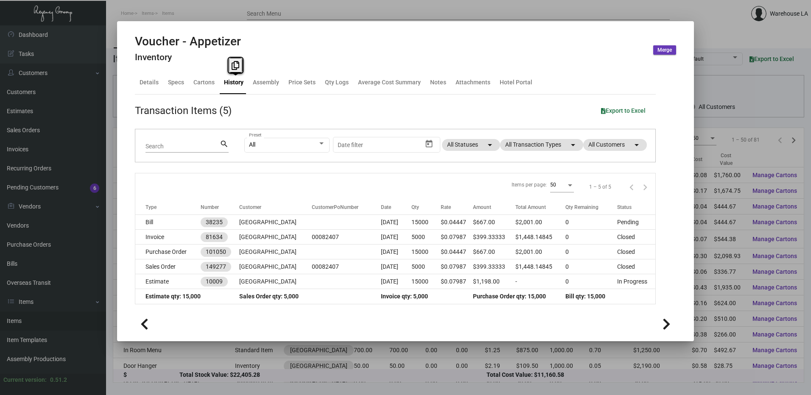
click at [206, 13] on div at bounding box center [405, 197] width 811 height 395
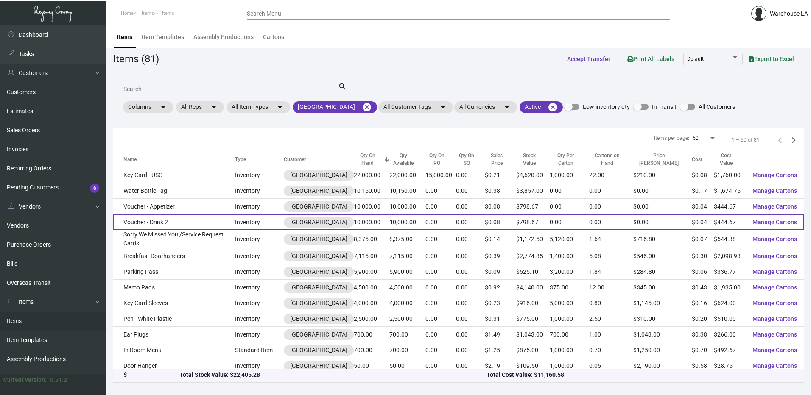
click at [161, 226] on td "Voucher - Drink 2" at bounding box center [174, 223] width 122 height 16
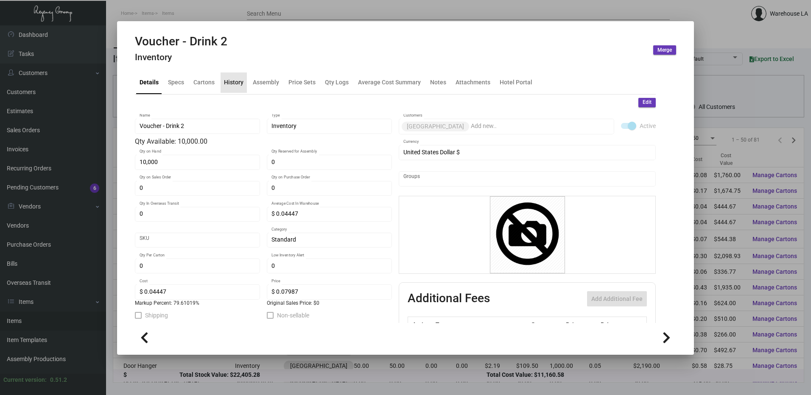
click at [238, 82] on div "History" at bounding box center [234, 82] width 20 height 9
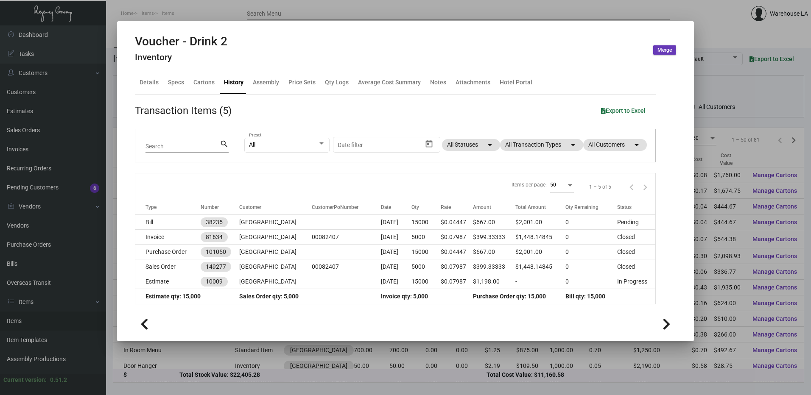
click at [213, 14] on div at bounding box center [405, 197] width 811 height 395
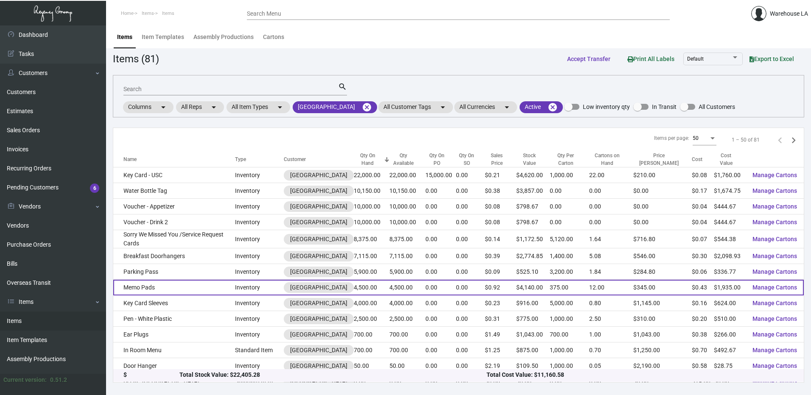
click at [165, 288] on td "Memo Pads" at bounding box center [174, 288] width 122 height 16
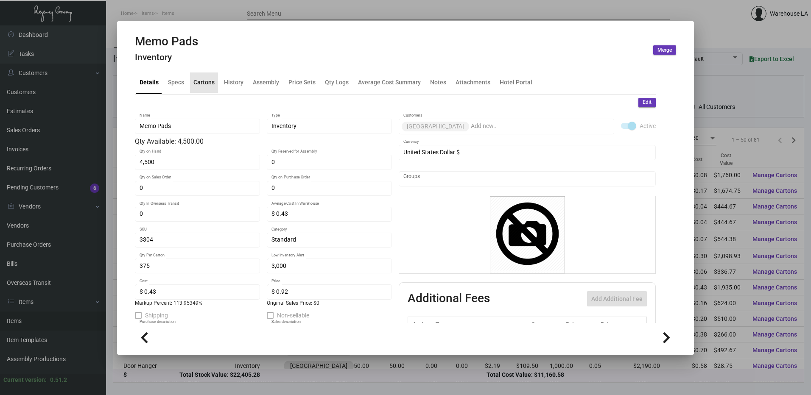
click at [209, 88] on div "Cartons" at bounding box center [204, 83] width 28 height 20
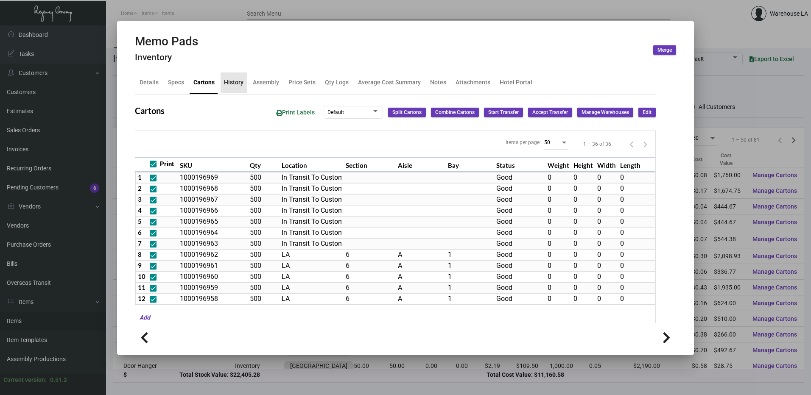
click at [240, 92] on div "History" at bounding box center [234, 83] width 26 height 20
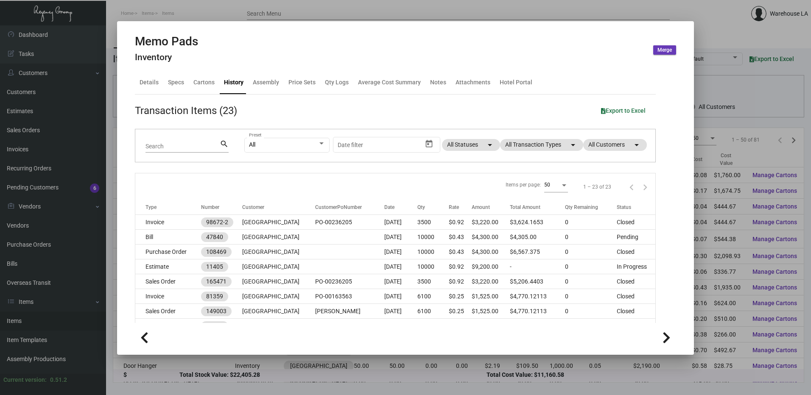
click at [175, 11] on div at bounding box center [405, 197] width 811 height 395
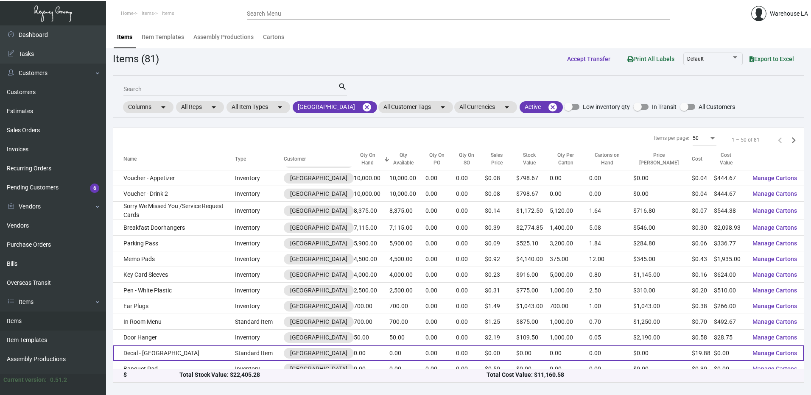
scroll to position [42, 0]
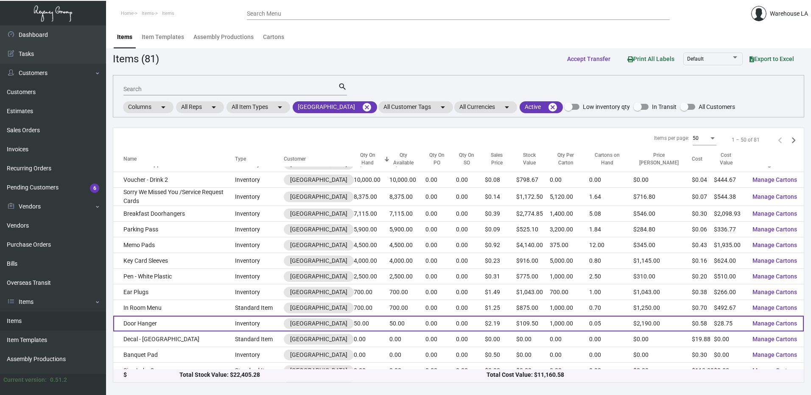
click at [174, 323] on td "Door Hanger" at bounding box center [174, 324] width 122 height 16
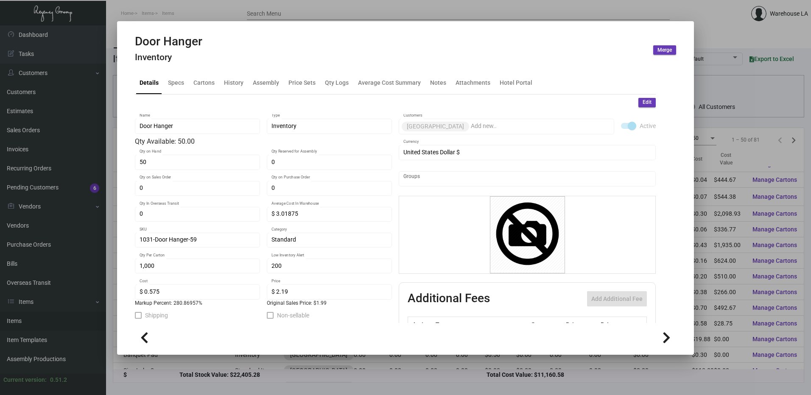
click at [194, 67] on mat-tab-group "Details Specs Cartons History Assembly Price Sets Qty Logs Average Cost Summary…" at bounding box center [395, 194] width 541 height 257
click at [205, 87] on div "Cartons" at bounding box center [203, 82] width 21 height 9
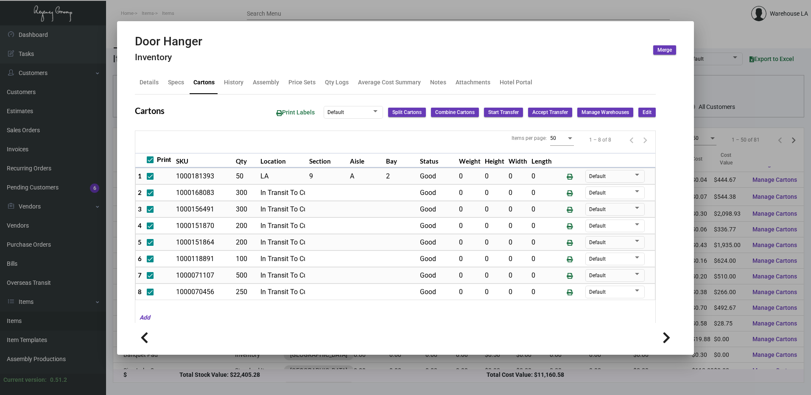
scroll to position [6, 0]
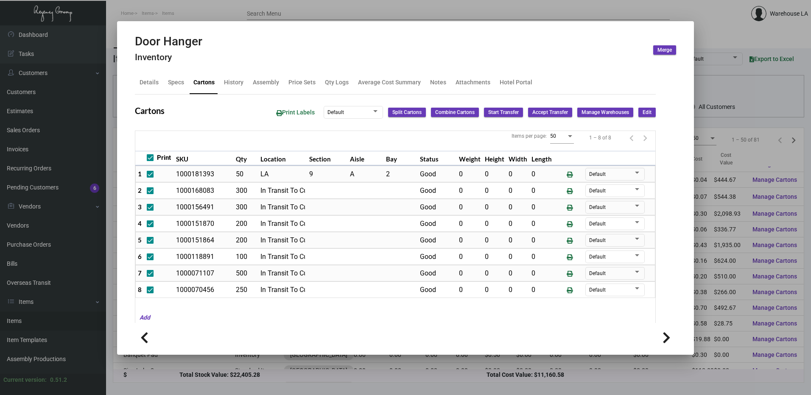
click at [288, 375] on div at bounding box center [405, 197] width 811 height 395
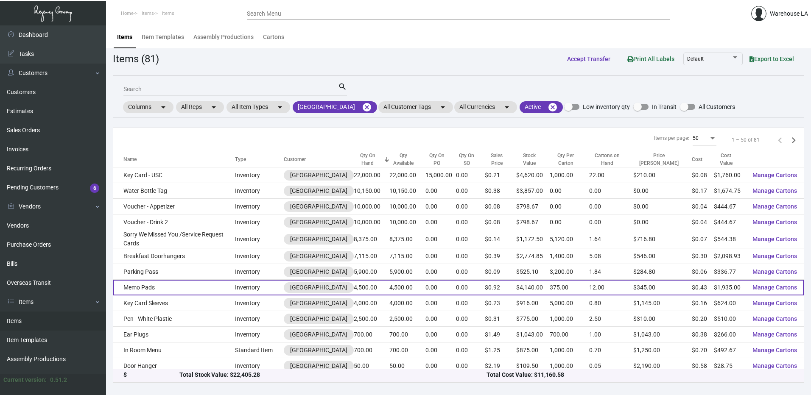
click at [137, 290] on td "Memo Pads" at bounding box center [174, 288] width 122 height 16
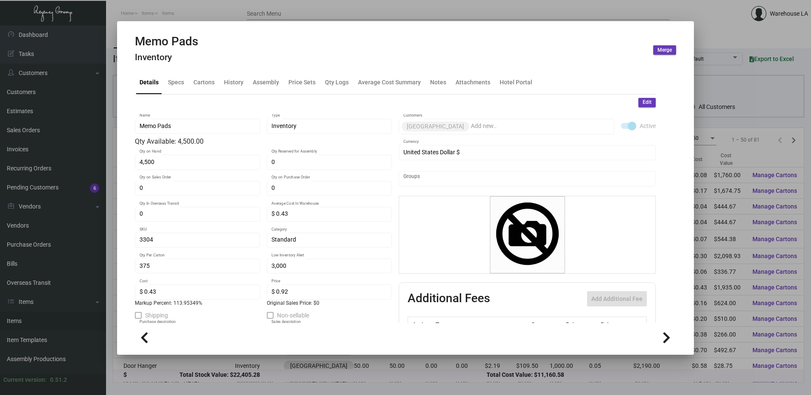
click at [169, 358] on div at bounding box center [405, 197] width 811 height 395
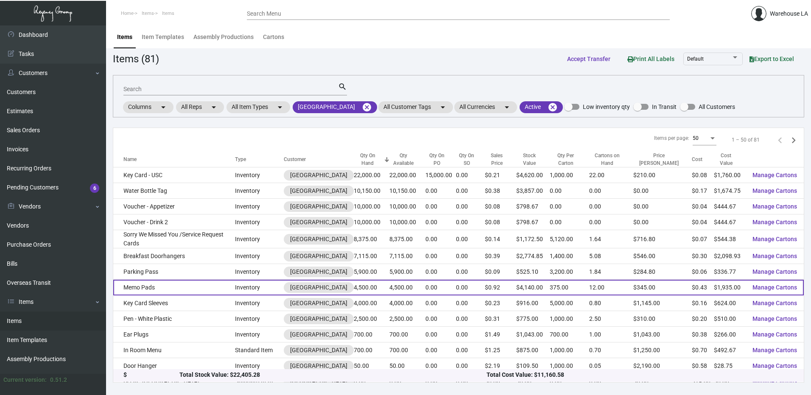
click at [143, 286] on td "Memo Pads" at bounding box center [174, 288] width 122 height 16
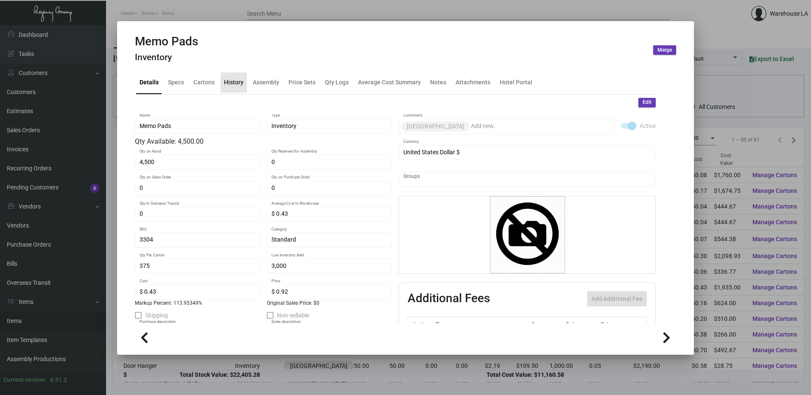
click at [226, 84] on div "History" at bounding box center [234, 82] width 20 height 9
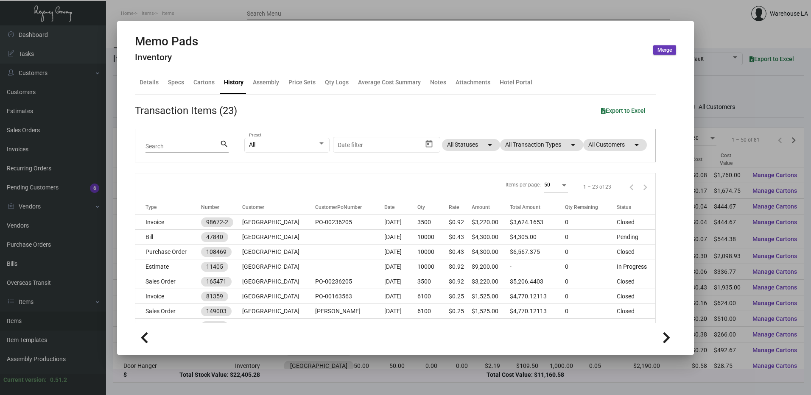
click at [233, 21] on div "Memo Pads Inventory Merge Details Specs Cartons History Assembly Price Sets Qty…" at bounding box center [405, 197] width 811 height 395
click at [168, 13] on div at bounding box center [405, 197] width 811 height 395
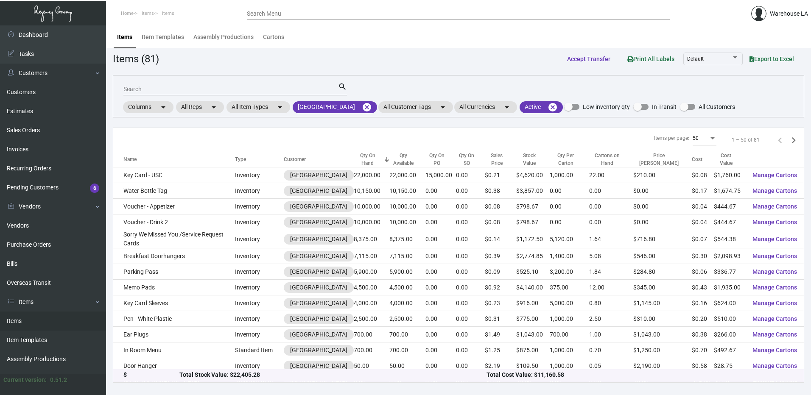
click at [184, 91] on input "Search" at bounding box center [230, 89] width 215 height 7
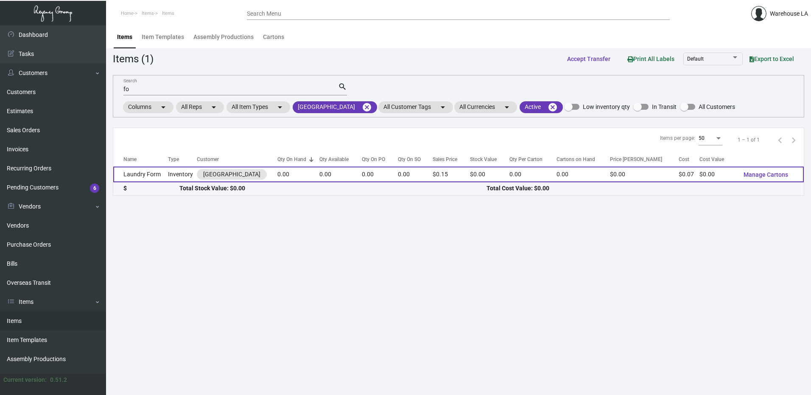
click at [152, 172] on td "Laundry Form" at bounding box center [140, 175] width 55 height 16
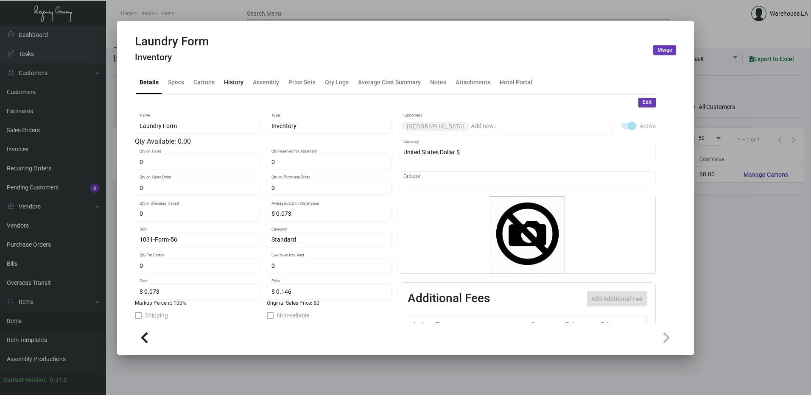
click at [230, 81] on div "History" at bounding box center [234, 82] width 20 height 9
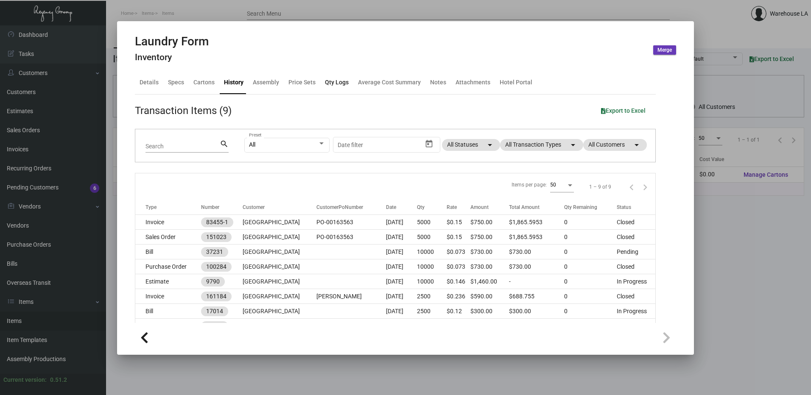
click at [338, 84] on div "Qty Logs" at bounding box center [337, 82] width 24 height 9
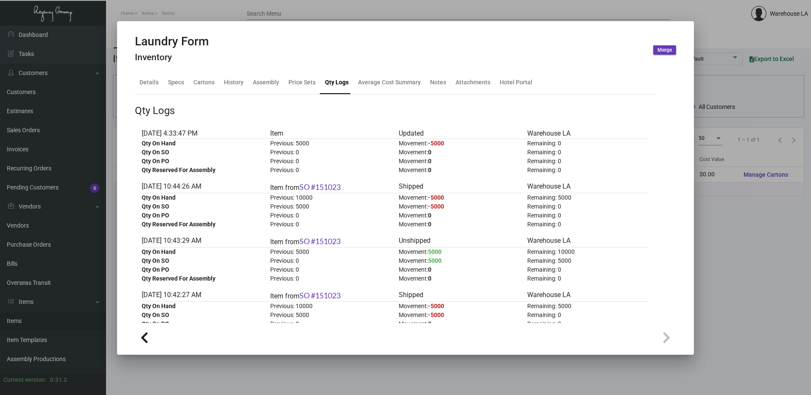
click at [174, 12] on div at bounding box center [405, 197] width 811 height 395
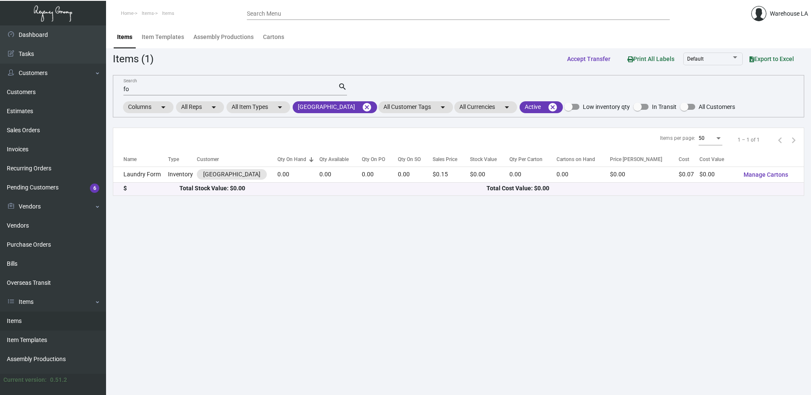
click at [185, 90] on input "fo" at bounding box center [230, 89] width 215 height 7
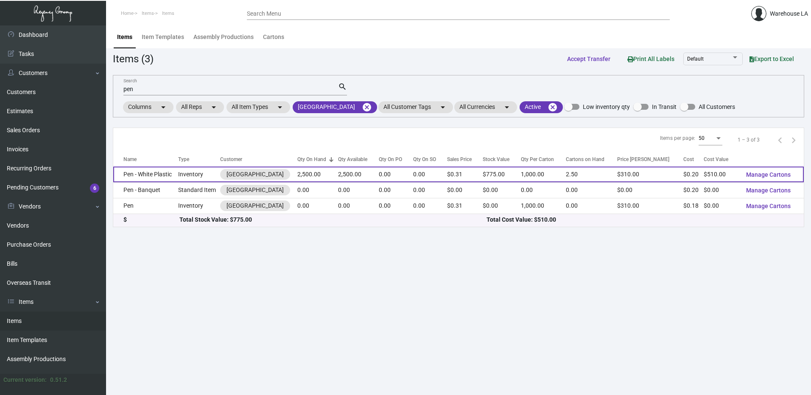
click at [177, 175] on td "Pen - White Plastic" at bounding box center [145, 175] width 65 height 16
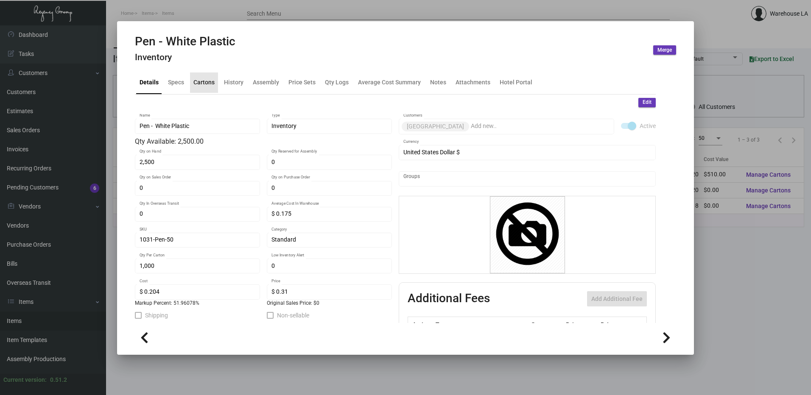
click at [207, 83] on div "Cartons" at bounding box center [203, 82] width 21 height 9
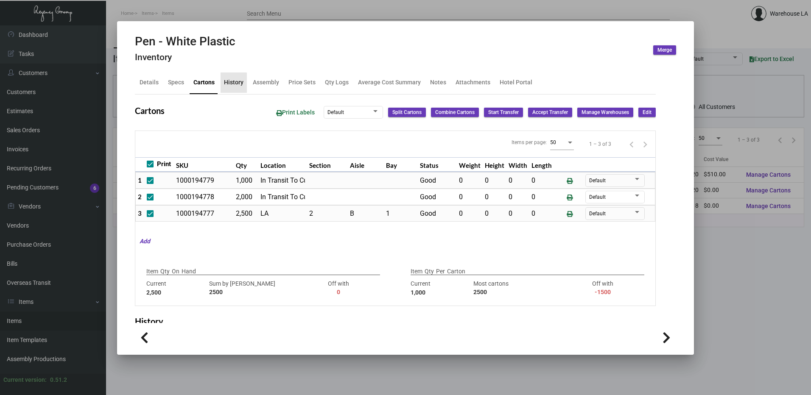
click at [230, 85] on div "History" at bounding box center [234, 82] width 20 height 9
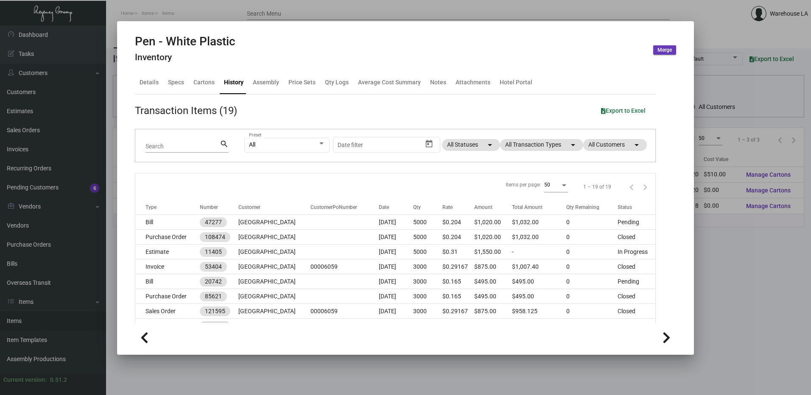
click at [175, 11] on div at bounding box center [405, 197] width 811 height 395
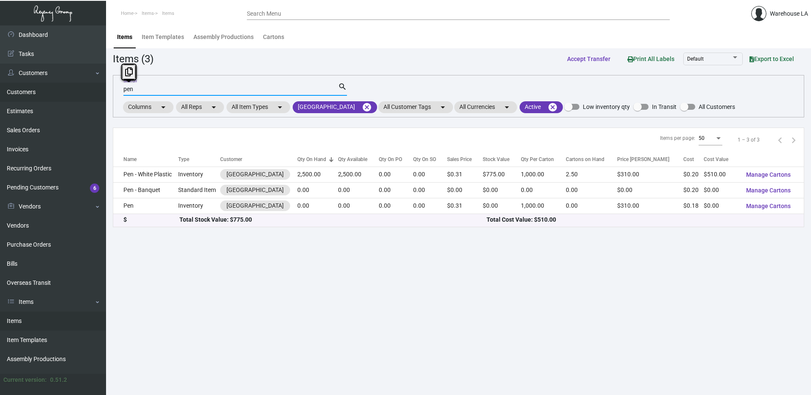
drag, startPoint x: 170, startPoint y: 90, endPoint x: 71, endPoint y: 88, distance: 99.3
click at [71, 88] on div "Dashboard Dashboard Tasks Customers Customers Estimates Sales Orders Invoices R…" at bounding box center [405, 210] width 811 height 370
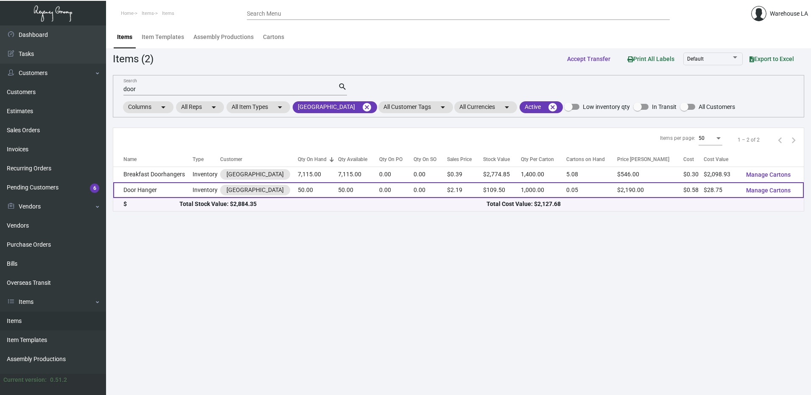
click at [163, 186] on td "Door Hanger" at bounding box center [152, 190] width 79 height 16
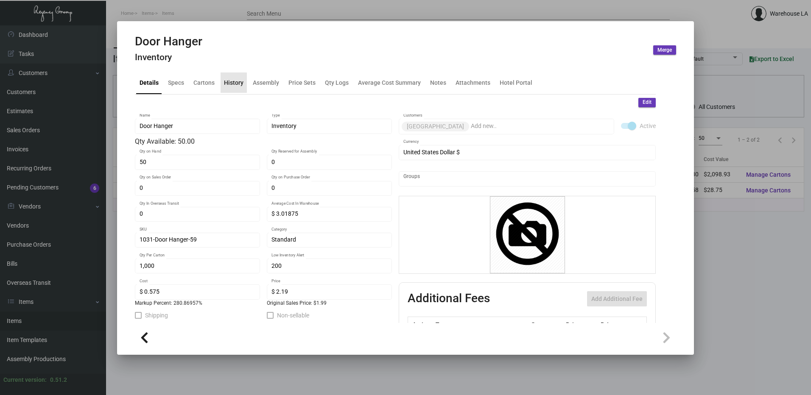
click at [231, 82] on div "History" at bounding box center [234, 82] width 20 height 9
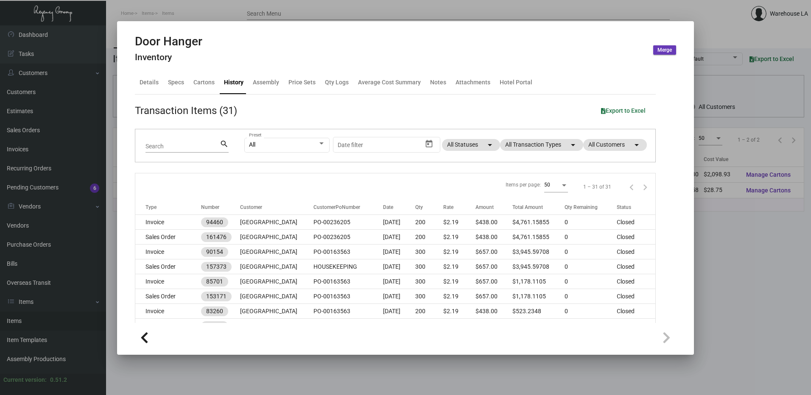
click at [238, 10] on div at bounding box center [405, 197] width 811 height 395
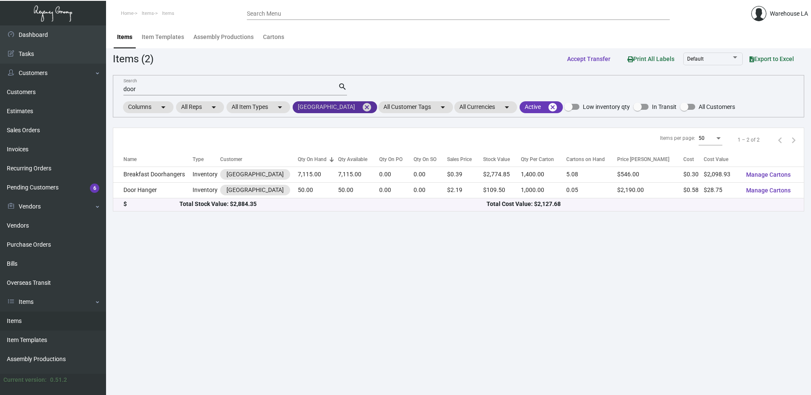
click at [362, 107] on mat-icon "cancel" at bounding box center [367, 107] width 10 height 10
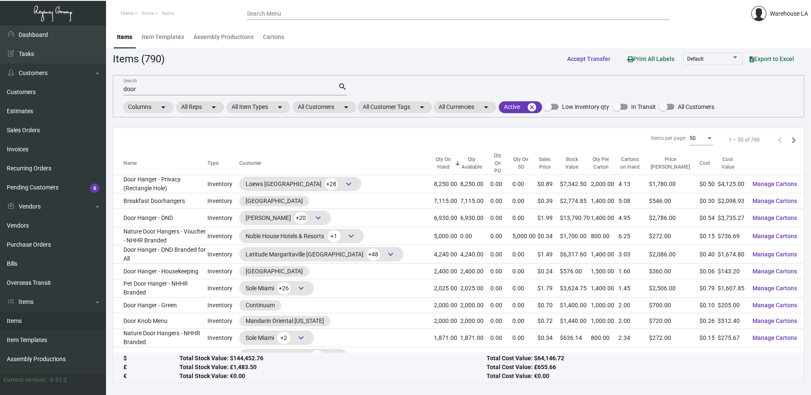
click at [251, 94] on div "door Search" at bounding box center [230, 88] width 215 height 13
click at [325, 109] on mat-chip "All Customers arrow_drop_down" at bounding box center [325, 107] width 64 height 12
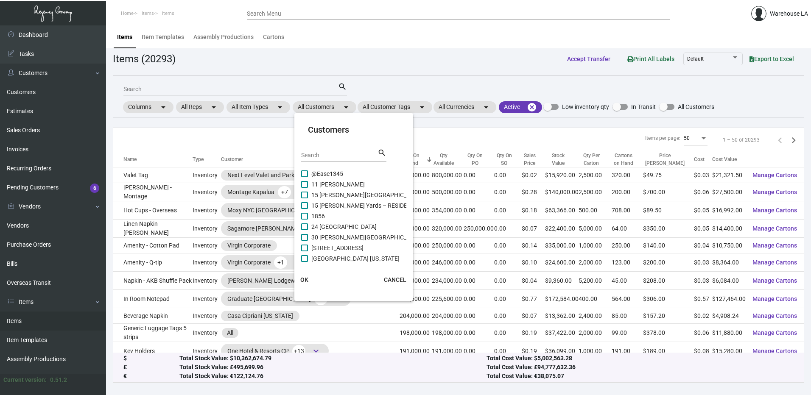
click at [346, 156] on input "Search" at bounding box center [339, 155] width 76 height 7
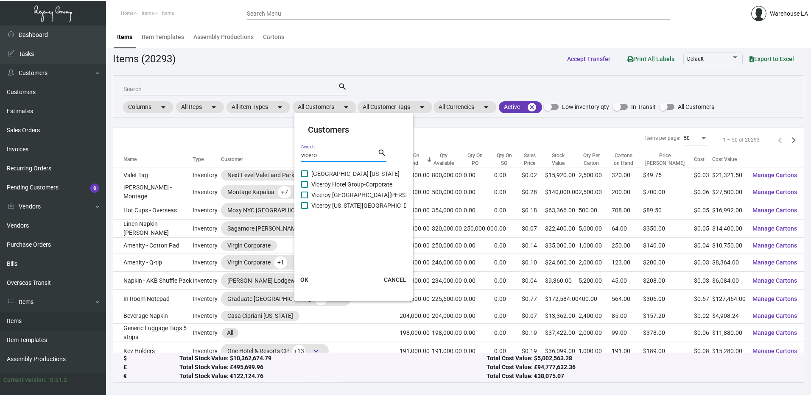
click at [334, 196] on span "Viceroy [GEOGRAPHIC_DATA][PERSON_NAME]" at bounding box center [372, 195] width 123 height 10
click at [305, 199] on input "Viceroy [GEOGRAPHIC_DATA][PERSON_NAME]" at bounding box center [304, 199] width 0 height 0
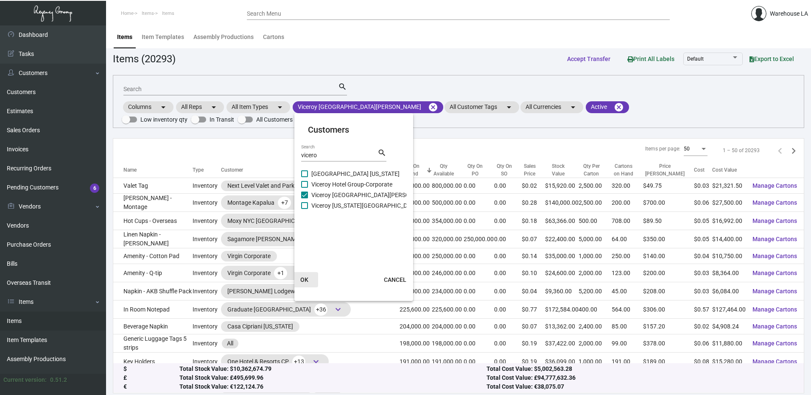
click at [302, 276] on button "OK" at bounding box center [304, 279] width 27 height 15
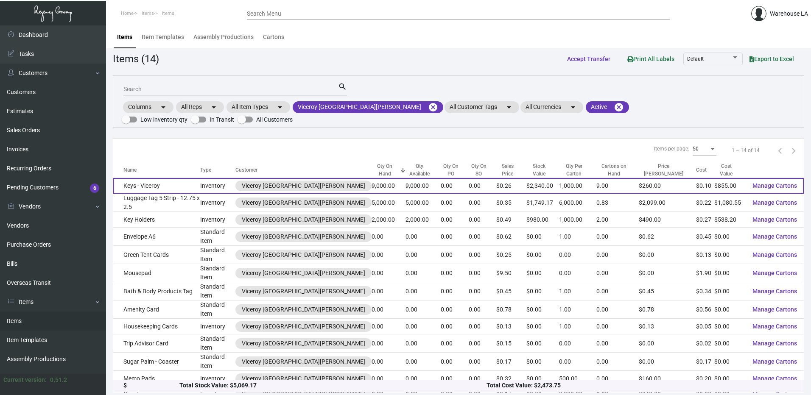
click at [167, 178] on td "Keys - Viceroy" at bounding box center [156, 186] width 87 height 16
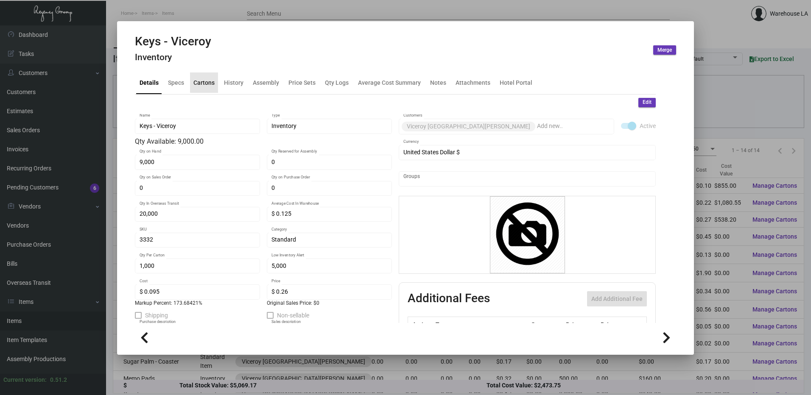
click at [212, 81] on div "Cartons" at bounding box center [203, 82] width 21 height 9
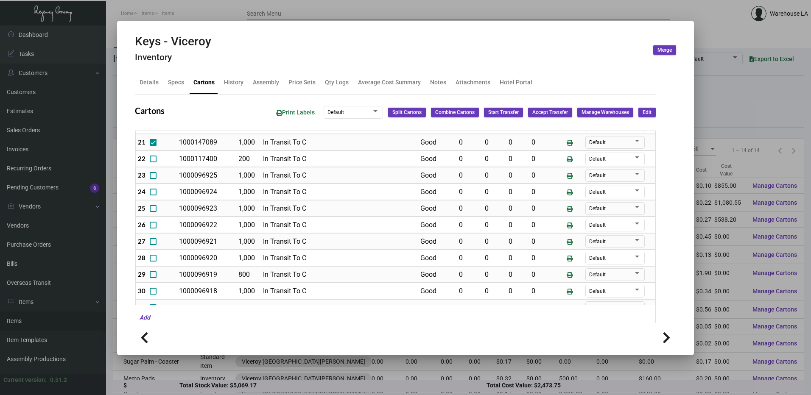
scroll to position [284, 0]
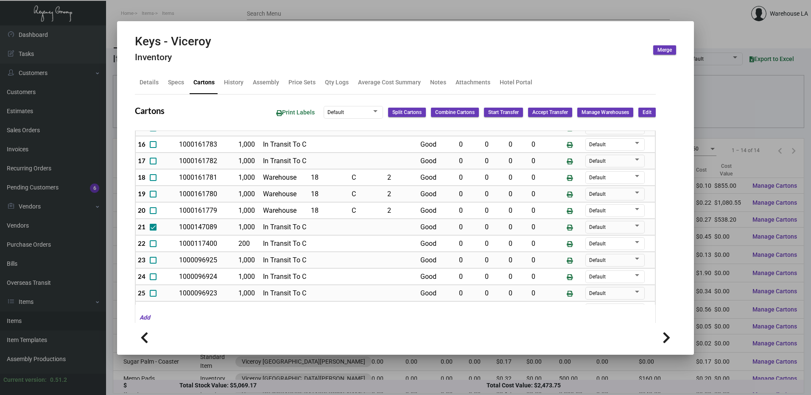
click at [649, 109] on button "Edit" at bounding box center [647, 112] width 17 height 9
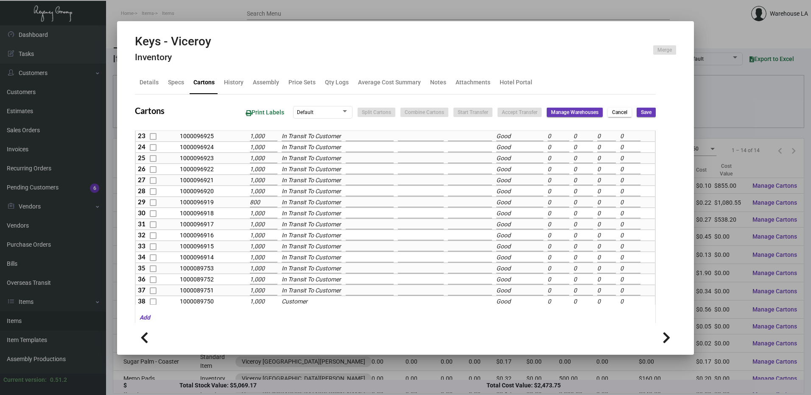
scroll to position [253, 0]
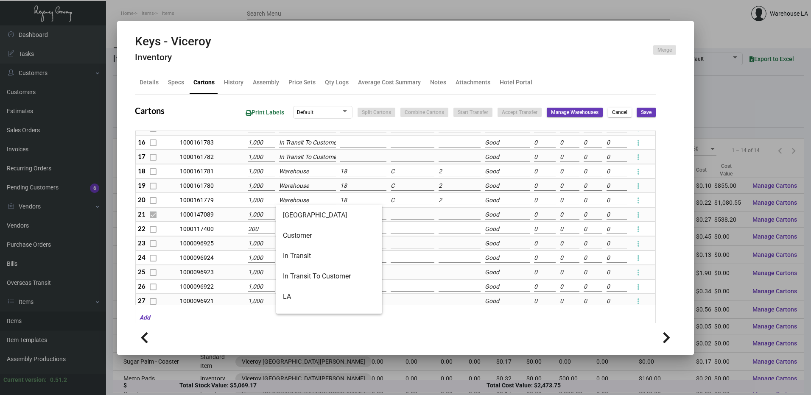
click at [288, 199] on input "Warehouse" at bounding box center [307, 200] width 57 height 9
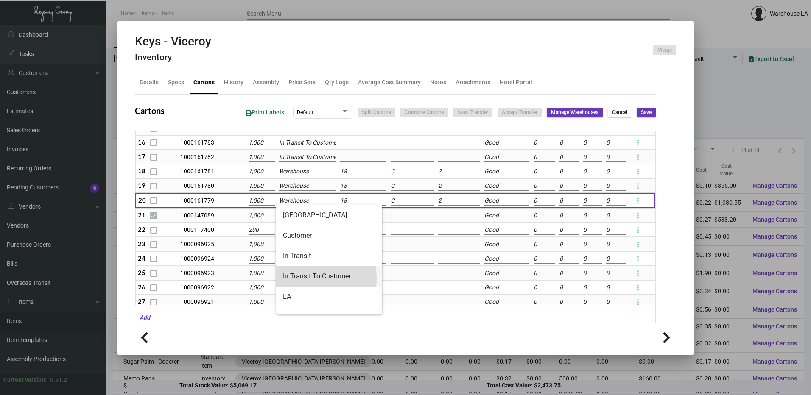
click at [301, 279] on span "In Transit To Customer" at bounding box center [329, 276] width 93 height 20
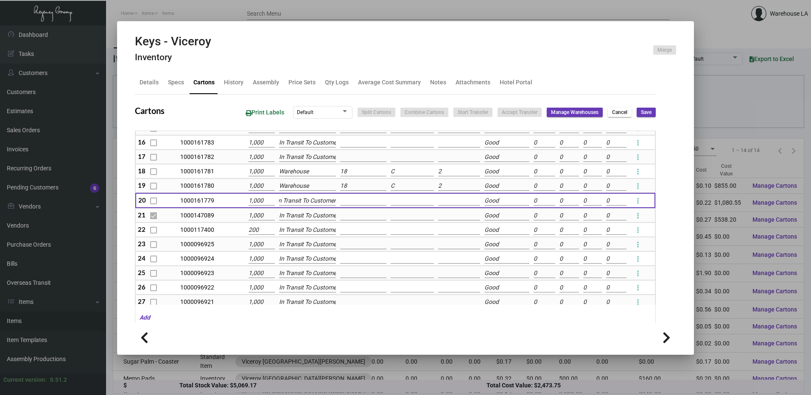
click at [314, 178] on td "Warehouse" at bounding box center [307, 171] width 61 height 14
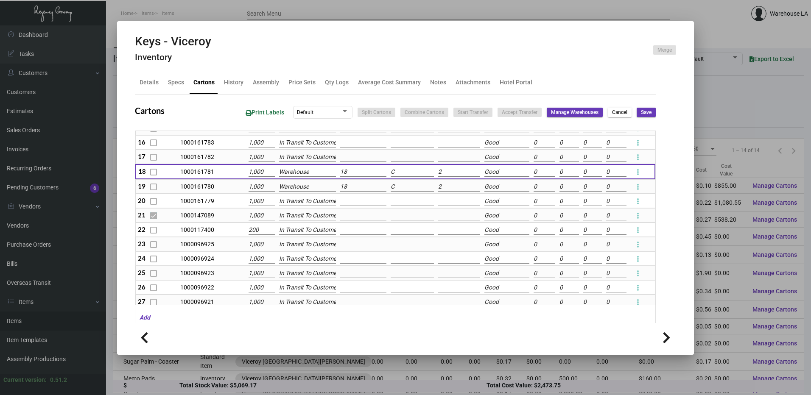
click at [314, 183] on input "Warehouse" at bounding box center [307, 186] width 57 height 9
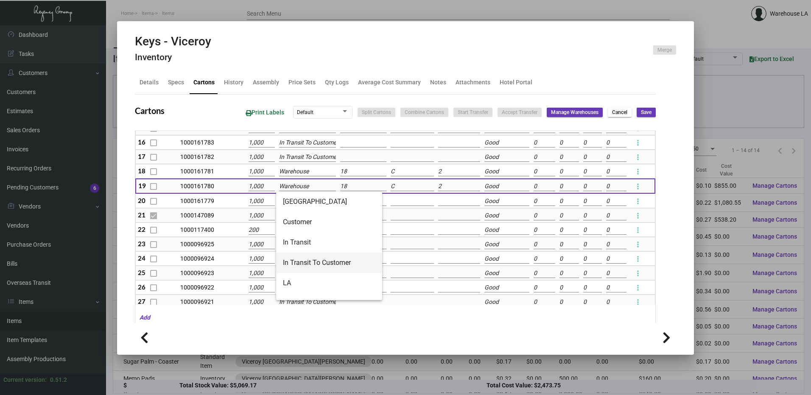
click at [312, 254] on span "In Transit To Customer" at bounding box center [329, 263] width 93 height 20
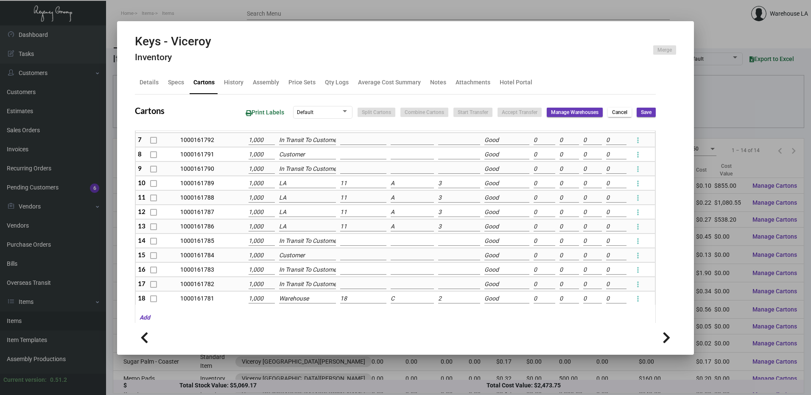
click at [643, 110] on span "Save" at bounding box center [646, 112] width 11 height 7
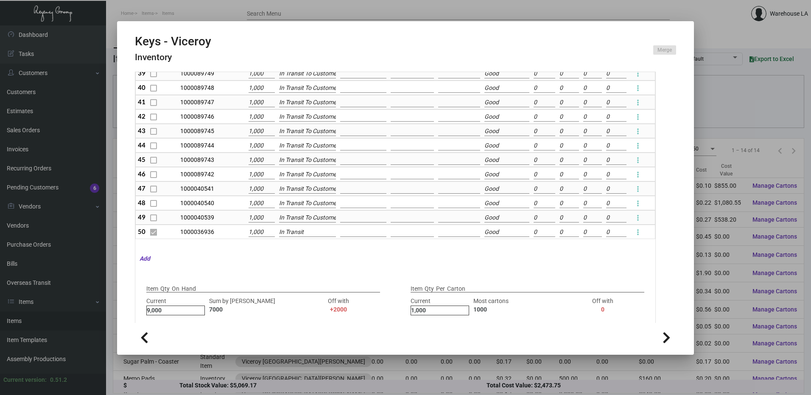
scroll to position [151, 0]
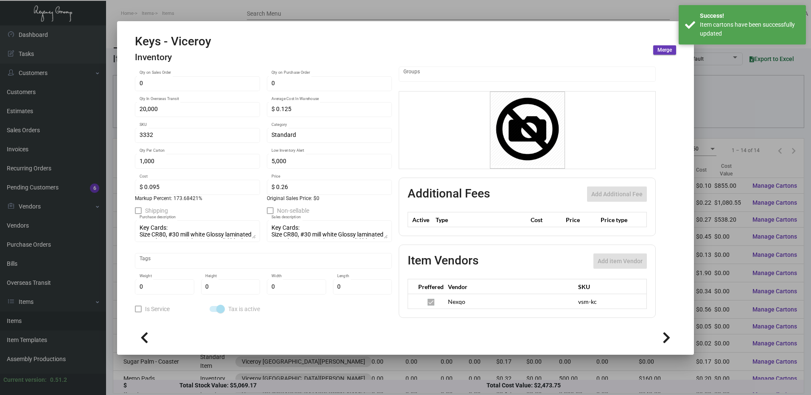
scroll to position [0, 0]
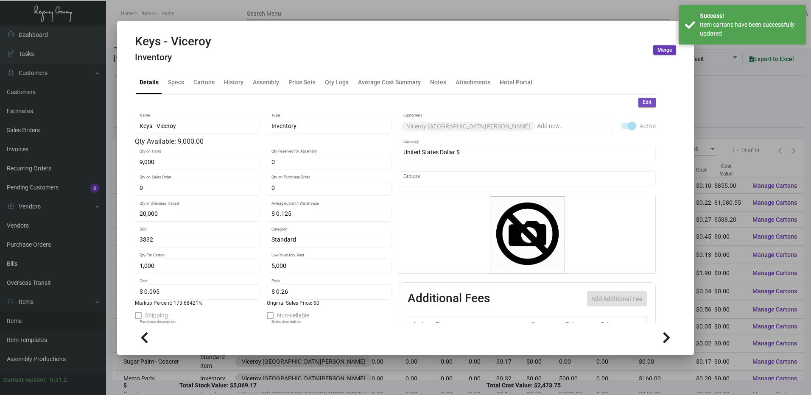
click at [639, 104] on button "Edit" at bounding box center [647, 102] width 17 height 9
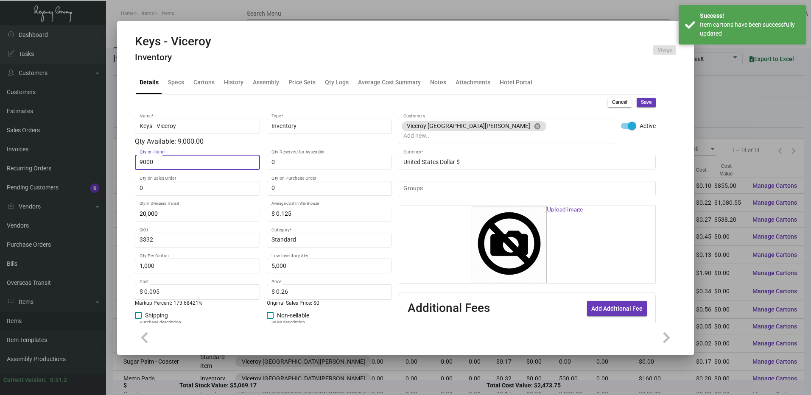
click at [243, 161] on input "9000" at bounding box center [198, 162] width 116 height 7
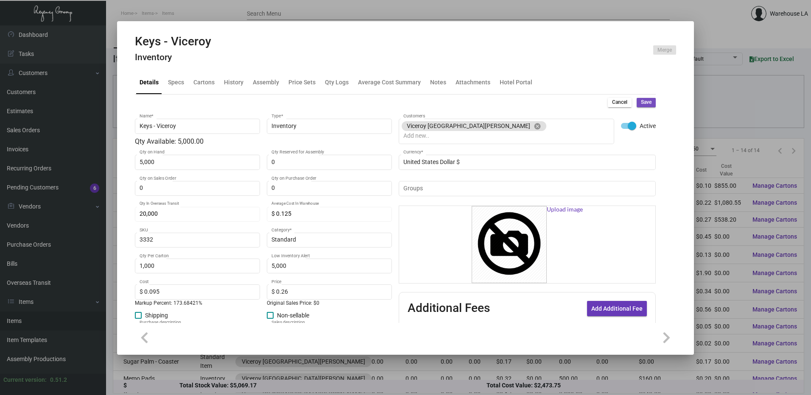
click at [648, 101] on button "Save" at bounding box center [646, 102] width 19 height 9
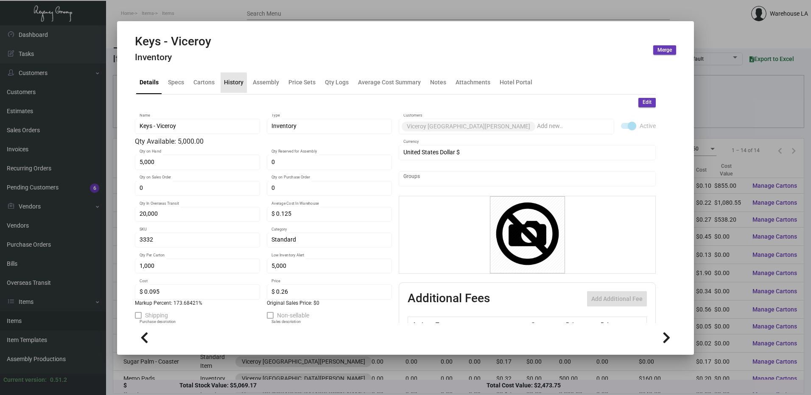
click at [229, 83] on div "History" at bounding box center [234, 82] width 20 height 9
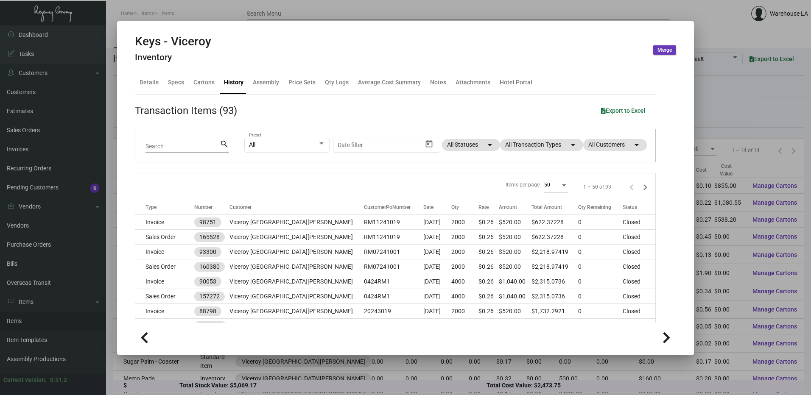
click at [188, 22] on mat-dialog-container "Keys - Viceroy Inventory Merge Details Specs Cartons History Assembly Price Set…" at bounding box center [405, 188] width 577 height 334
click at [175, 17] on div at bounding box center [405, 197] width 811 height 395
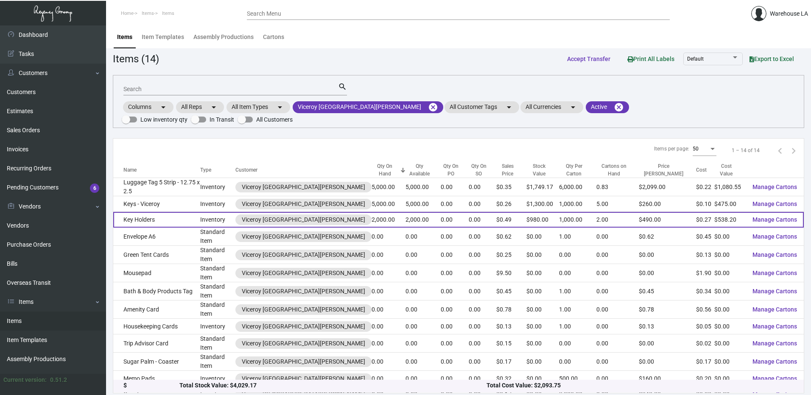
click at [165, 212] on td "Key Holders" at bounding box center [156, 220] width 87 height 16
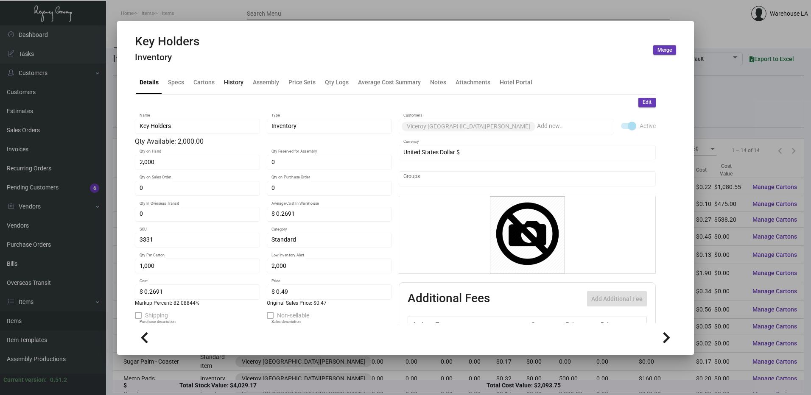
click at [241, 83] on div "History" at bounding box center [234, 82] width 20 height 9
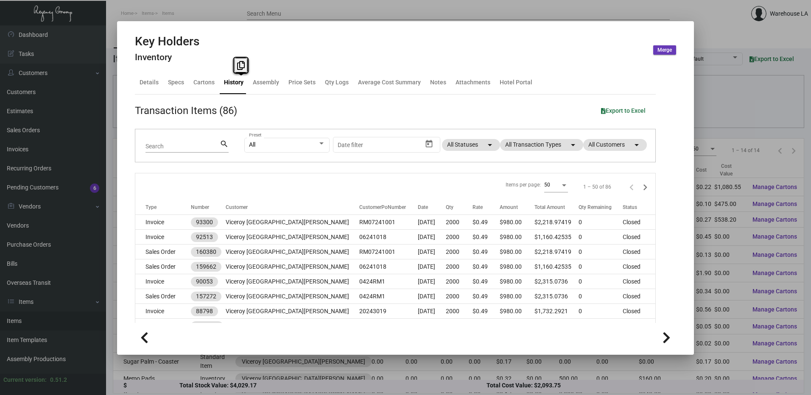
drag, startPoint x: 241, startPoint y: 83, endPoint x: 230, endPoint y: 13, distance: 71.2
click at [230, 13] on div at bounding box center [405, 197] width 811 height 395
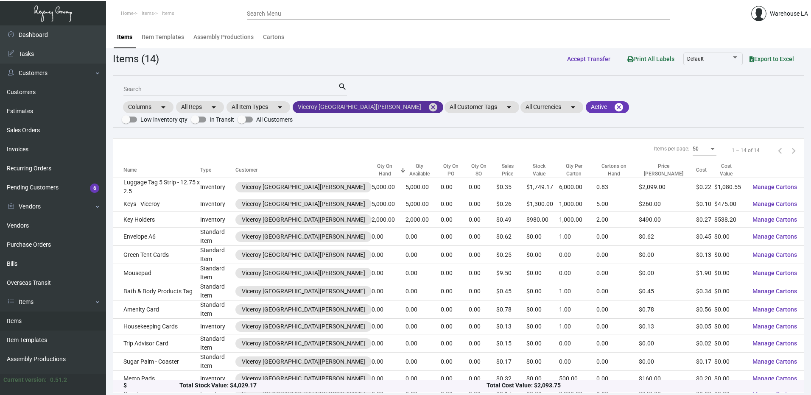
click at [428, 110] on mat-icon "cancel" at bounding box center [433, 107] width 10 height 10
